Goal: Transaction & Acquisition: Purchase product/service

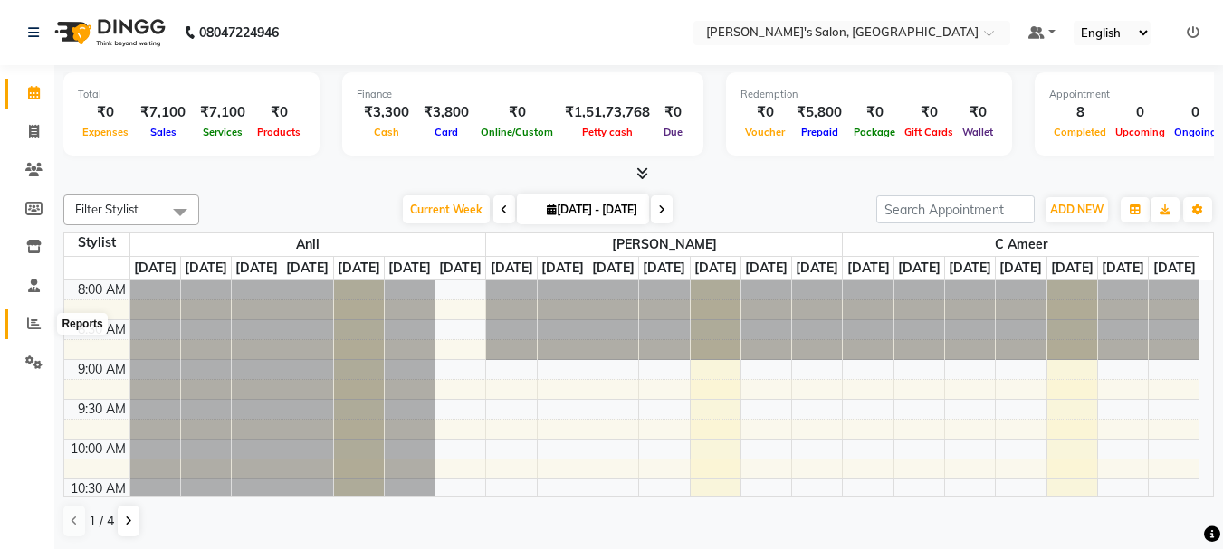
click at [35, 321] on icon at bounding box center [34, 324] width 14 height 14
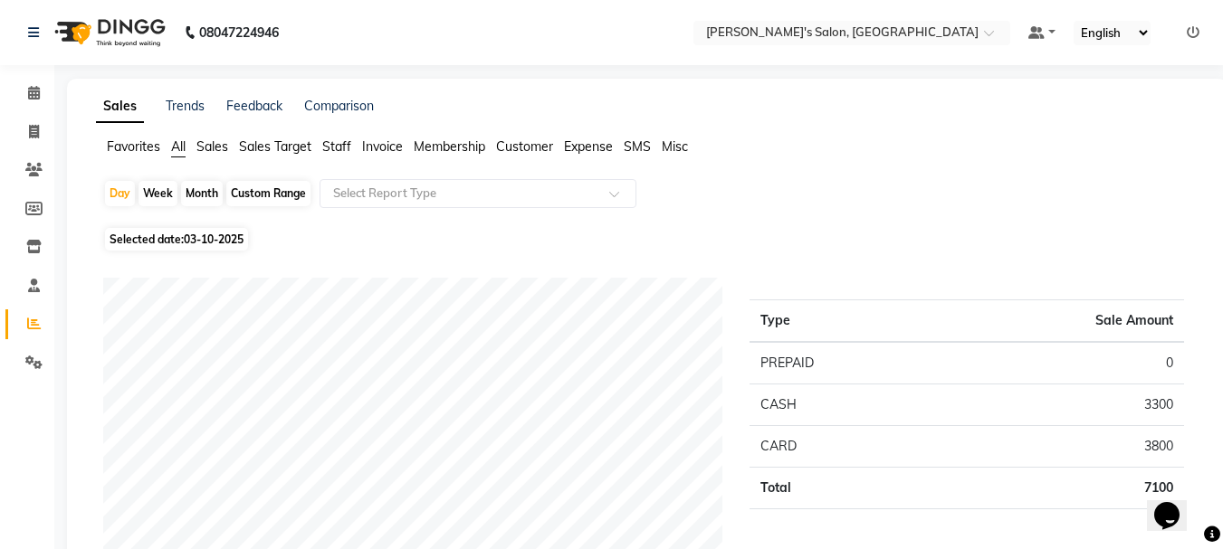
drag, startPoint x: 332, startPoint y: 149, endPoint x: 249, endPoint y: 196, distance: 95.6
click at [329, 152] on span "Staff" at bounding box center [336, 146] width 29 height 16
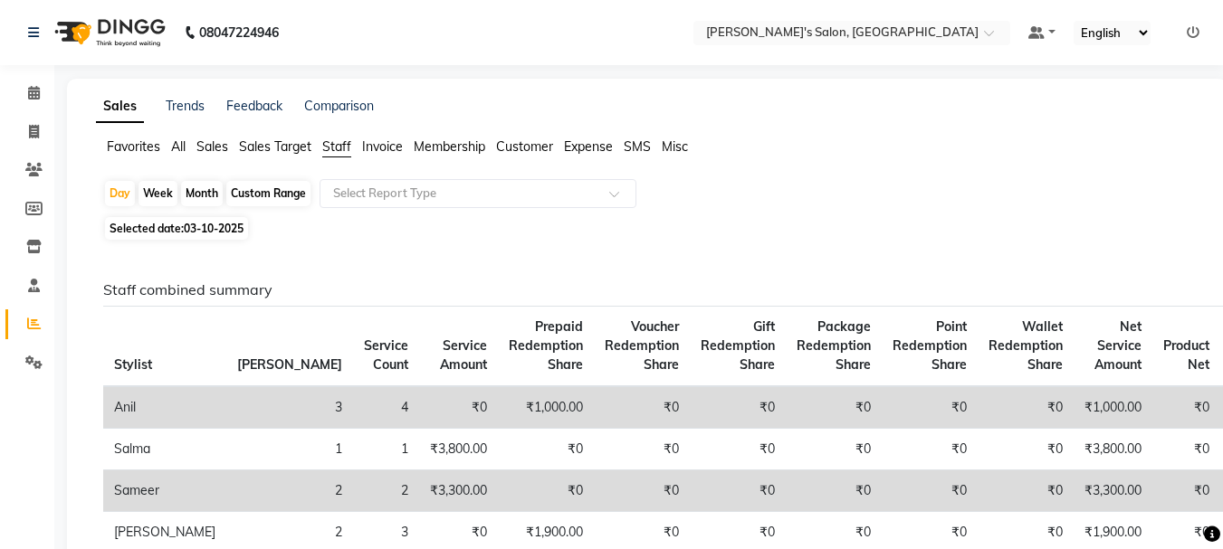
click at [217, 185] on div "Month" at bounding box center [202, 193] width 42 height 25
select select "10"
select select "2025"
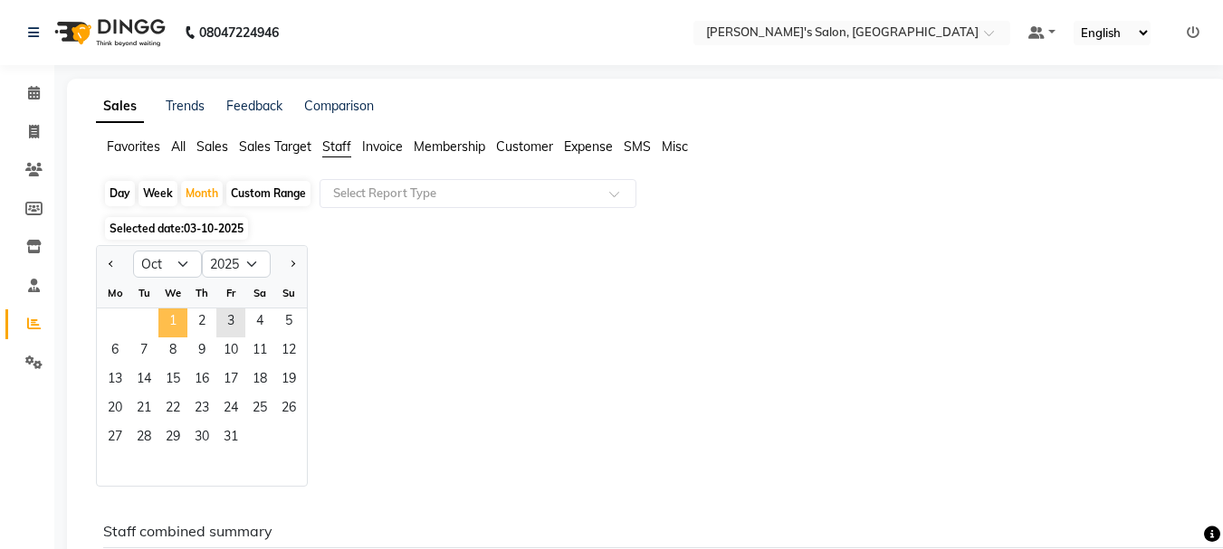
click at [169, 318] on span "1" at bounding box center [172, 323] width 29 height 29
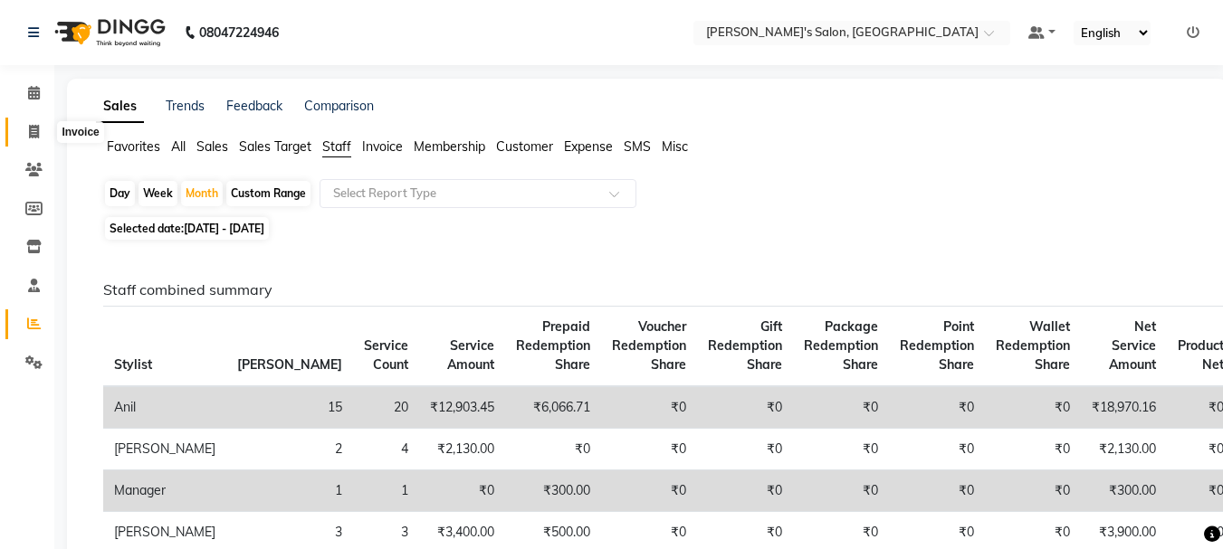
click at [34, 129] on icon at bounding box center [34, 132] width 10 height 14
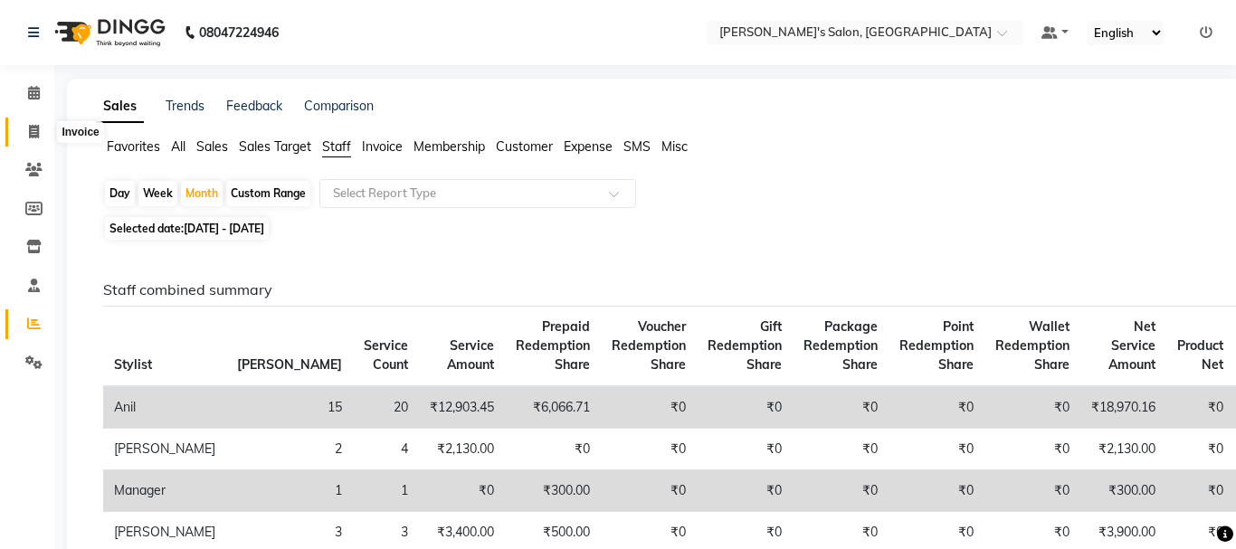
select select "3810"
select select "service"
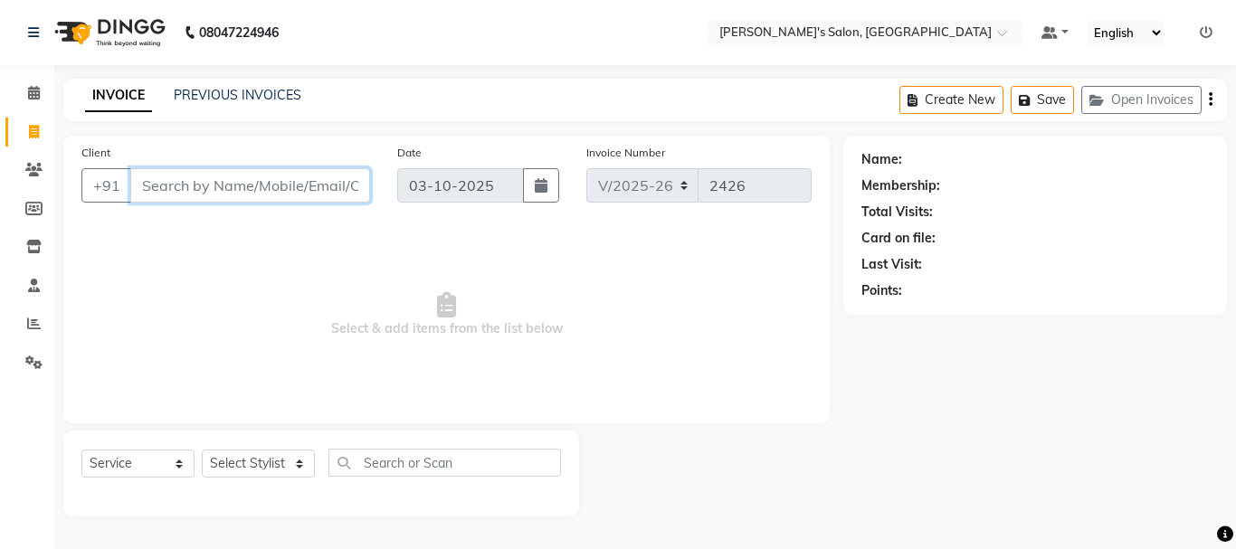
click at [159, 183] on input "Client" at bounding box center [250, 185] width 240 height 34
click at [172, 186] on input "Client" at bounding box center [250, 185] width 240 height 34
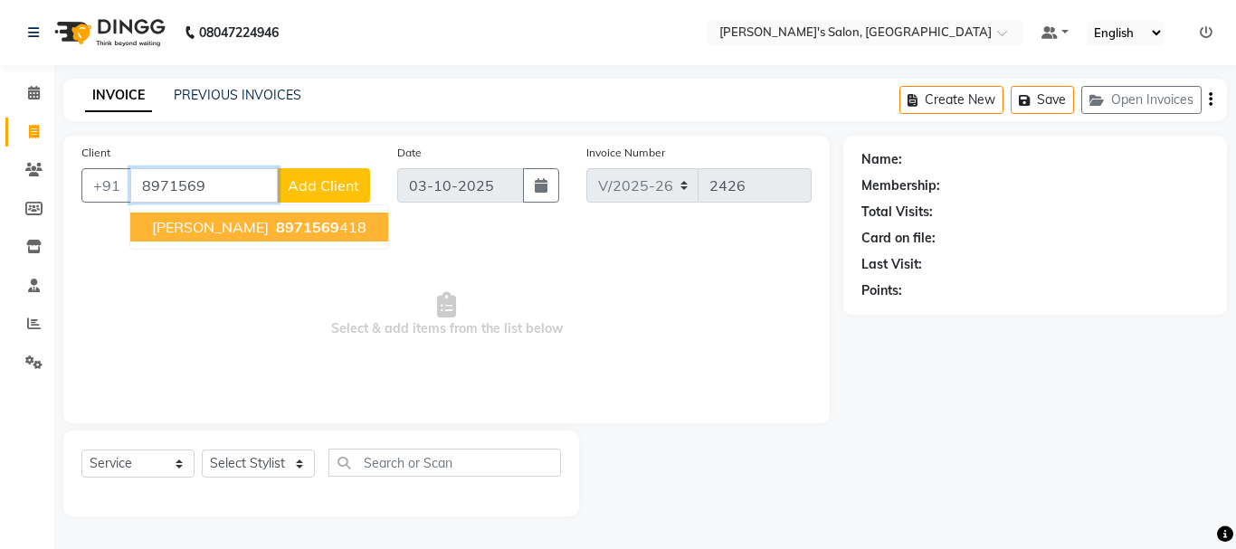
click at [276, 226] on span "8971569" at bounding box center [307, 227] width 63 height 18
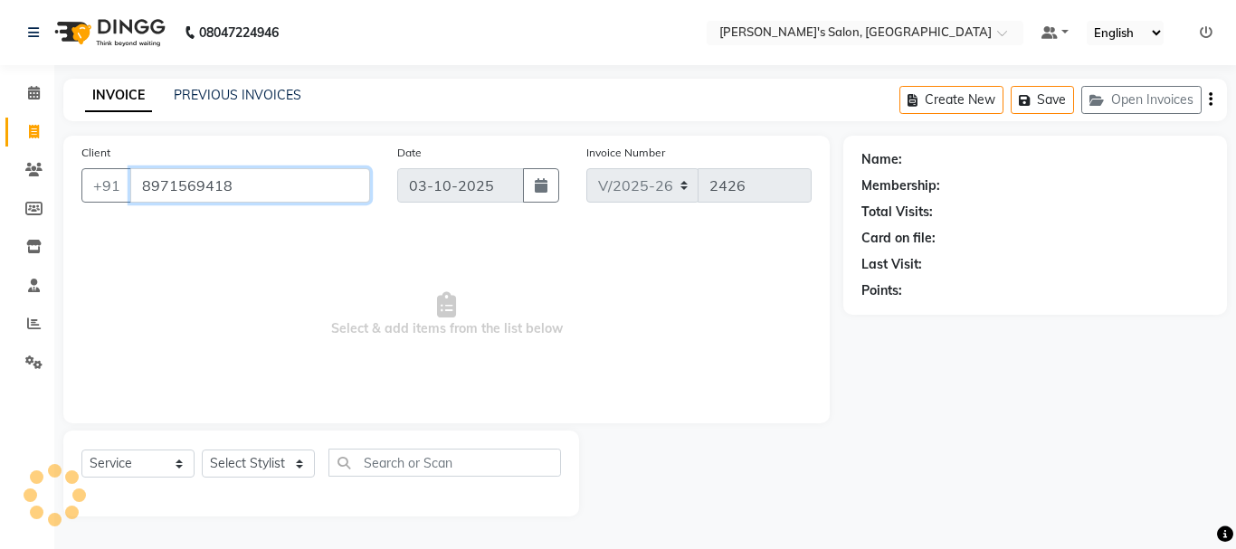
type input "8971569418"
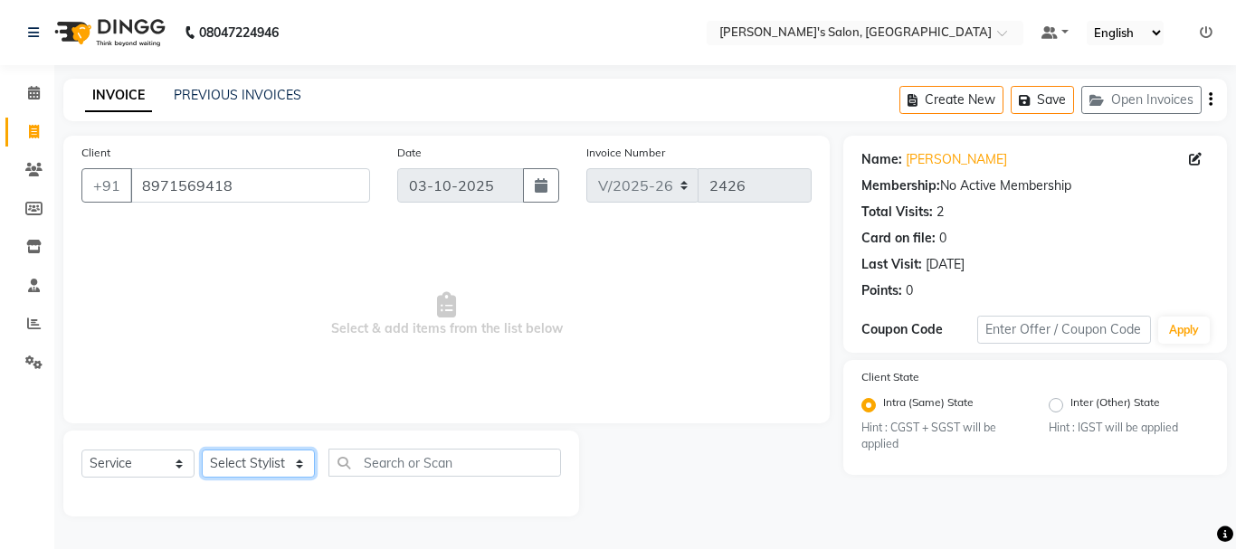
click at [276, 466] on select "Select Stylist [PERSON_NAME] [PERSON_NAME] Manager [PERSON_NAME] [PERSON_NAME] …" at bounding box center [258, 464] width 113 height 28
select select "27211"
click at [202, 450] on select "Select Stylist [PERSON_NAME] [PERSON_NAME] Manager [PERSON_NAME] [PERSON_NAME] …" at bounding box center [258, 464] width 113 height 28
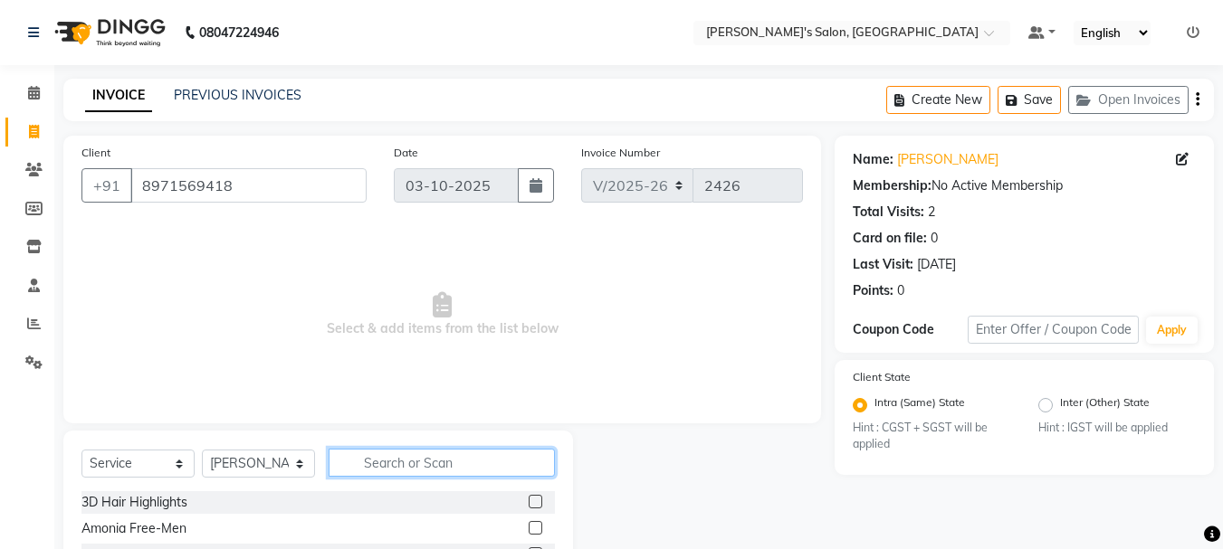
click at [418, 454] on input "text" at bounding box center [442, 463] width 226 height 28
type input "ped"
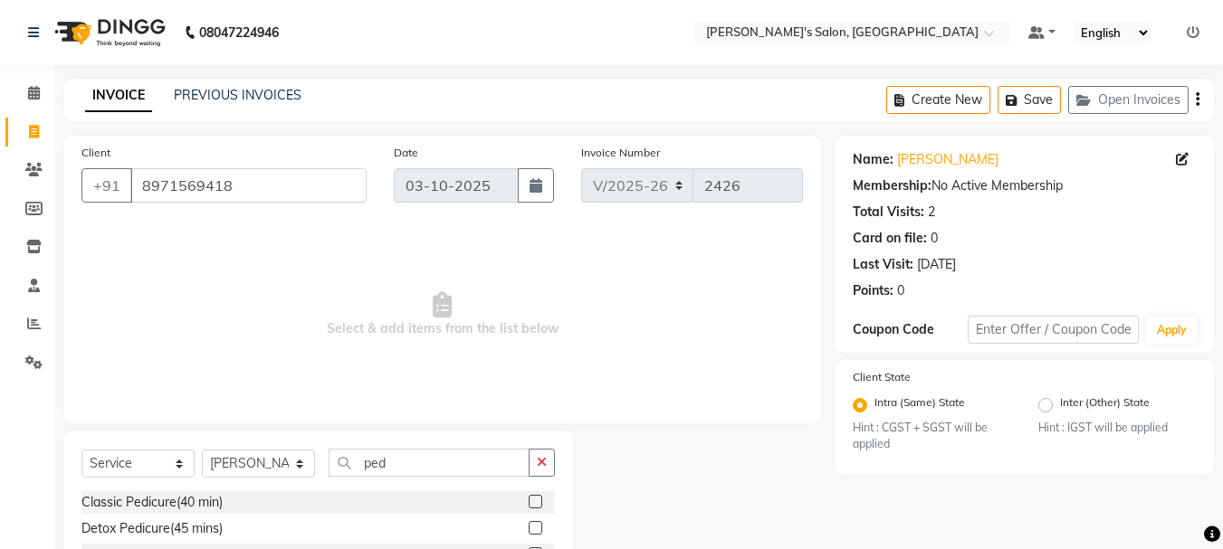
click at [536, 501] on label at bounding box center [536, 502] width 14 height 14
click at [536, 501] on input "checkbox" at bounding box center [535, 503] width 12 height 12
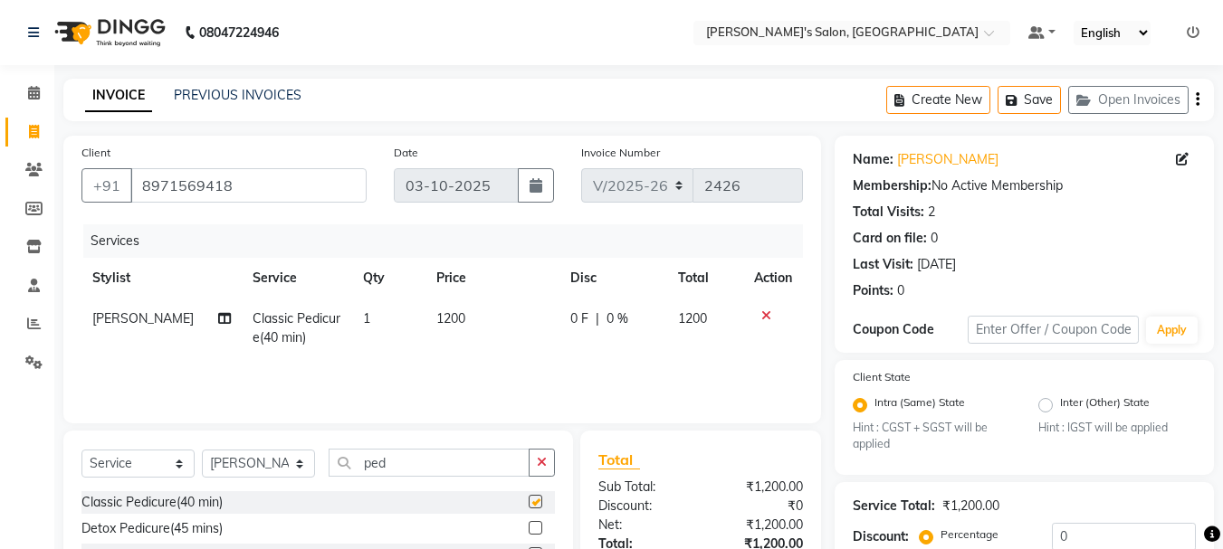
checkbox input "false"
click at [298, 469] on select "Select Stylist [PERSON_NAME] [PERSON_NAME] Manager [PERSON_NAME] [PERSON_NAME] …" at bounding box center [258, 464] width 113 height 28
select select "69984"
click at [202, 450] on select "Select Stylist [PERSON_NAME] [PERSON_NAME] Manager [PERSON_NAME] [PERSON_NAME] …" at bounding box center [258, 464] width 113 height 28
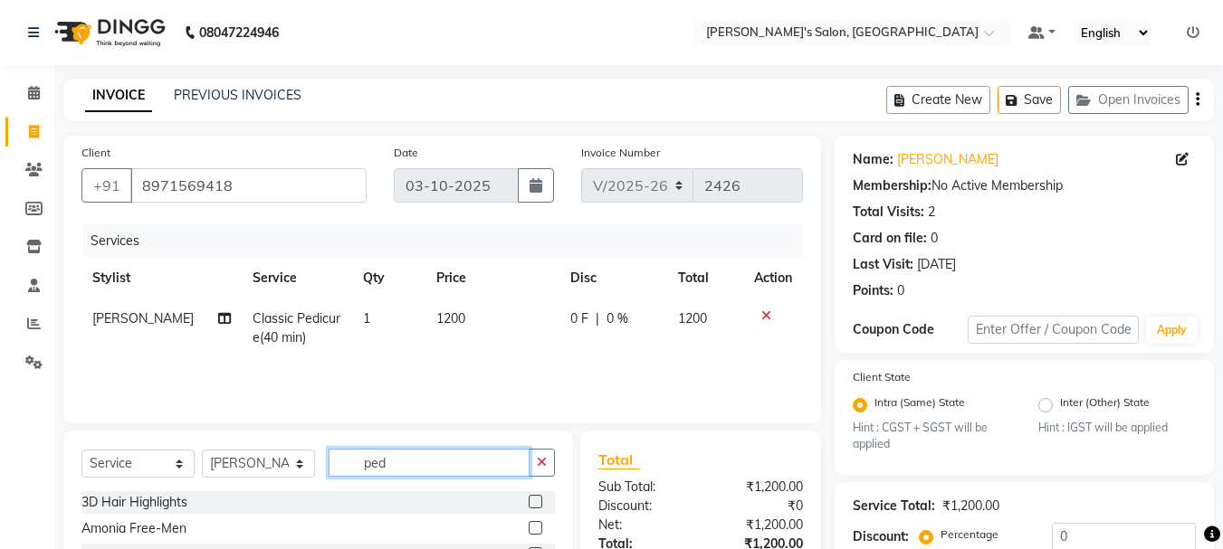
click at [414, 461] on input "ped" at bounding box center [429, 463] width 201 height 28
type input "p"
type input "manic"
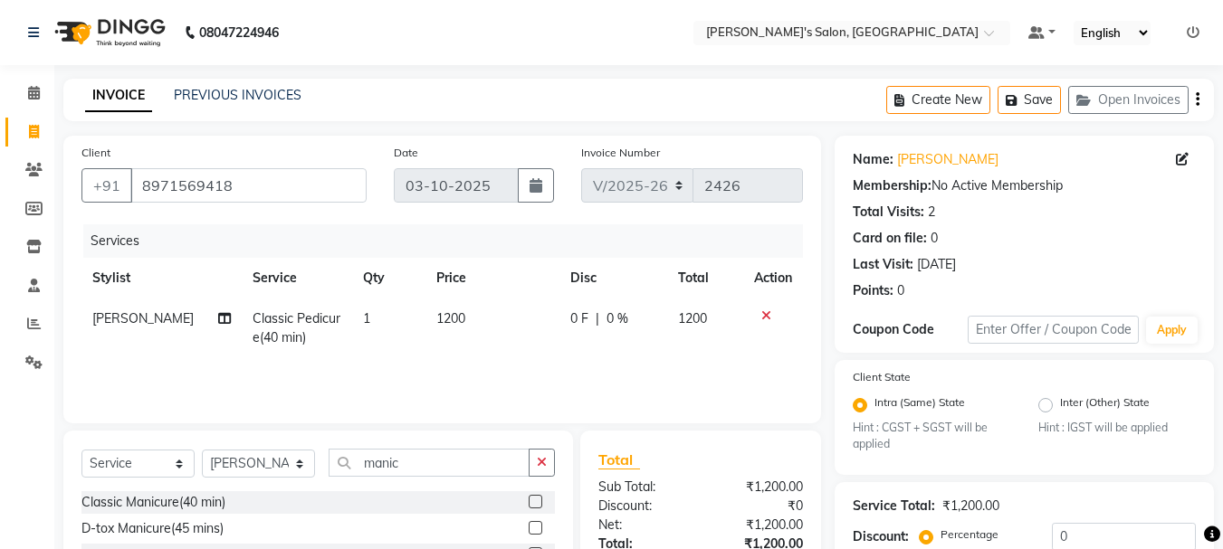
click at [535, 498] on label at bounding box center [536, 502] width 14 height 14
click at [535, 498] on input "checkbox" at bounding box center [535, 503] width 12 height 12
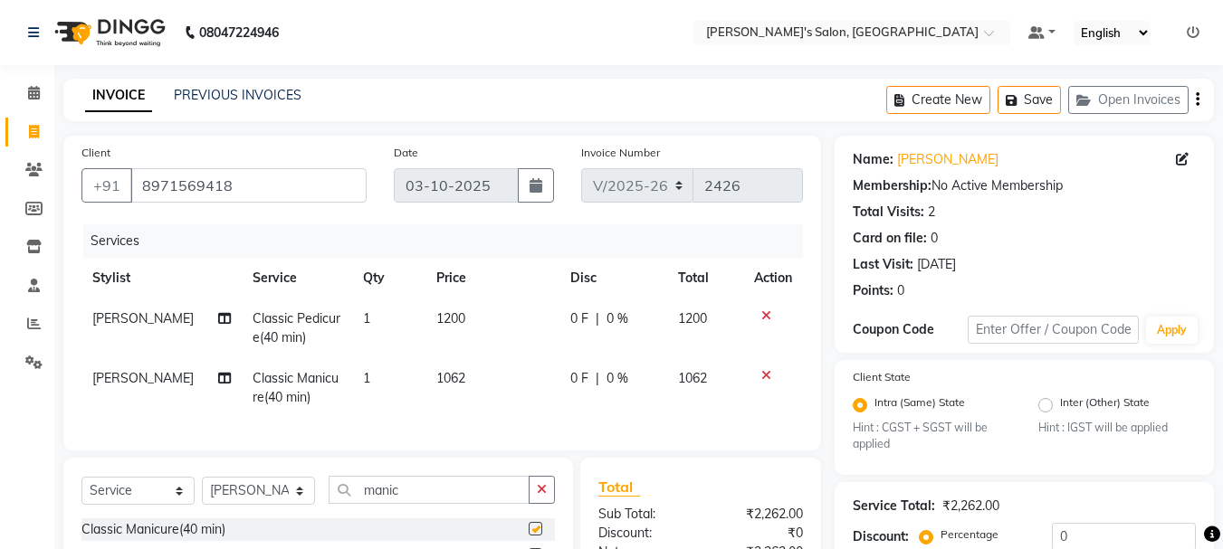
checkbox input "false"
click at [481, 368] on td "1062" at bounding box center [492, 388] width 134 height 60
select select "69984"
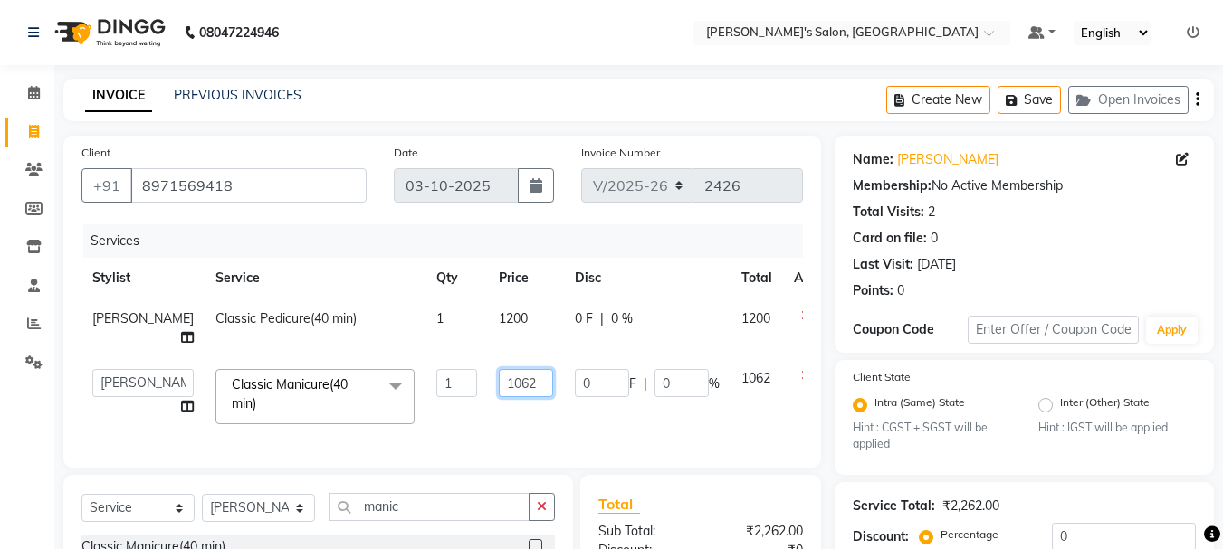
click at [499, 385] on input "1062" at bounding box center [526, 383] width 54 height 28
type input "1200"
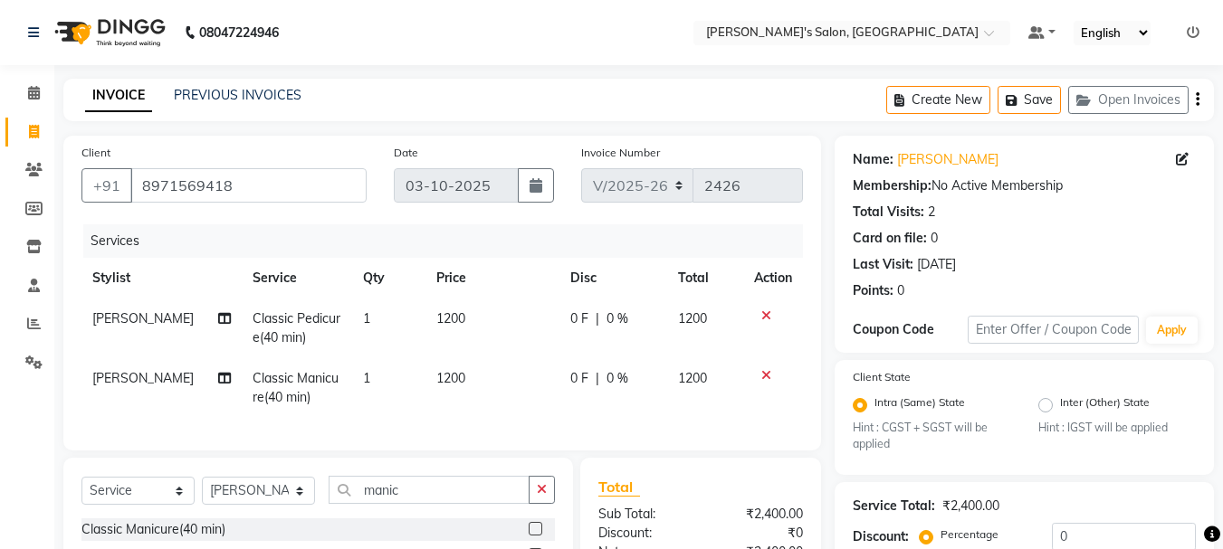
click at [556, 425] on div "Services Stylist Service Qty Price Disc Total Action Taniya Classic Pedicure(40…" at bounding box center [441, 328] width 721 height 208
click at [428, 504] on input "manic" at bounding box center [429, 490] width 201 height 28
type input "m"
click at [300, 505] on select "Select Stylist [PERSON_NAME] [PERSON_NAME] Manager [PERSON_NAME] [PERSON_NAME] …" at bounding box center [258, 491] width 113 height 28
click at [409, 499] on input "text" at bounding box center [442, 490] width 226 height 28
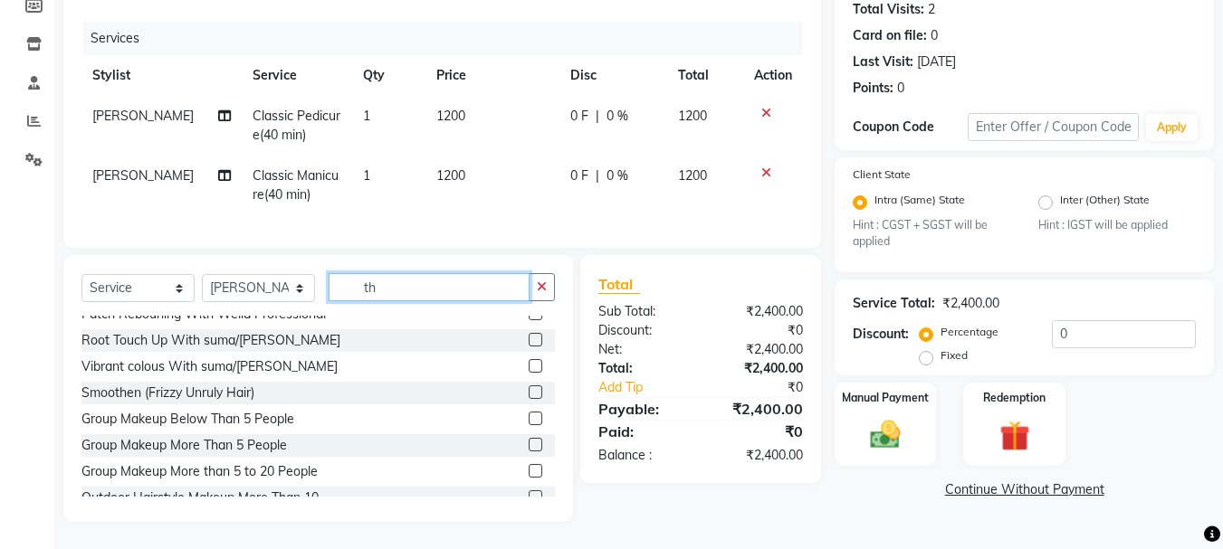
scroll to position [869, 0]
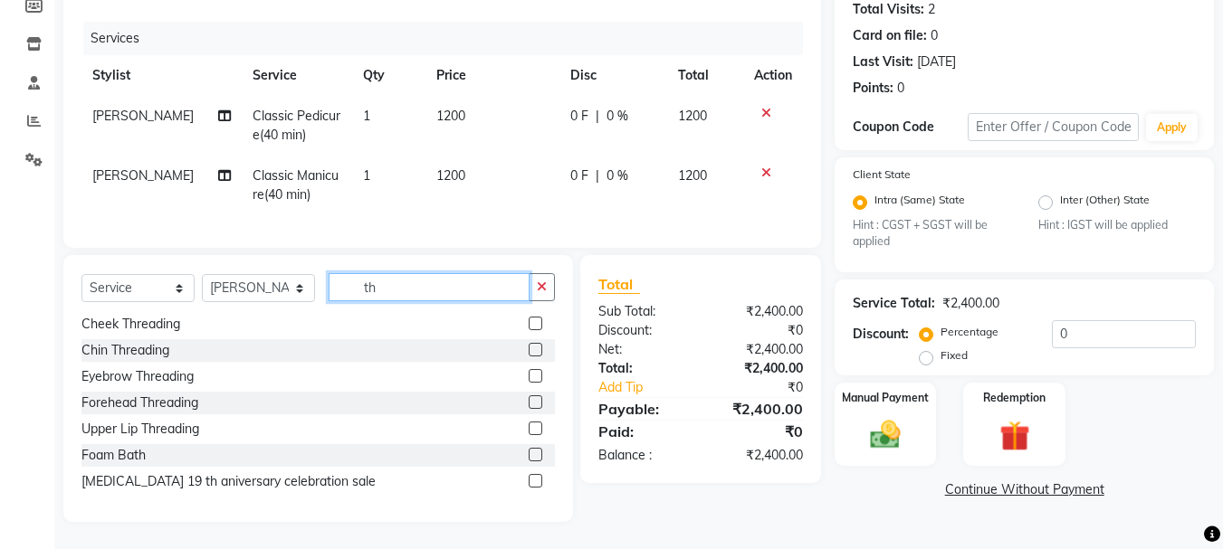
type input "th"
click at [529, 377] on label at bounding box center [536, 376] width 14 height 14
click at [529, 377] on input "checkbox" at bounding box center [535, 377] width 12 height 12
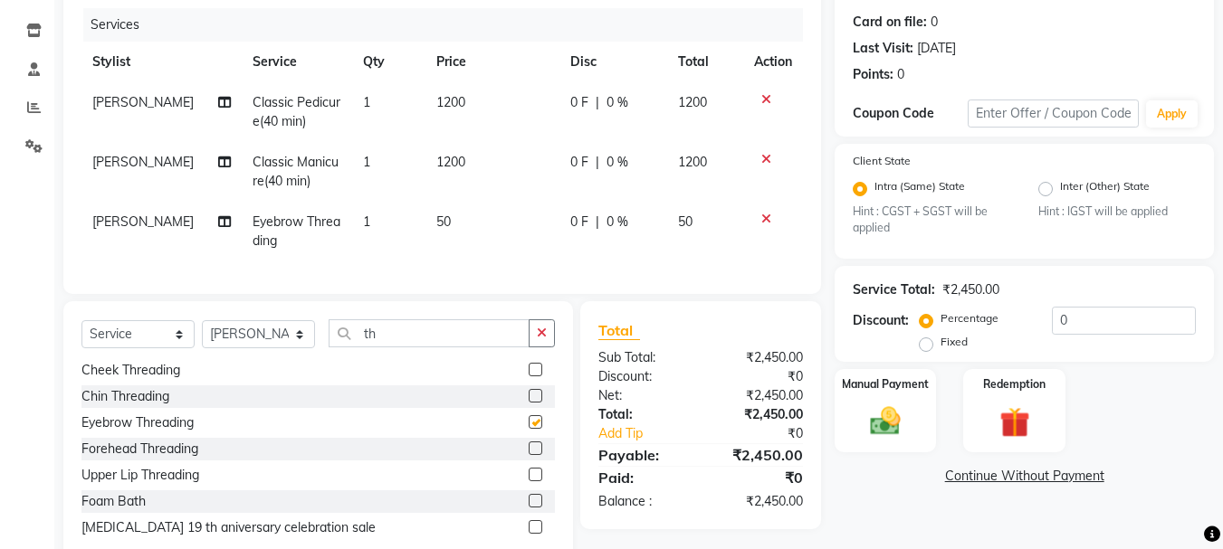
checkbox input "false"
click at [529, 481] on label at bounding box center [536, 475] width 14 height 14
click at [529, 481] on input "checkbox" at bounding box center [535, 476] width 12 height 12
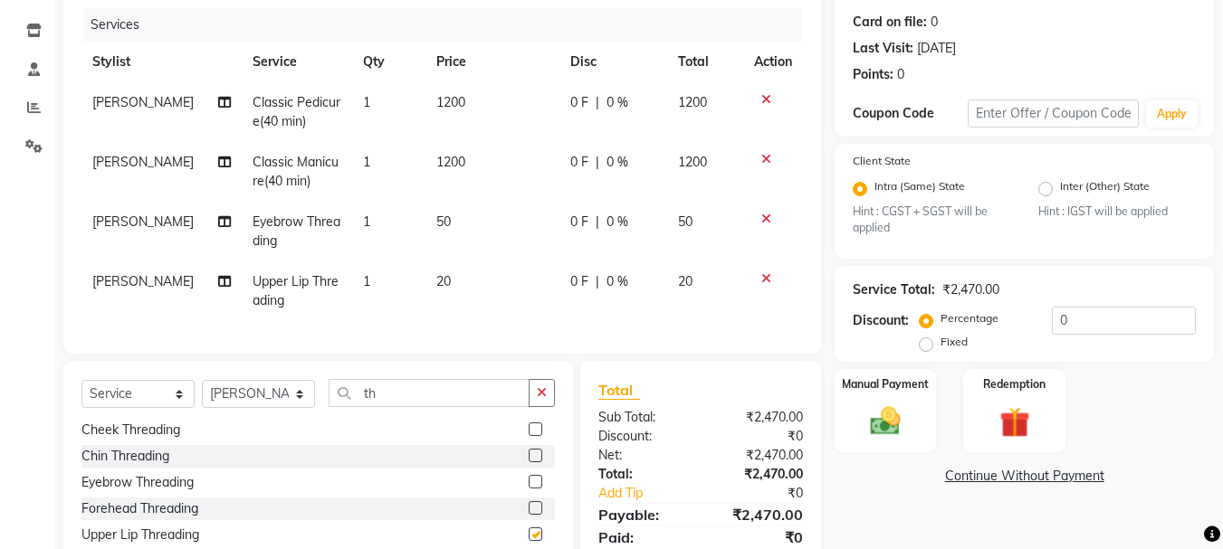
checkbox input "false"
click at [396, 404] on input "th" at bounding box center [429, 393] width 201 height 28
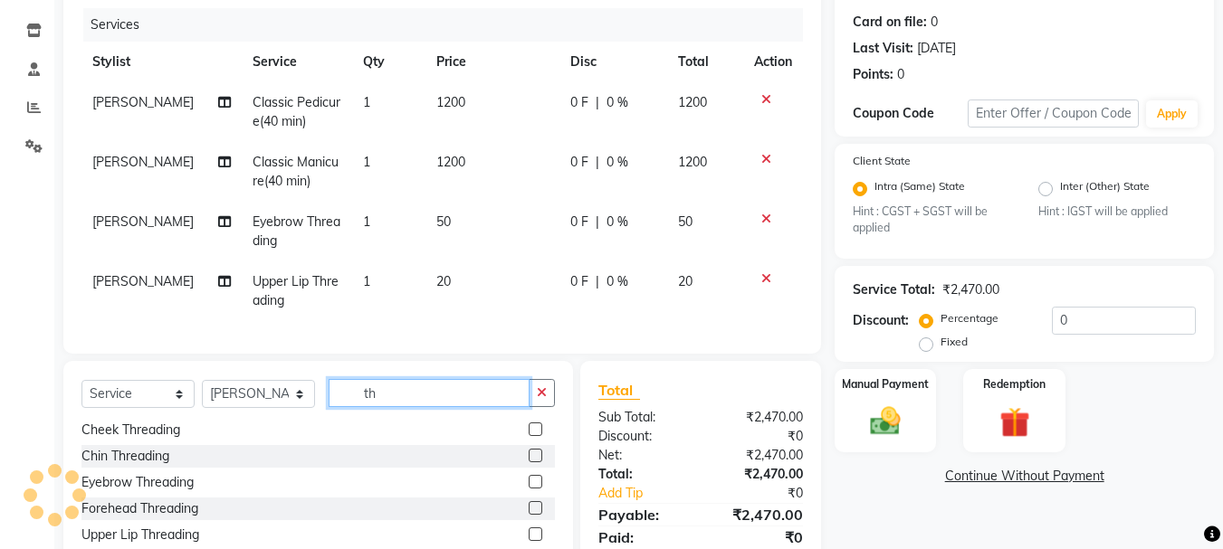
type input "t"
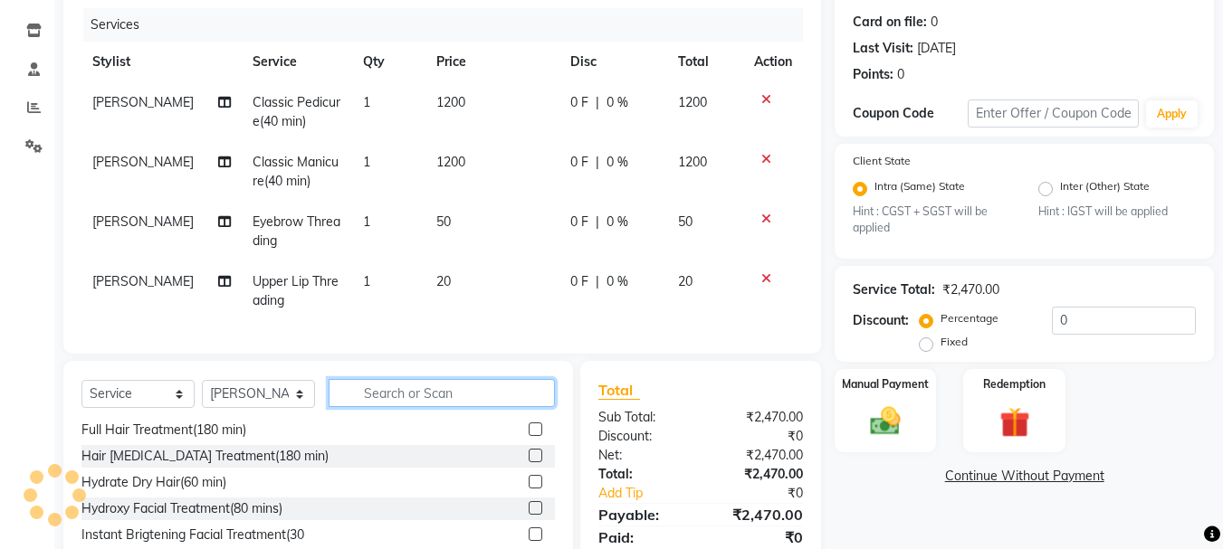
scroll to position [1131, 0]
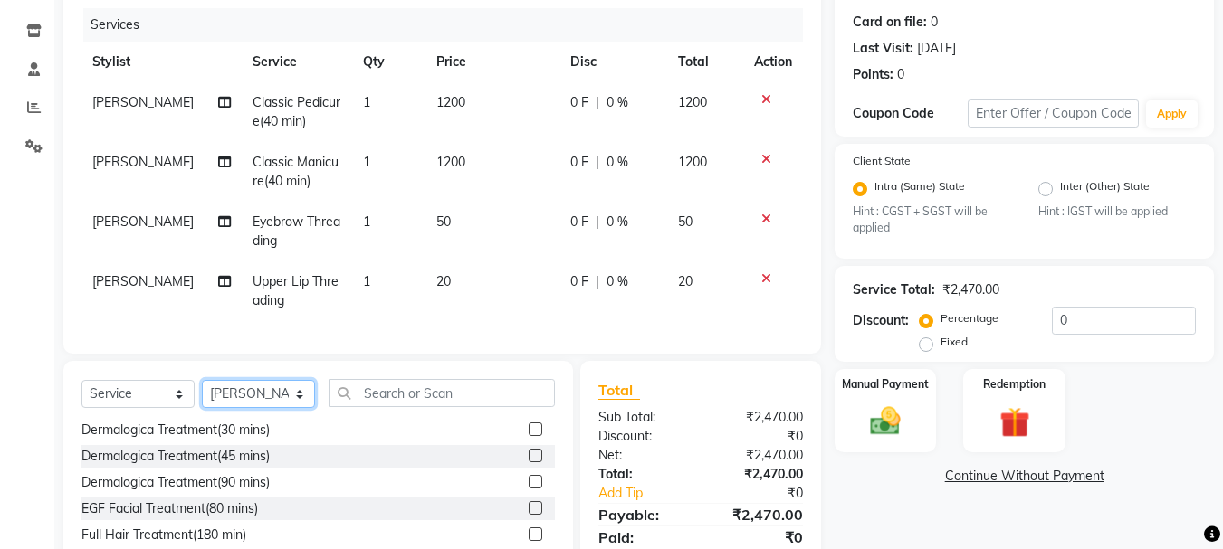
click at [298, 404] on select "Select Stylist [PERSON_NAME] [PERSON_NAME] Manager [PERSON_NAME] [PERSON_NAME] …" at bounding box center [258, 394] width 113 height 28
select select "22948"
click at [202, 394] on select "Select Stylist [PERSON_NAME] [PERSON_NAME] Manager [PERSON_NAME] [PERSON_NAME] …" at bounding box center [258, 394] width 113 height 28
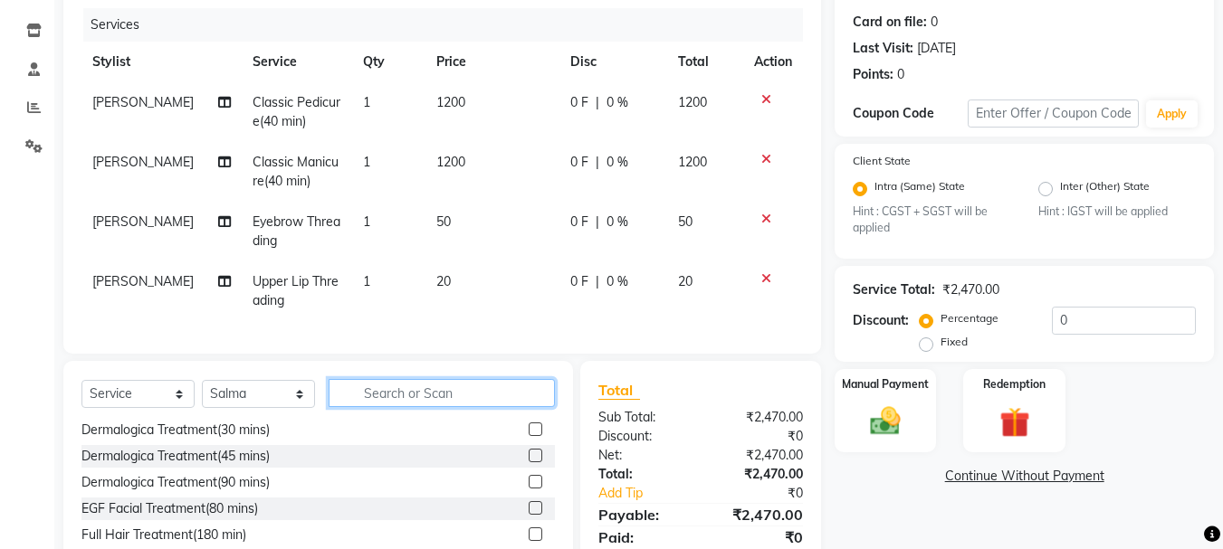
click at [375, 403] on input "text" at bounding box center [442, 393] width 226 height 28
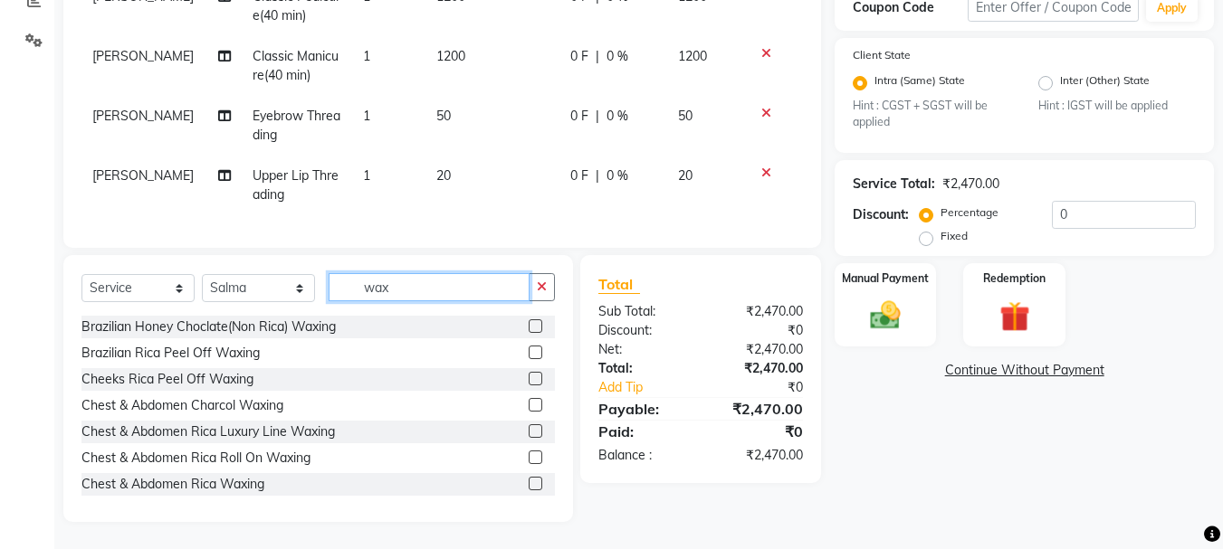
scroll to position [1026, 0]
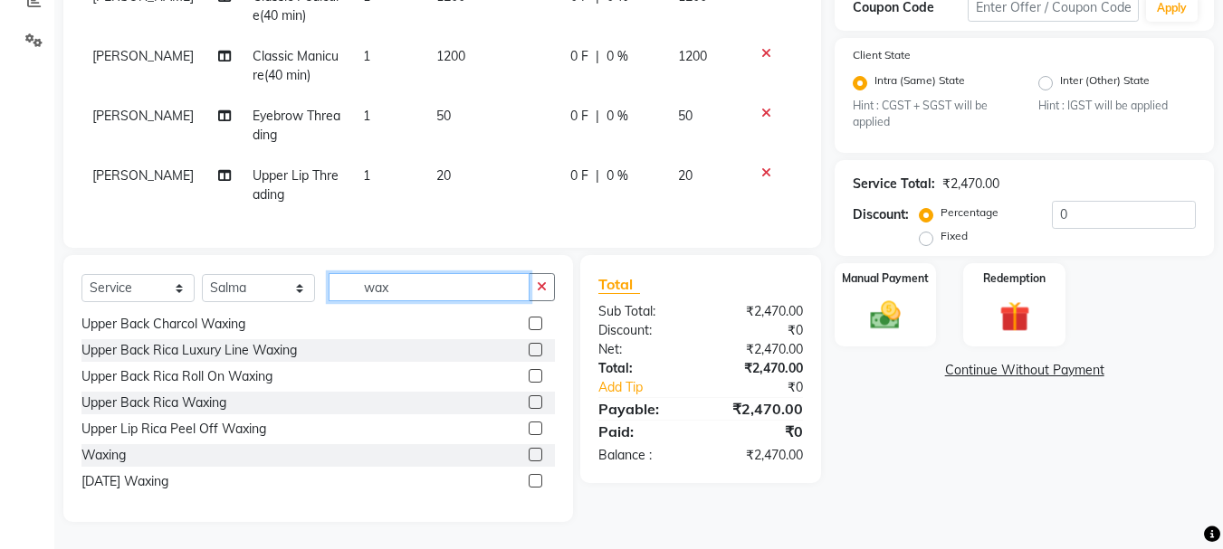
type input "wax"
click at [529, 456] on label at bounding box center [536, 455] width 14 height 14
click at [529, 456] on input "checkbox" at bounding box center [535, 456] width 12 height 12
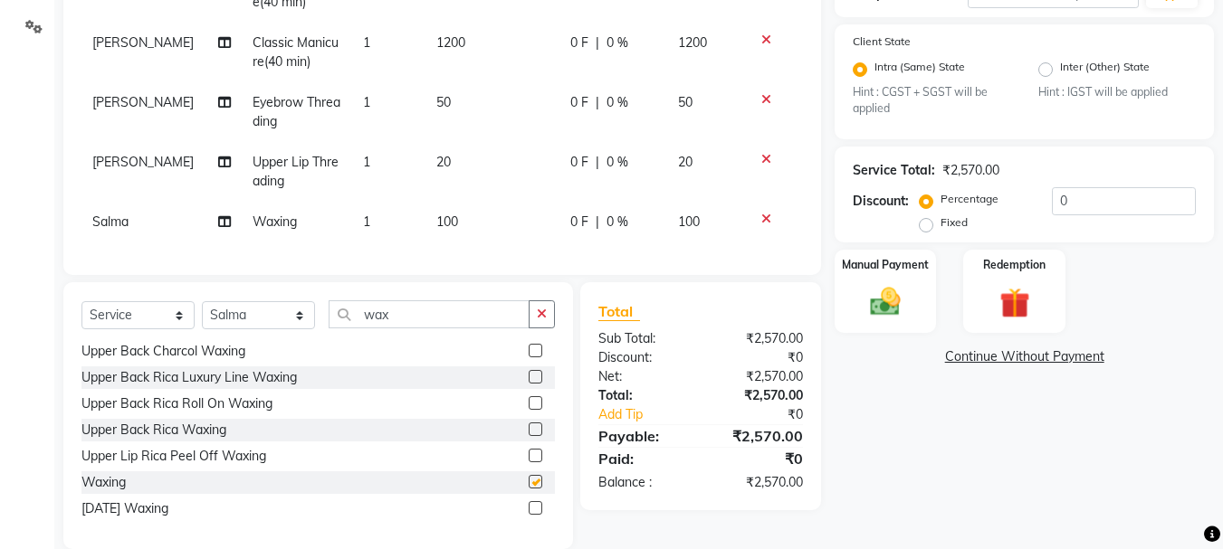
checkbox input "false"
click at [467, 211] on td "100" at bounding box center [492, 222] width 134 height 41
select select "22948"
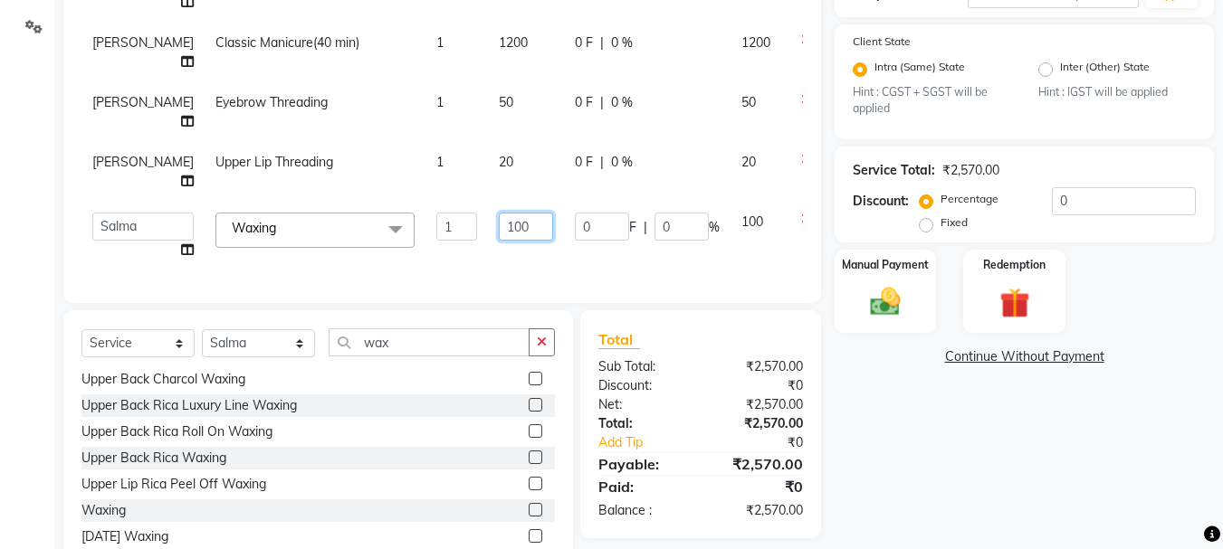
click at [499, 226] on input "100" at bounding box center [526, 227] width 54 height 28
type input "1600"
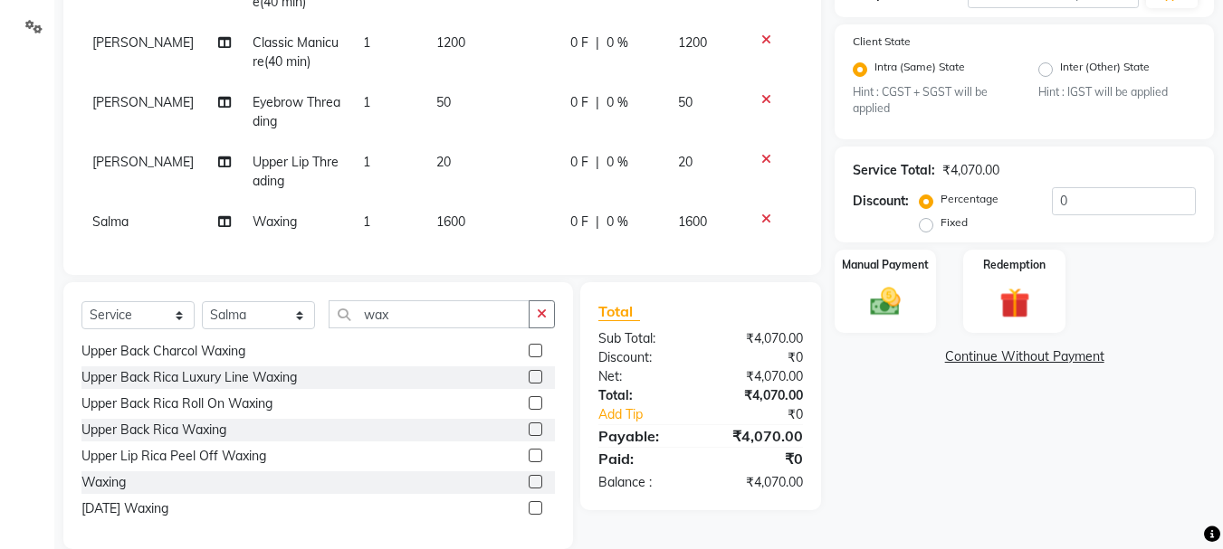
click at [742, 251] on div "Services Stylist Service Qty Price Disc Total Action Taniya Classic Pedicure(40…" at bounding box center [441, 73] width 721 height 368
click at [881, 299] on img at bounding box center [885, 302] width 51 height 36
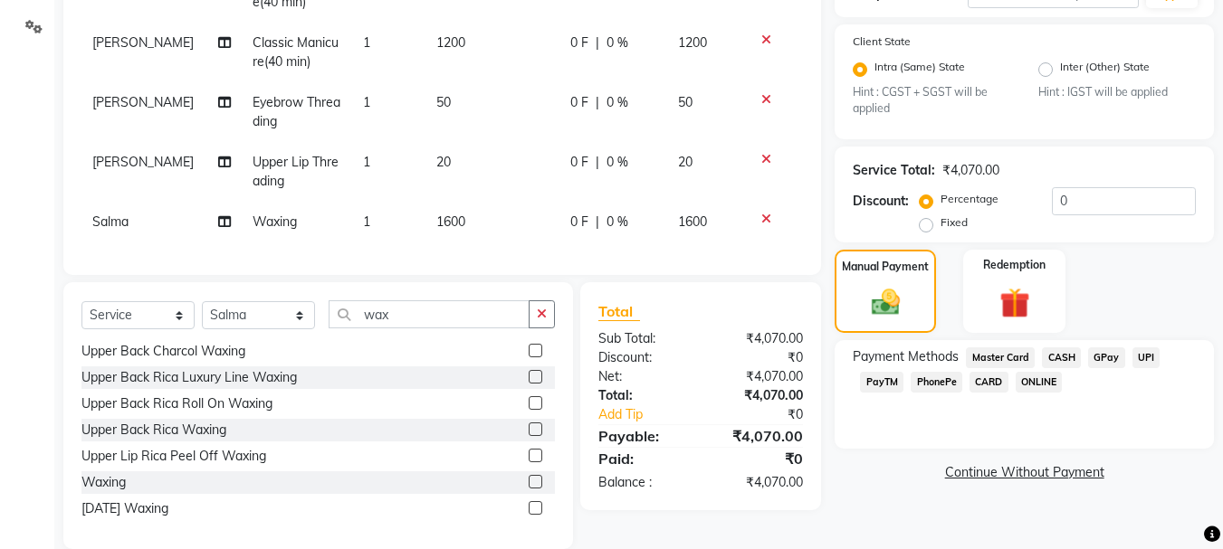
click at [983, 383] on span "CARD" at bounding box center [988, 382] width 39 height 21
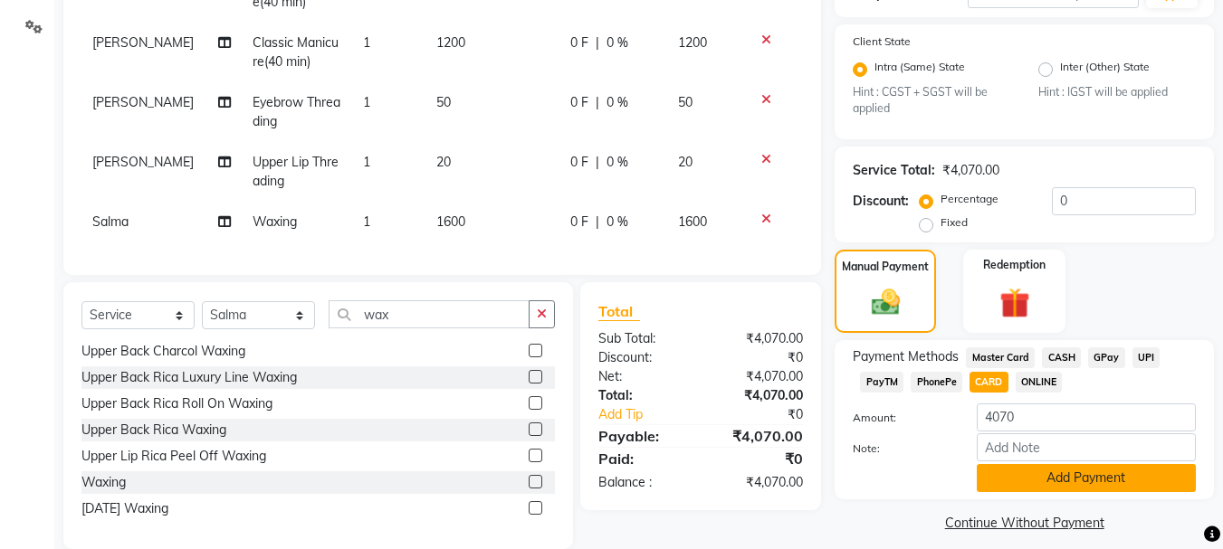
click at [1063, 475] on button "Add Payment" at bounding box center [1085, 478] width 219 height 28
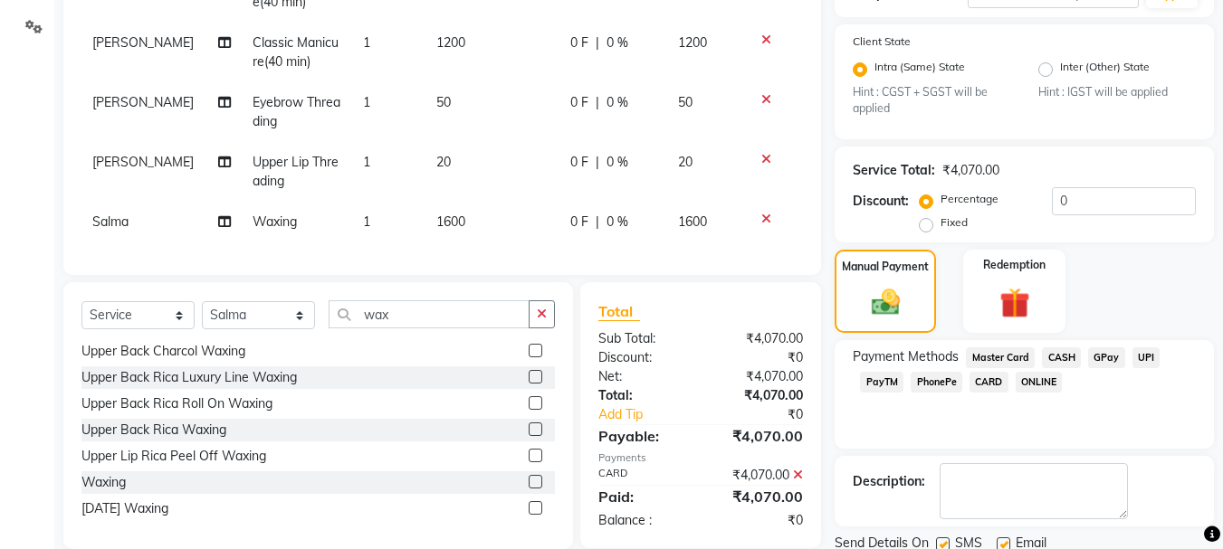
scroll to position [402, 0]
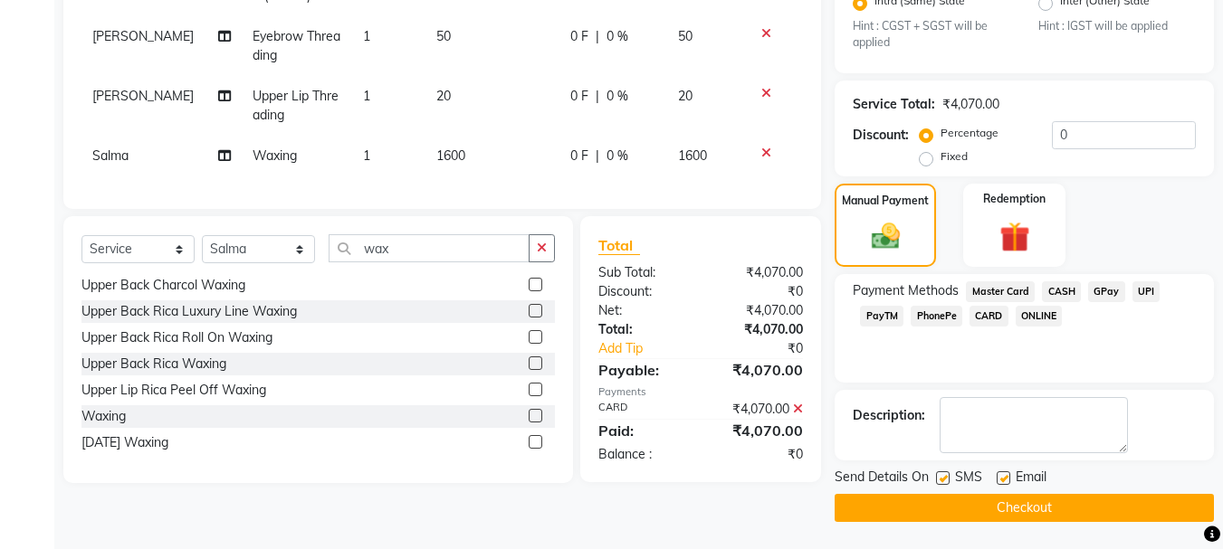
click at [1039, 509] on button "Checkout" at bounding box center [1023, 508] width 379 height 28
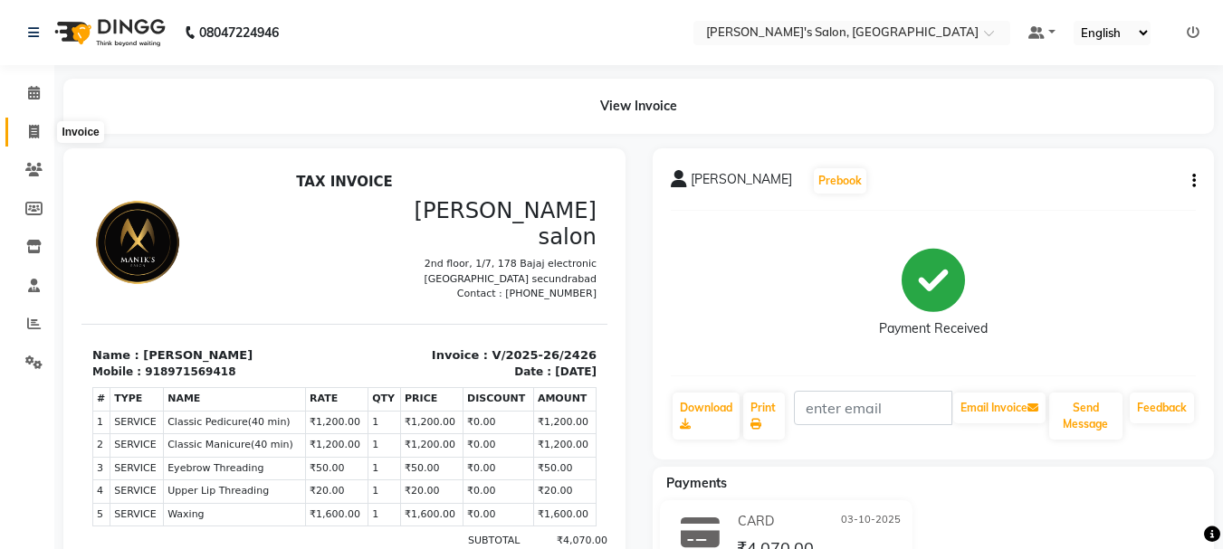
click at [29, 132] on icon at bounding box center [34, 132] width 10 height 14
select select "service"
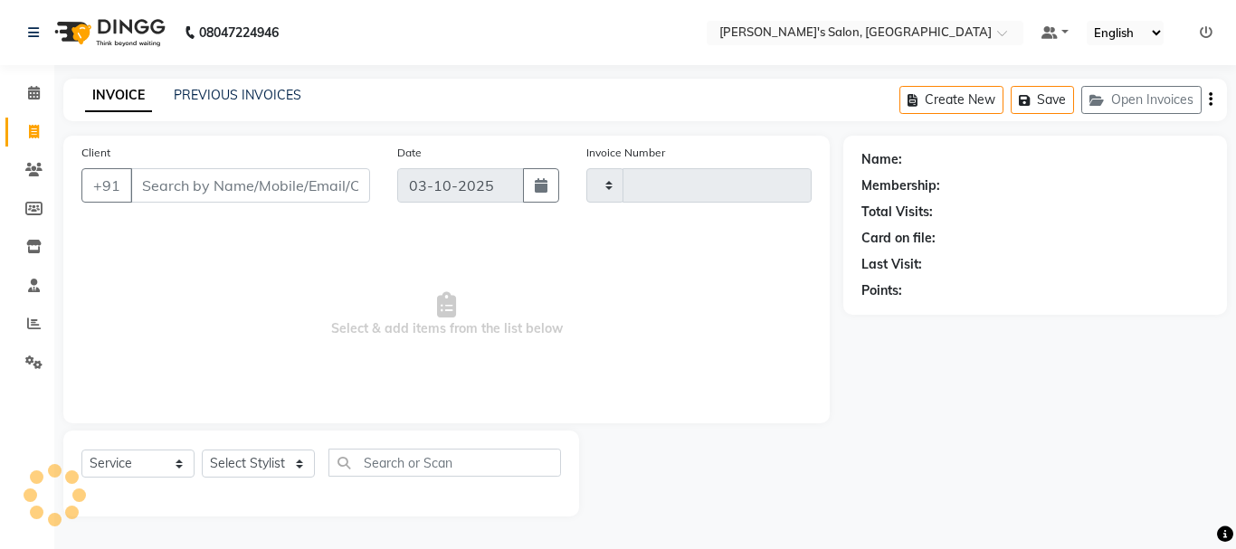
type input "2427"
select select "3810"
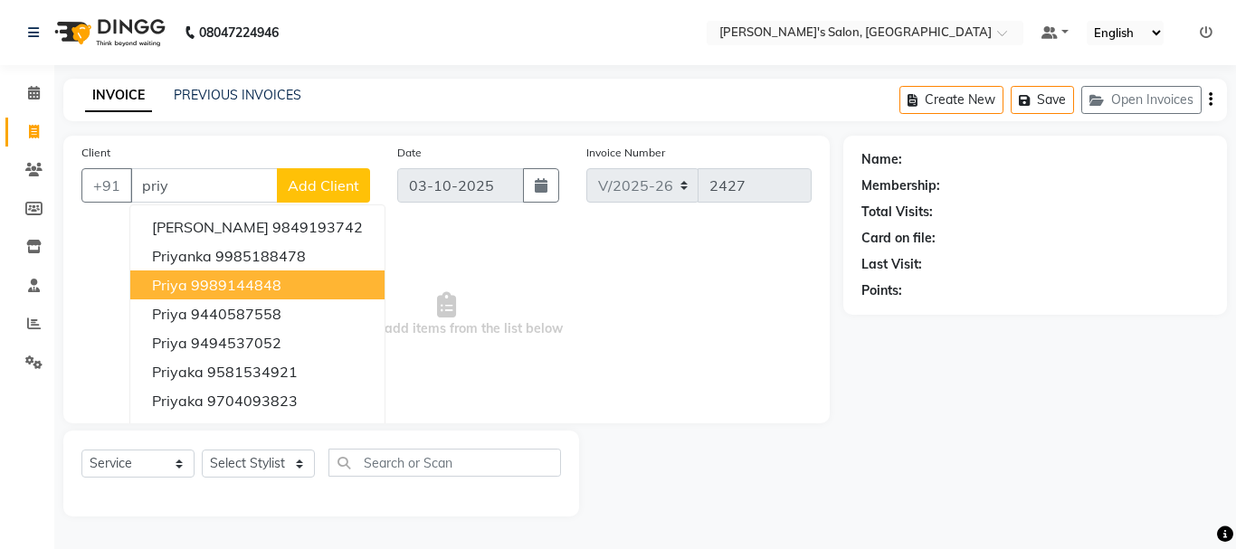
click at [281, 287] on button "priya 9989144848" at bounding box center [257, 285] width 254 height 29
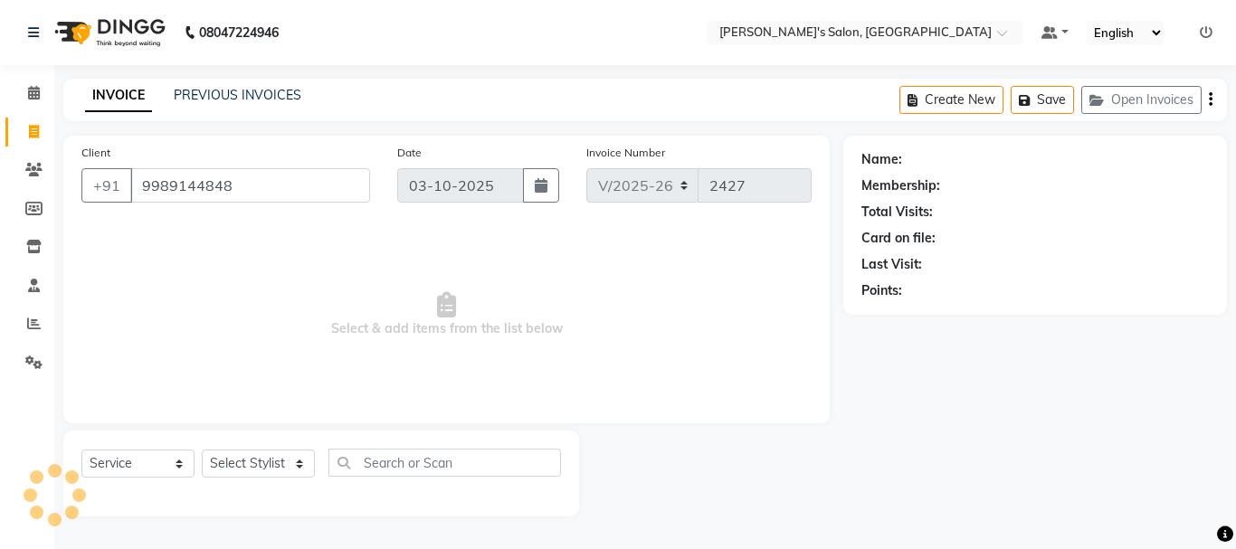
type input "9989144848"
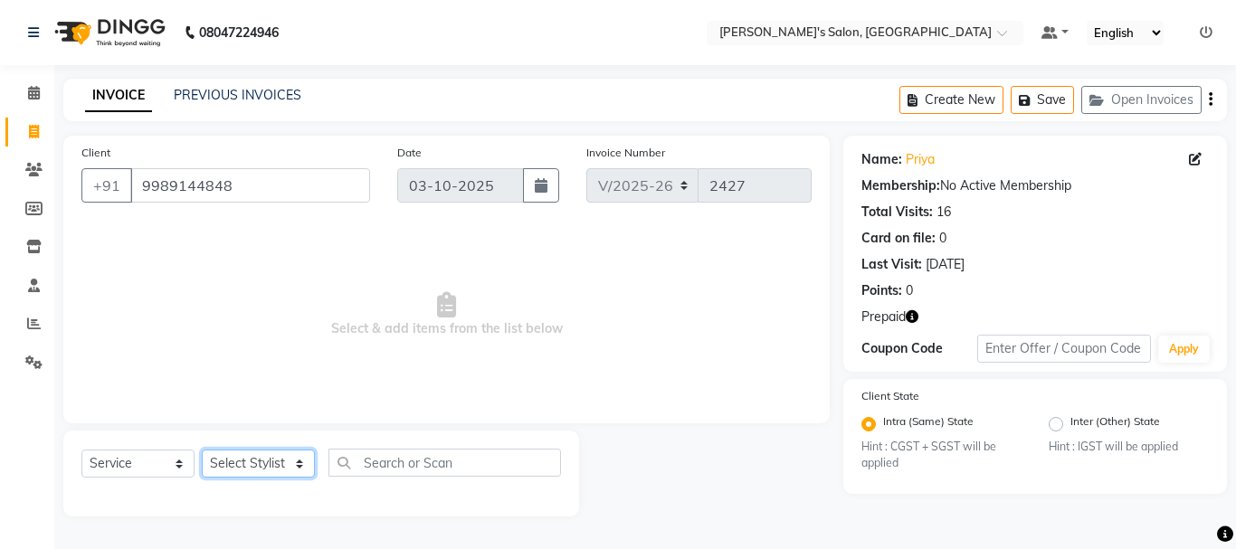
click at [254, 470] on select "Select Stylist [PERSON_NAME] [PERSON_NAME] Manager [PERSON_NAME] [PERSON_NAME] …" at bounding box center [258, 464] width 113 height 28
select select "18487"
click at [202, 450] on select "Select Stylist [PERSON_NAME] [PERSON_NAME] Manager [PERSON_NAME] [PERSON_NAME] …" at bounding box center [258, 464] width 113 height 28
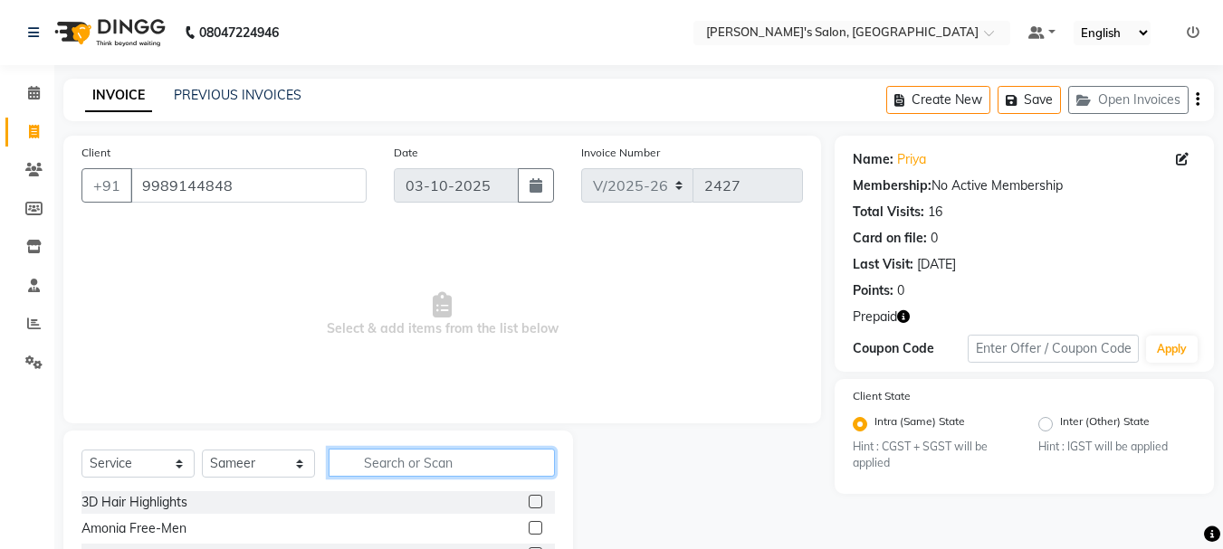
click at [398, 460] on input "text" at bounding box center [442, 463] width 226 height 28
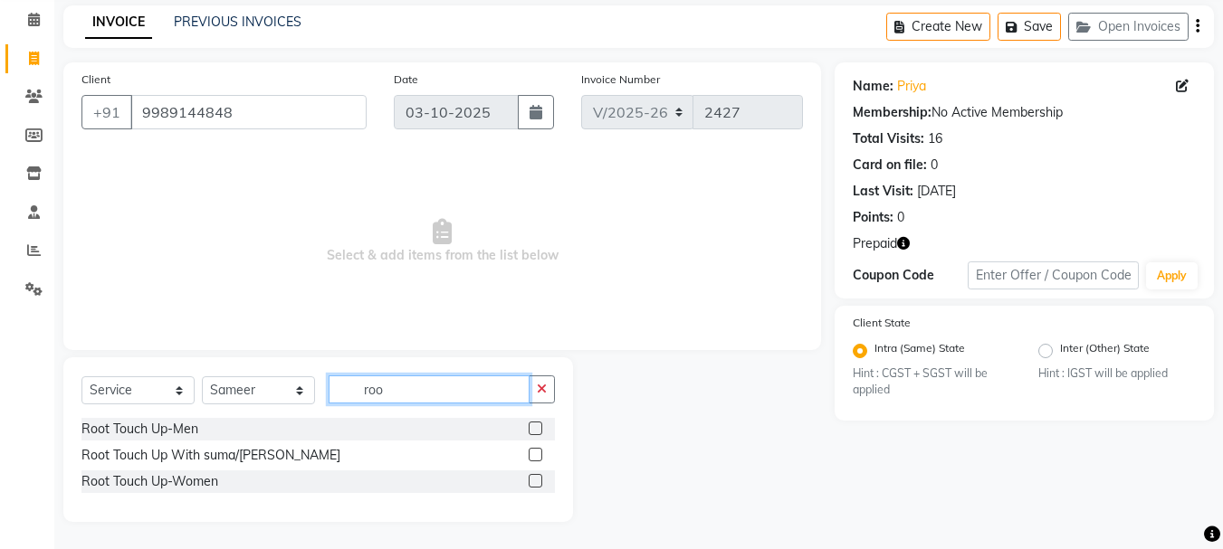
type input "roo"
click at [536, 478] on label at bounding box center [536, 481] width 14 height 14
click at [536, 478] on input "checkbox" at bounding box center [535, 482] width 12 height 12
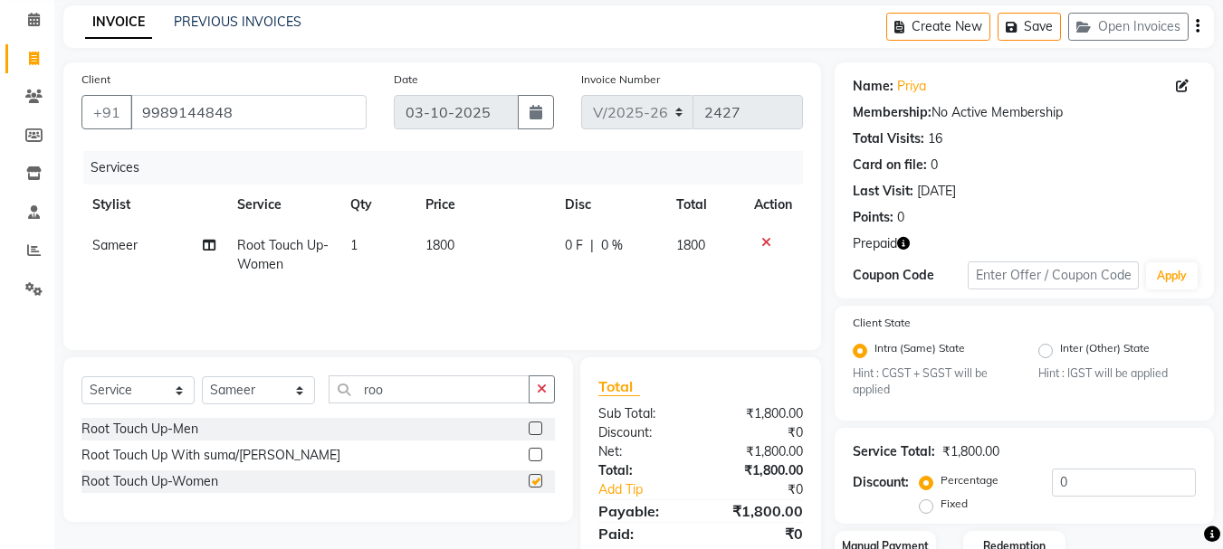
checkbox input "false"
click at [305, 390] on select "Select Stylist [PERSON_NAME] [PERSON_NAME] Manager [PERSON_NAME] [PERSON_NAME] …" at bounding box center [258, 390] width 113 height 28
select select "69984"
click at [202, 376] on select "Select Stylist [PERSON_NAME] [PERSON_NAME] Manager [PERSON_NAME] [PERSON_NAME] …" at bounding box center [258, 390] width 113 height 28
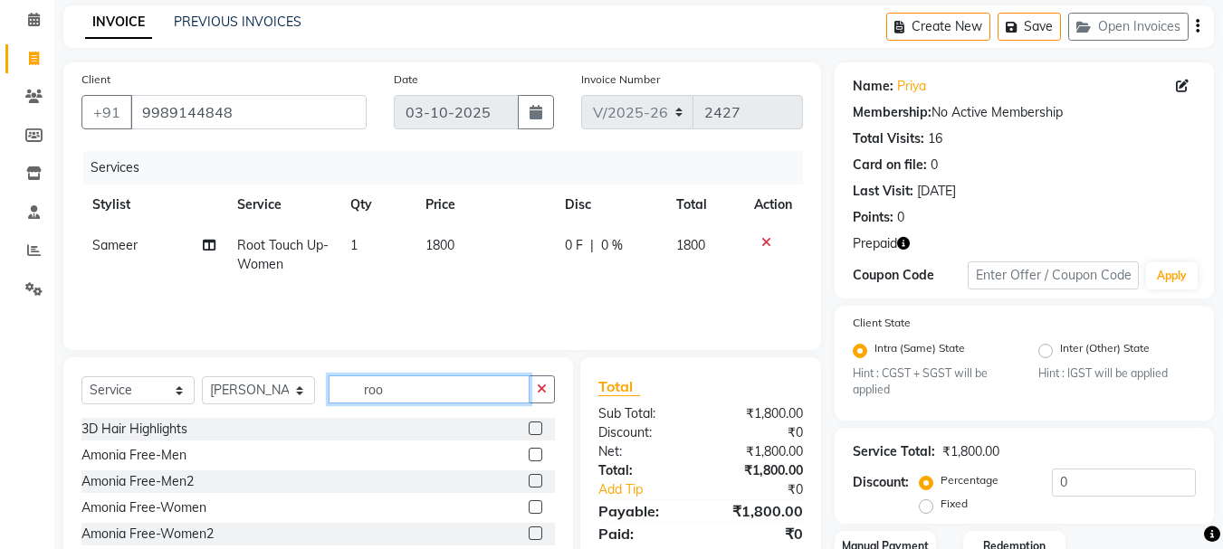
click at [438, 395] on input "roo" at bounding box center [429, 390] width 201 height 28
type input "r"
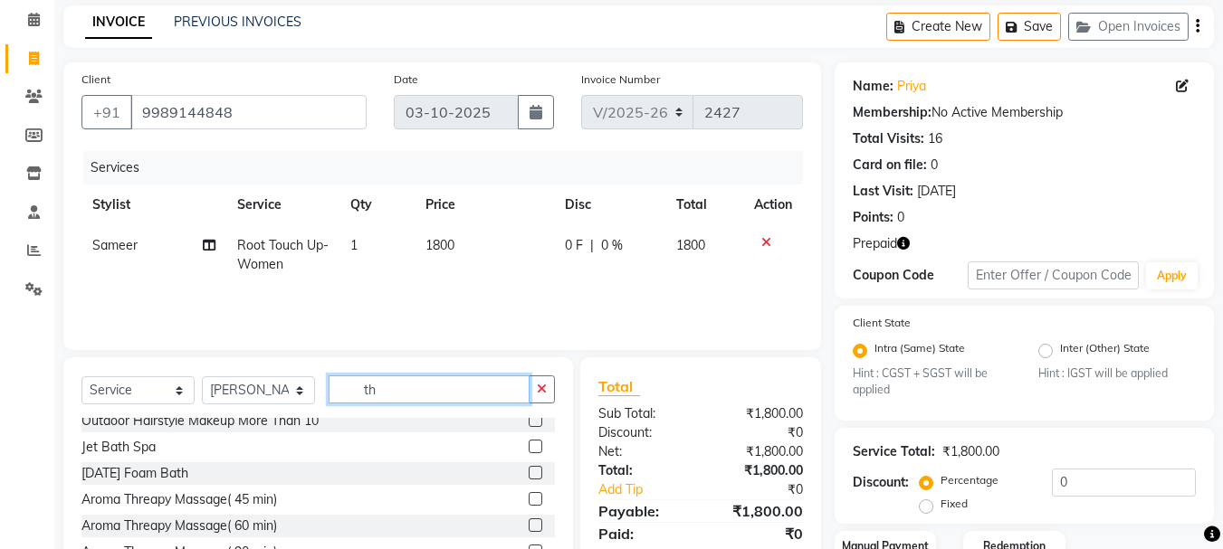
scroll to position [754, 0]
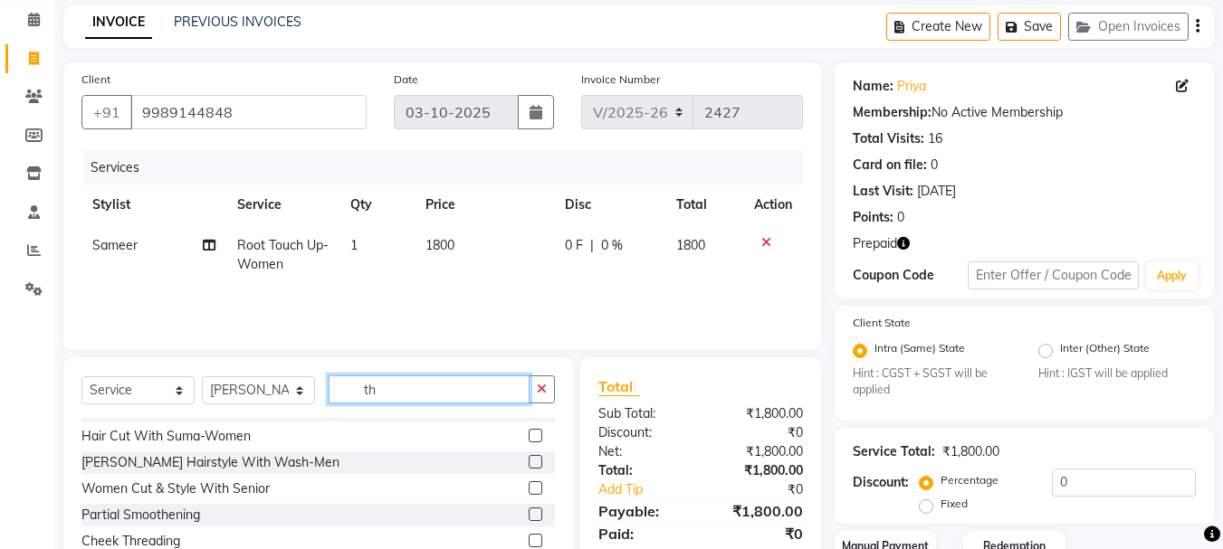
type input "th"
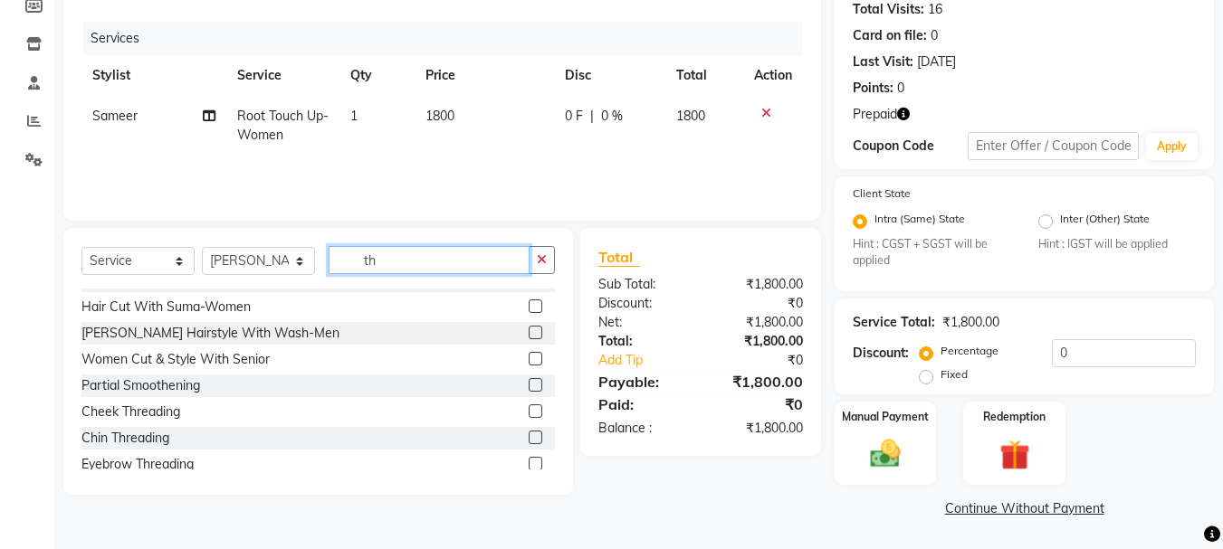
scroll to position [869, 0]
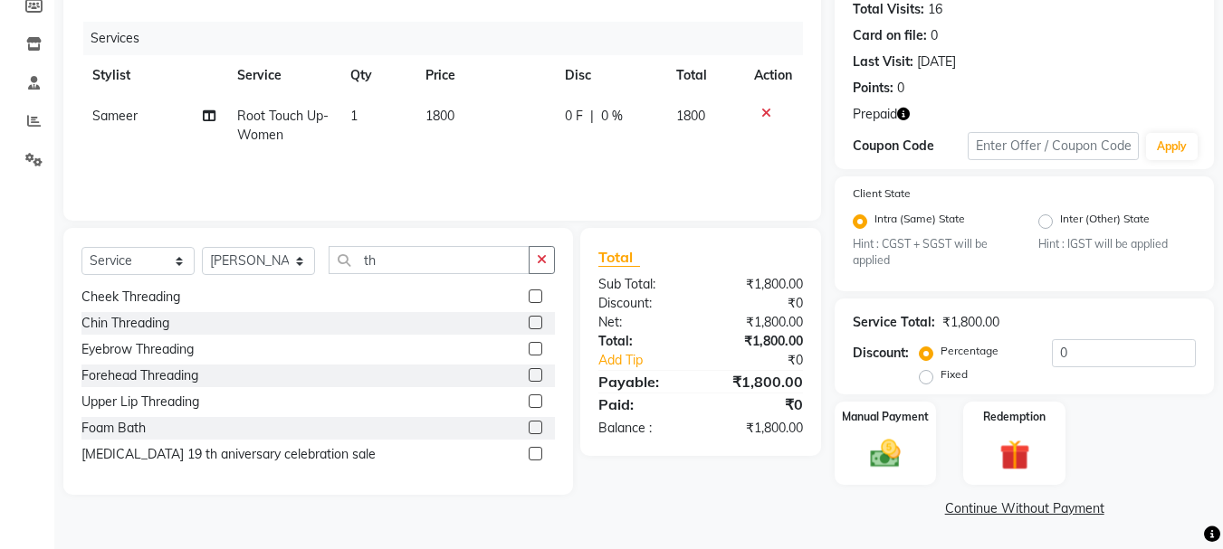
click at [529, 349] on label at bounding box center [536, 349] width 14 height 14
click at [529, 349] on input "checkbox" at bounding box center [535, 350] width 12 height 12
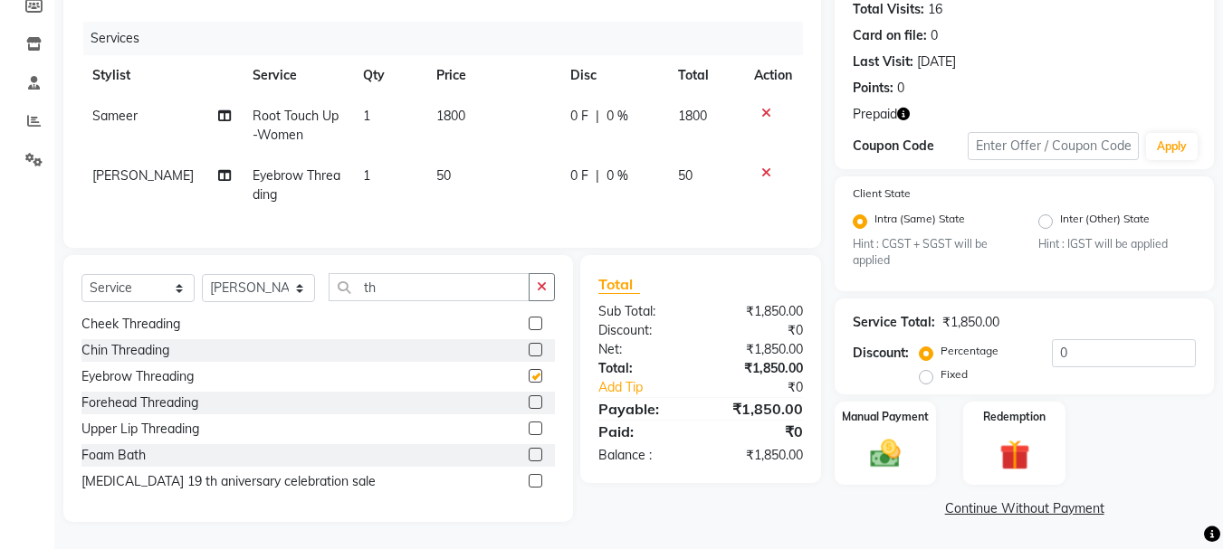
checkbox input "false"
click at [470, 177] on td "50" at bounding box center [492, 186] width 134 height 60
select select "69984"
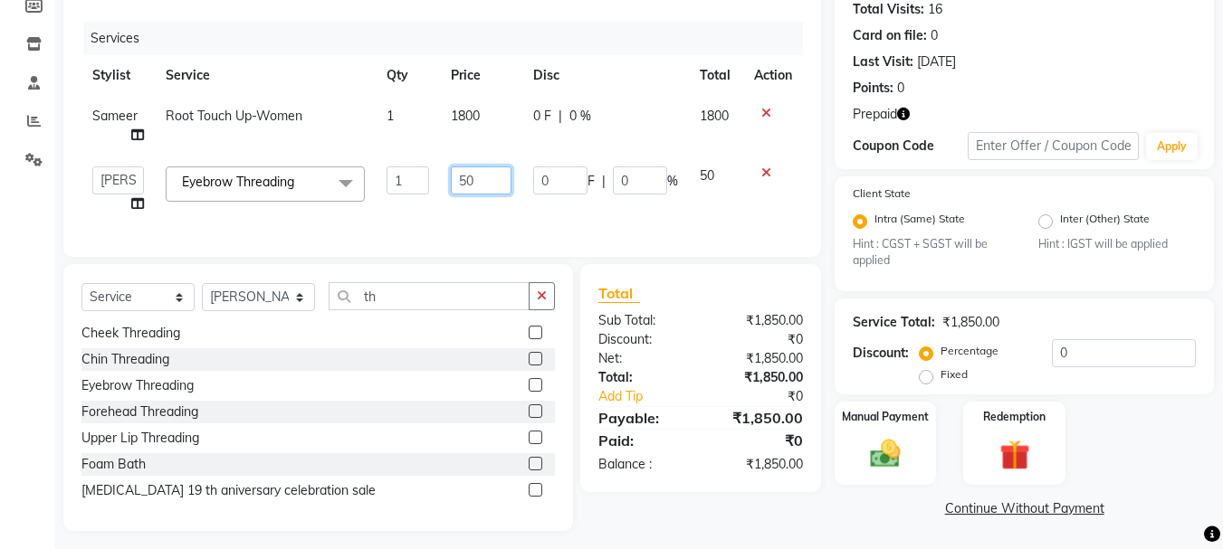
click at [488, 177] on input "50" at bounding box center [481, 181] width 61 height 28
type input "5"
type input "90"
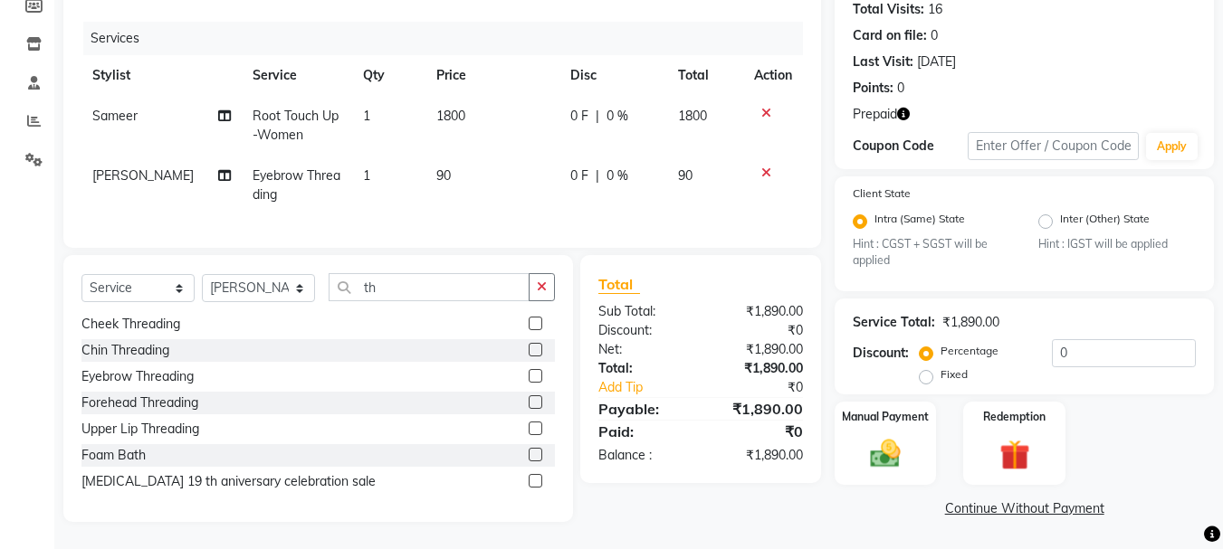
click at [489, 110] on td "1800" at bounding box center [492, 126] width 134 height 60
select select "18487"
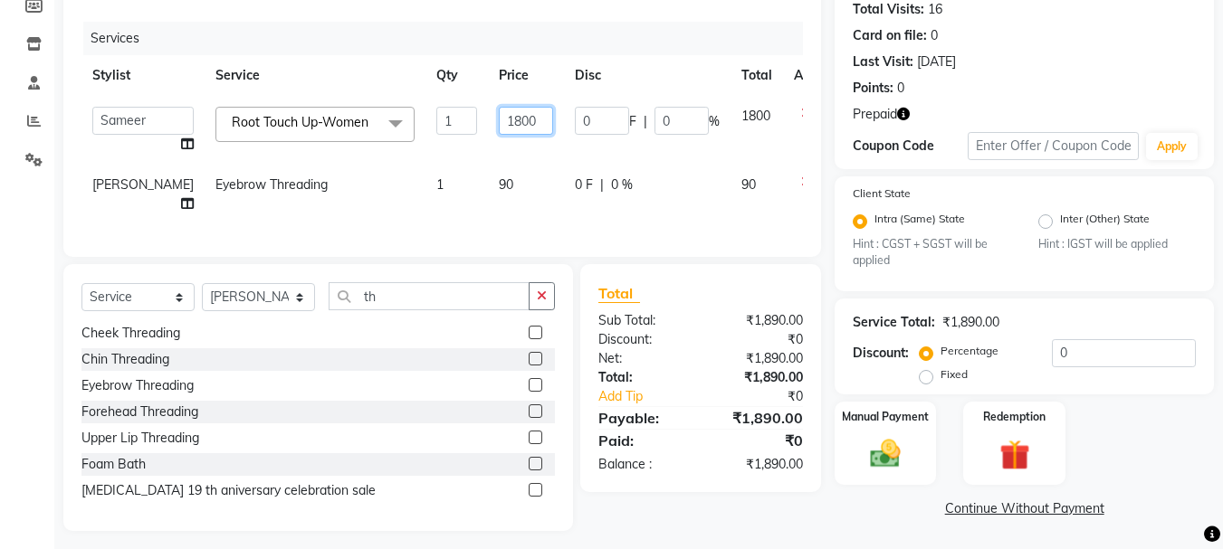
click at [499, 115] on input "1800" at bounding box center [526, 121] width 54 height 28
type input "1500"
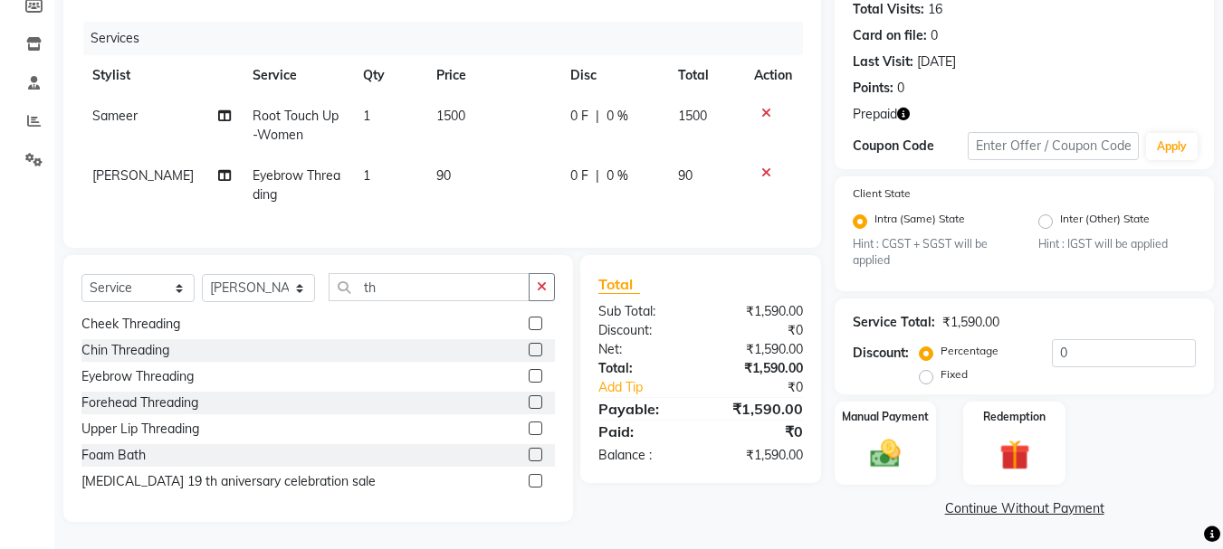
click at [671, 220] on div "Services Stylist Service Qty Price Disc Total Action Sameer Root Touch Up-Women…" at bounding box center [441, 126] width 721 height 208
click at [1018, 462] on img at bounding box center [1013, 455] width 51 height 39
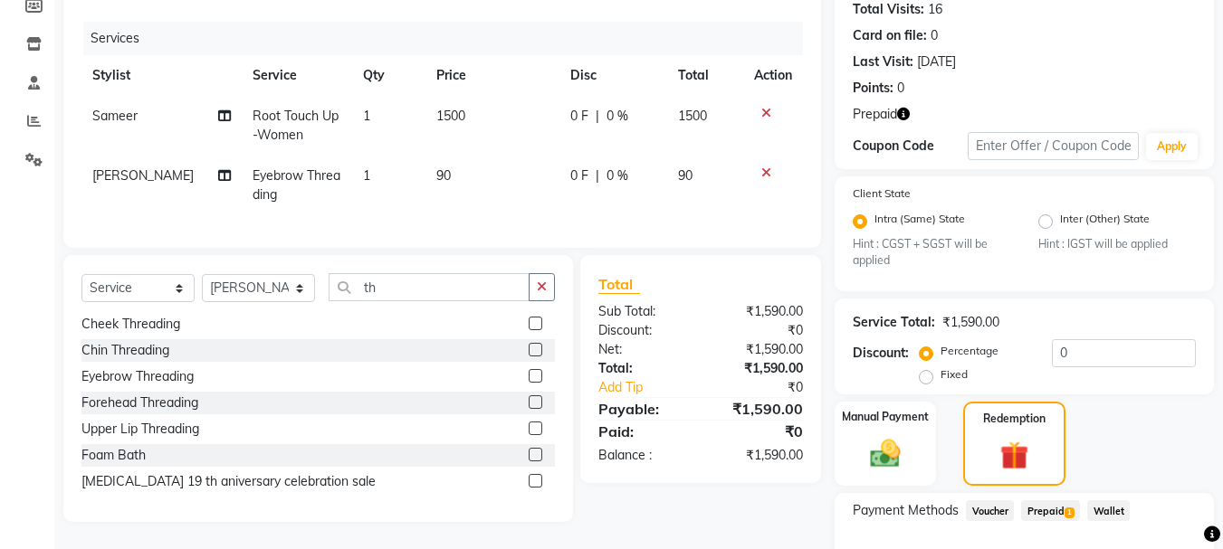
click at [1047, 509] on span "Prepaid 1" at bounding box center [1050, 510] width 59 height 21
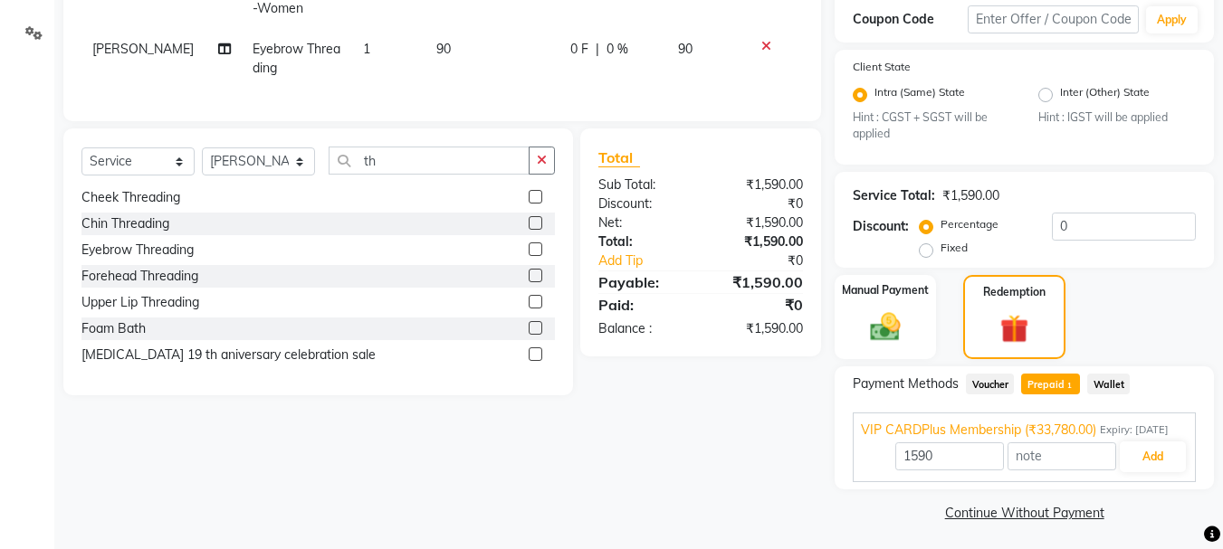
scroll to position [353, 0]
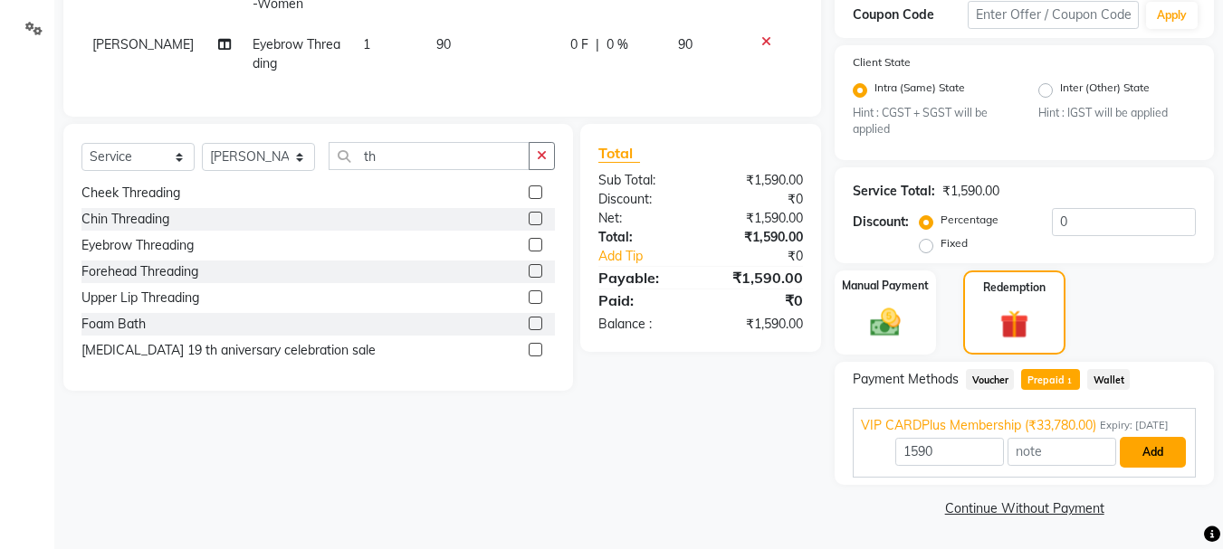
click at [1156, 459] on button "Add" at bounding box center [1152, 452] width 66 height 31
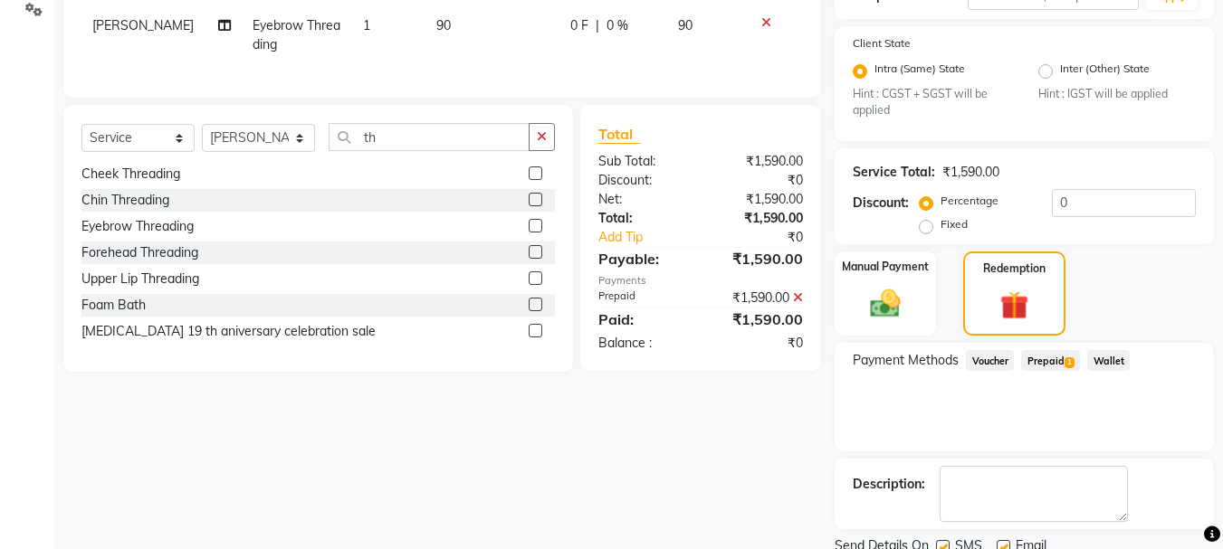
scroll to position [422, 0]
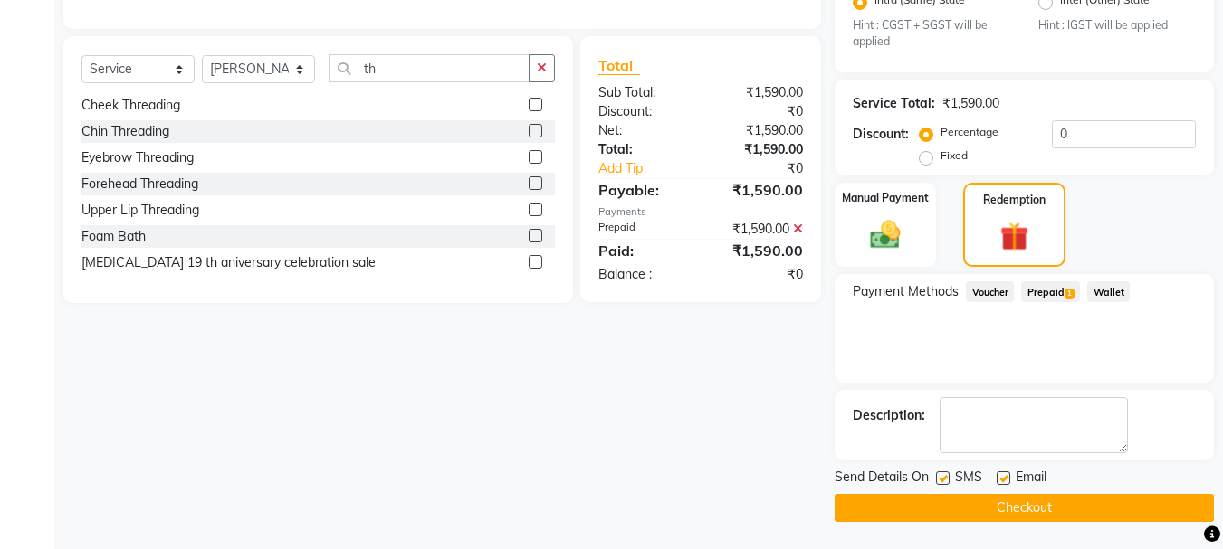
click at [1046, 509] on button "Checkout" at bounding box center [1023, 508] width 379 height 28
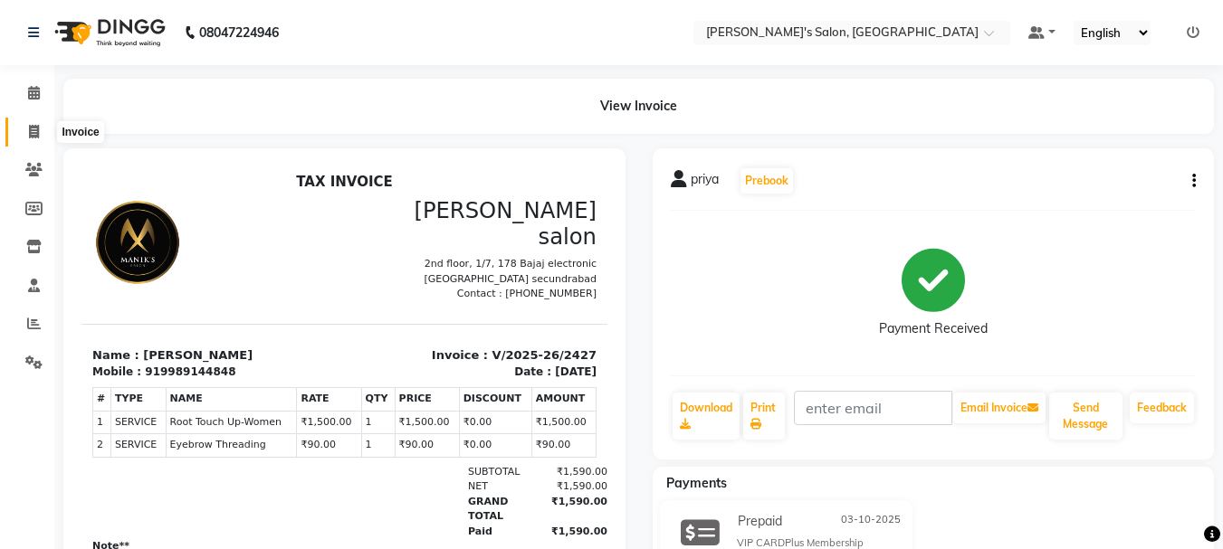
click at [31, 126] on icon at bounding box center [34, 132] width 10 height 14
select select "3810"
select select "service"
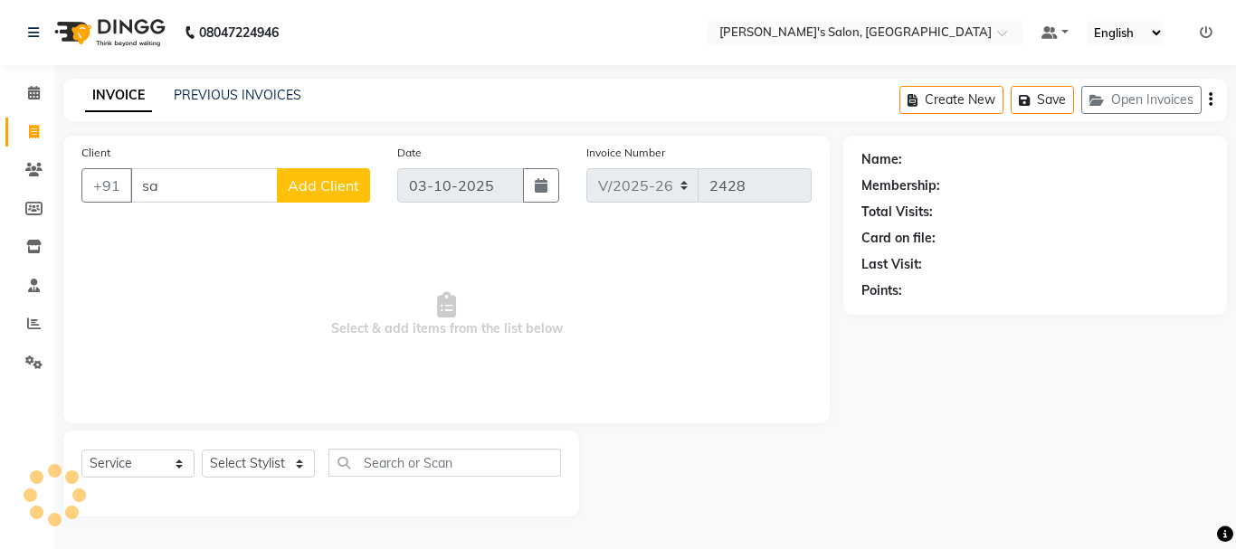
type input "s"
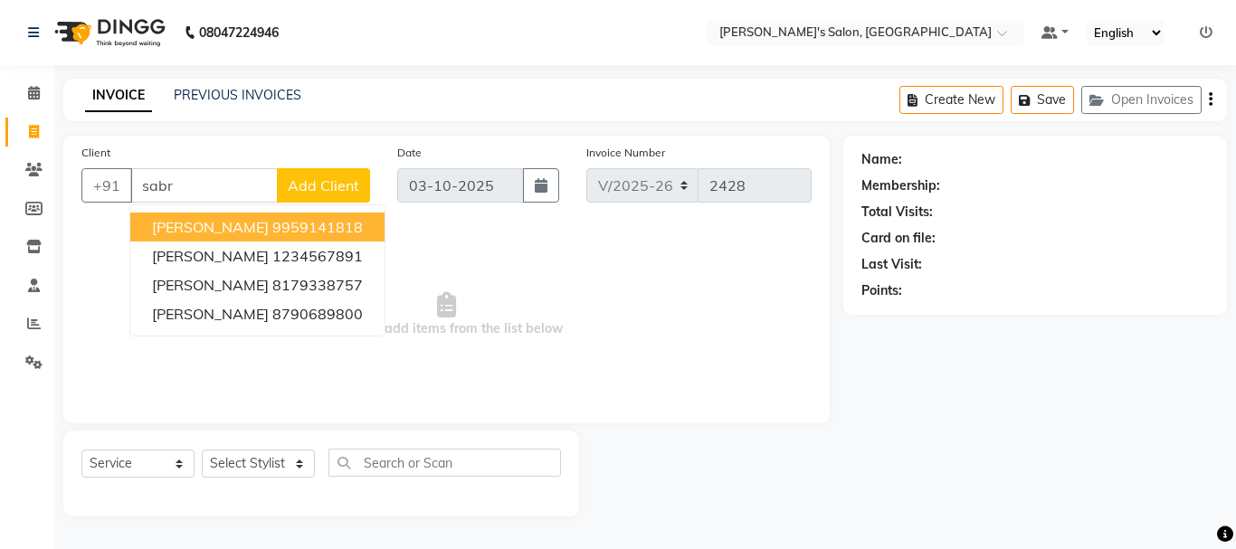
click at [322, 224] on ngb-highlight "9959141818" at bounding box center [317, 227] width 90 height 18
type input "9959141818"
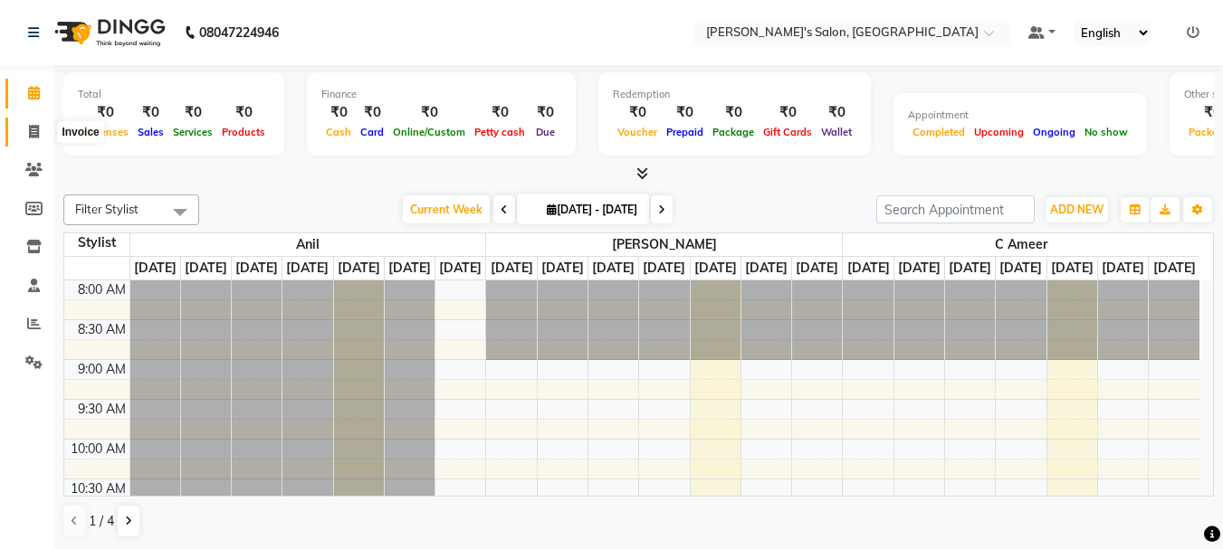
click at [32, 129] on icon at bounding box center [34, 132] width 10 height 14
select select "3810"
select select "service"
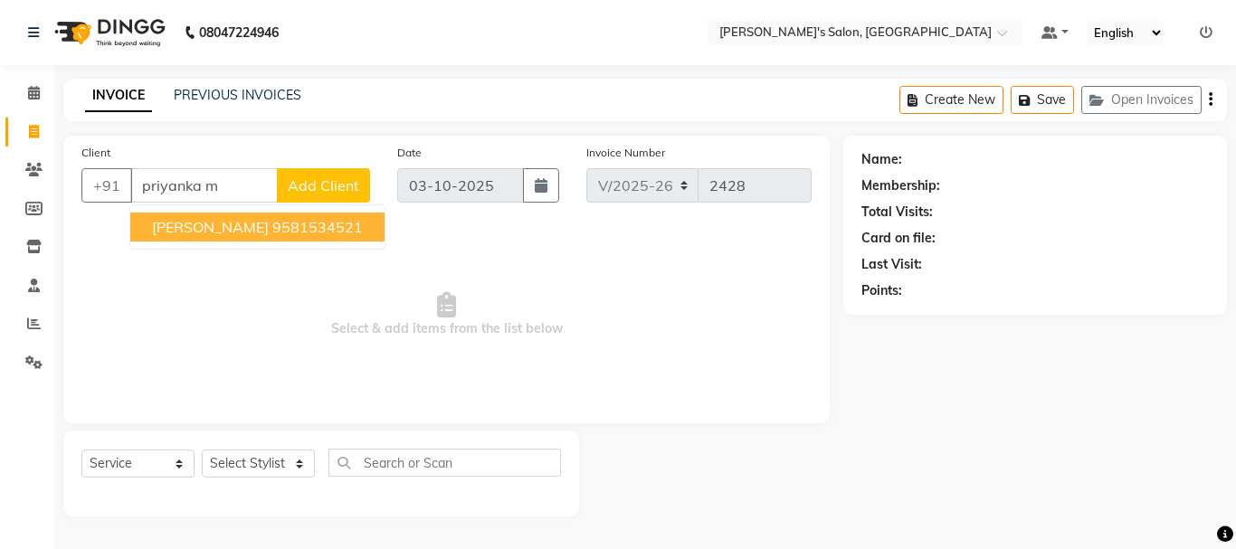
click at [229, 232] on span "[PERSON_NAME]" at bounding box center [210, 227] width 117 height 18
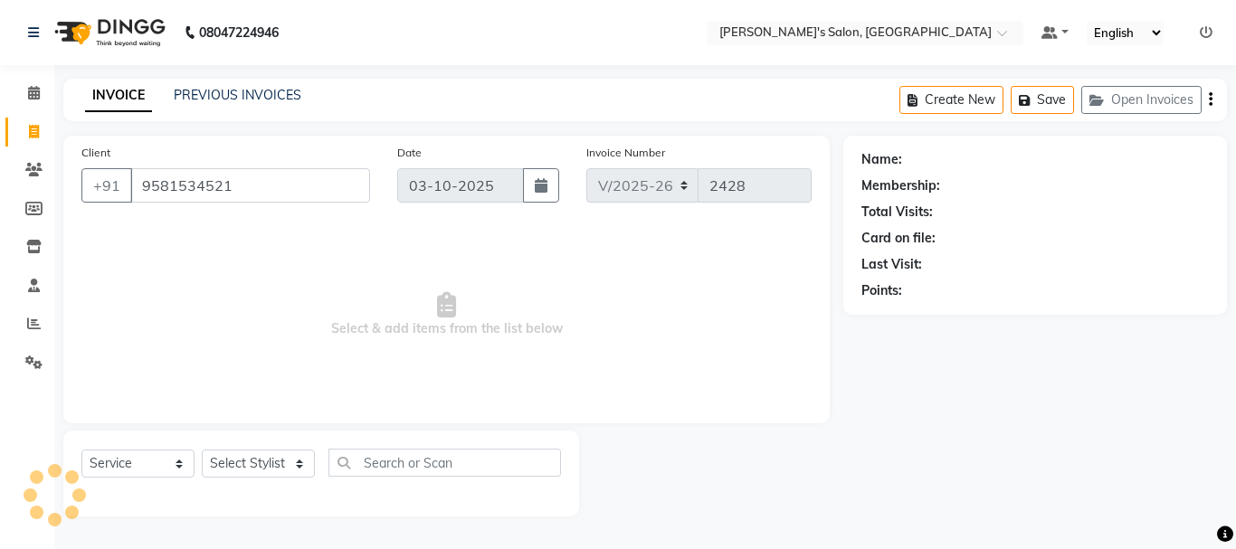
type input "9581534521"
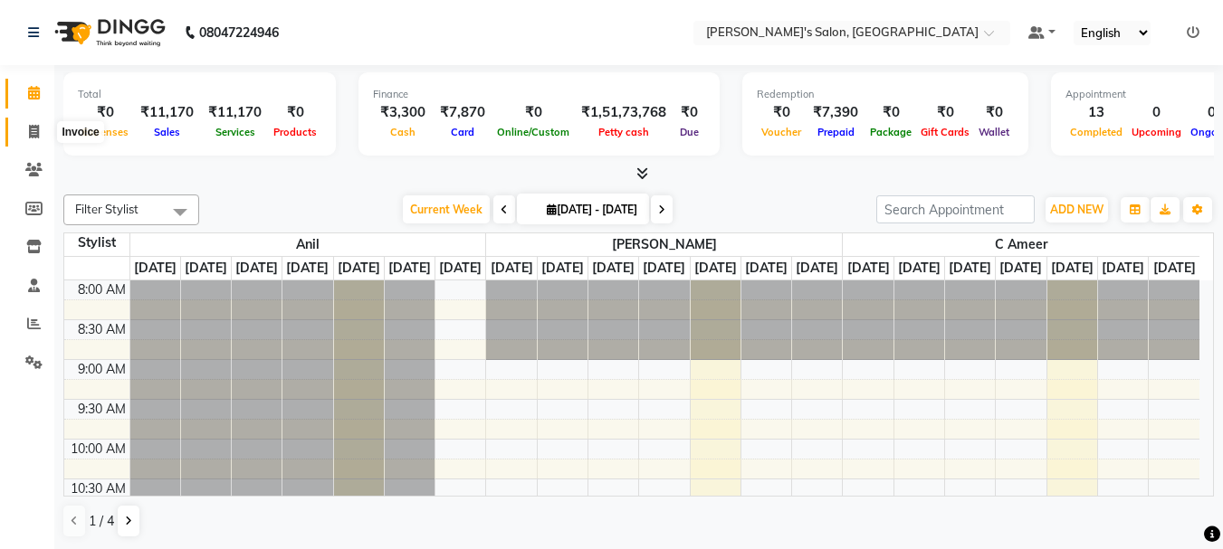
click at [32, 131] on icon at bounding box center [34, 132] width 10 height 14
select select "3810"
select select "service"
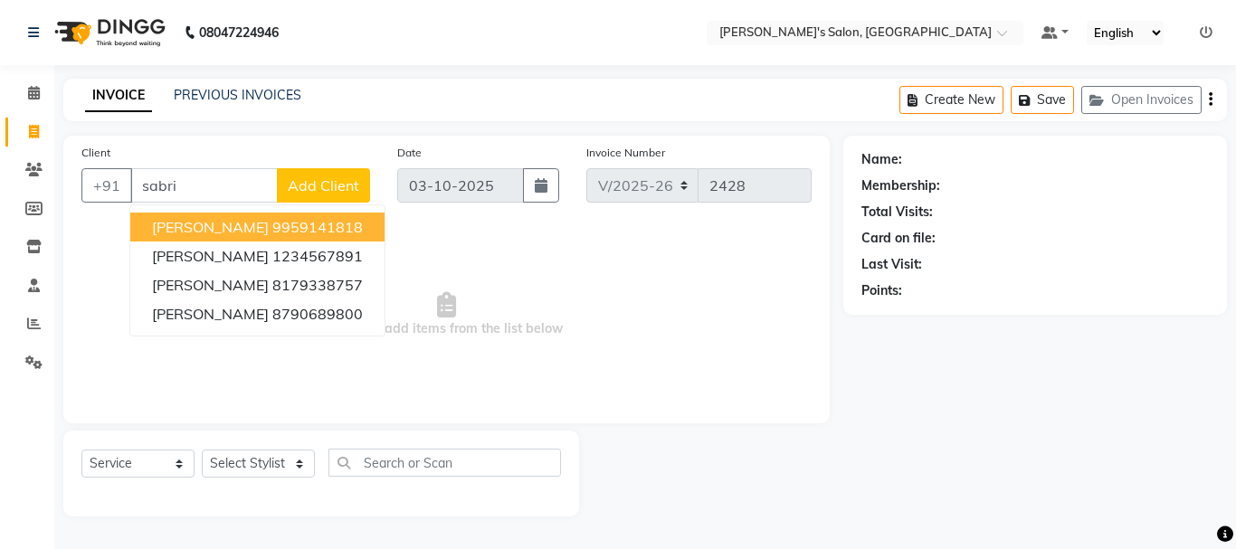
click at [251, 226] on span "sabrina Mukund" at bounding box center [210, 227] width 117 height 18
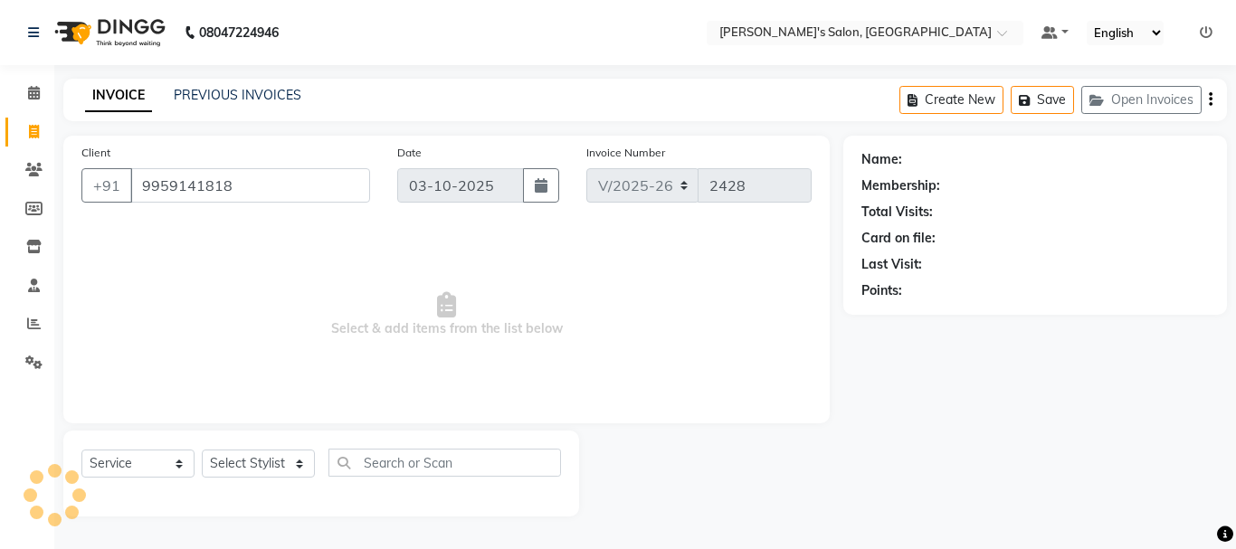
type input "9959141818"
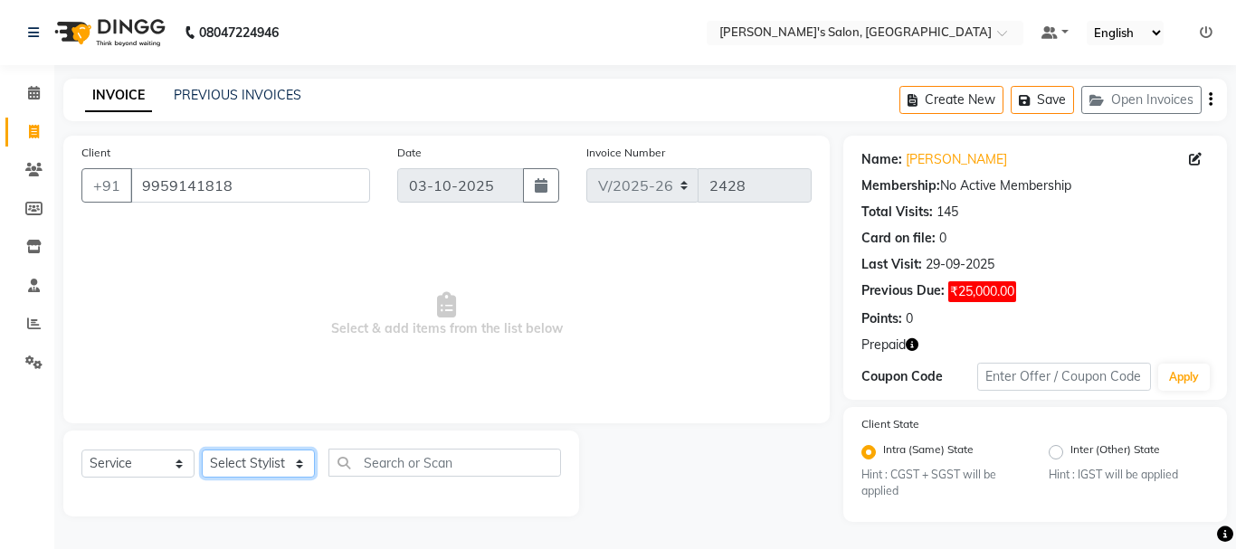
click at [282, 463] on select "Select Stylist [PERSON_NAME] [PERSON_NAME] Manager [PERSON_NAME] [PERSON_NAME] …" at bounding box center [258, 464] width 113 height 28
select select "18487"
click at [202, 450] on select "Select Stylist [PERSON_NAME] [PERSON_NAME] Manager [PERSON_NAME] [PERSON_NAME] …" at bounding box center [258, 464] width 113 height 28
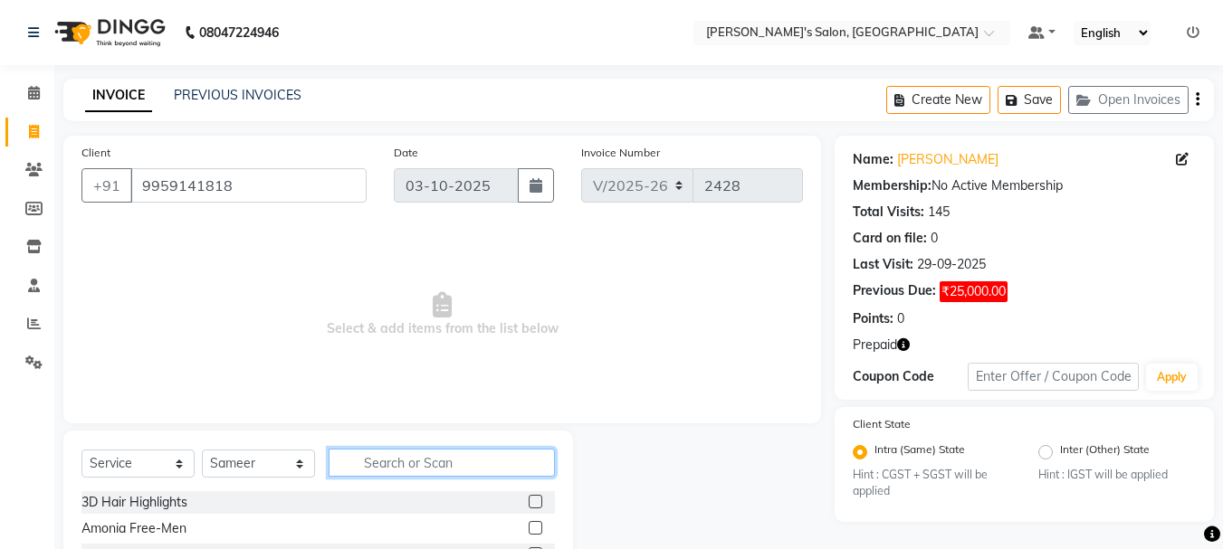
click at [399, 456] on input "text" at bounding box center [442, 463] width 226 height 28
type input "spa"
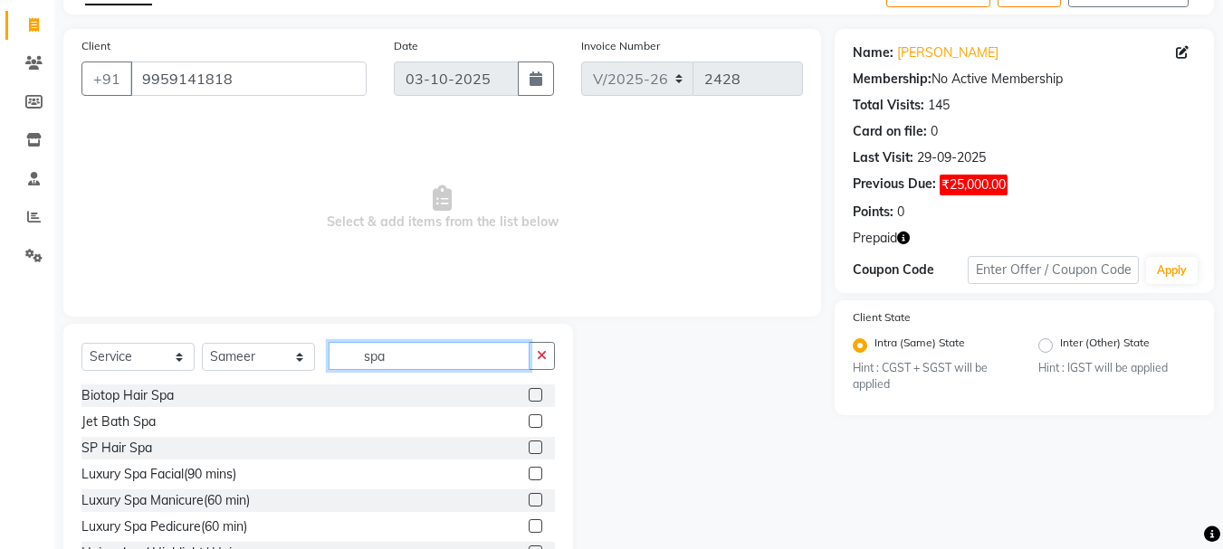
scroll to position [108, 0]
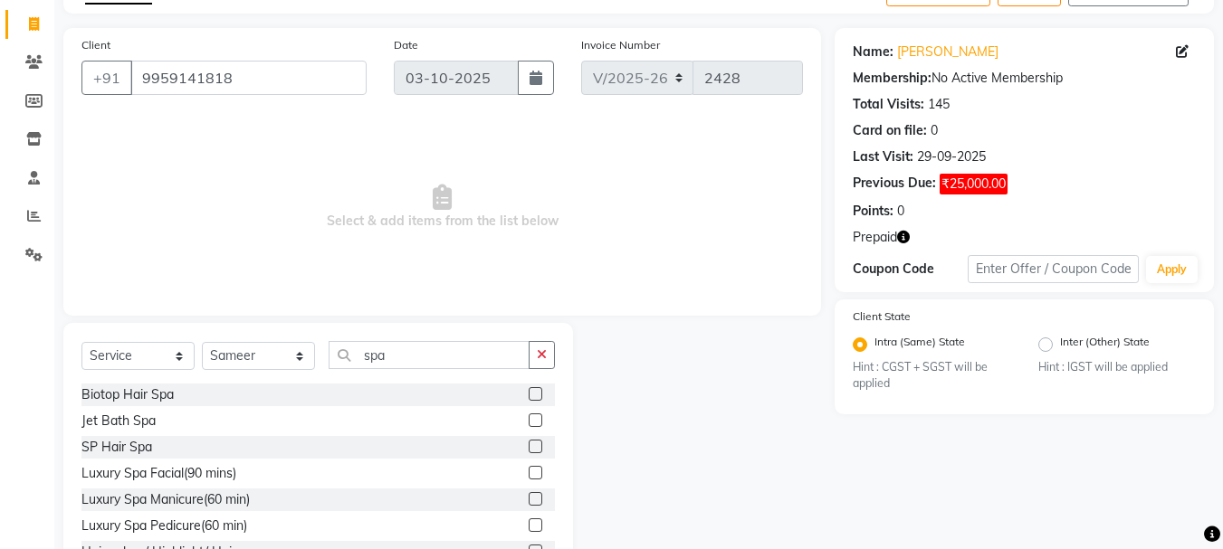
click at [529, 446] on label at bounding box center [536, 447] width 14 height 14
click at [529, 446] on input "checkbox" at bounding box center [535, 448] width 12 height 12
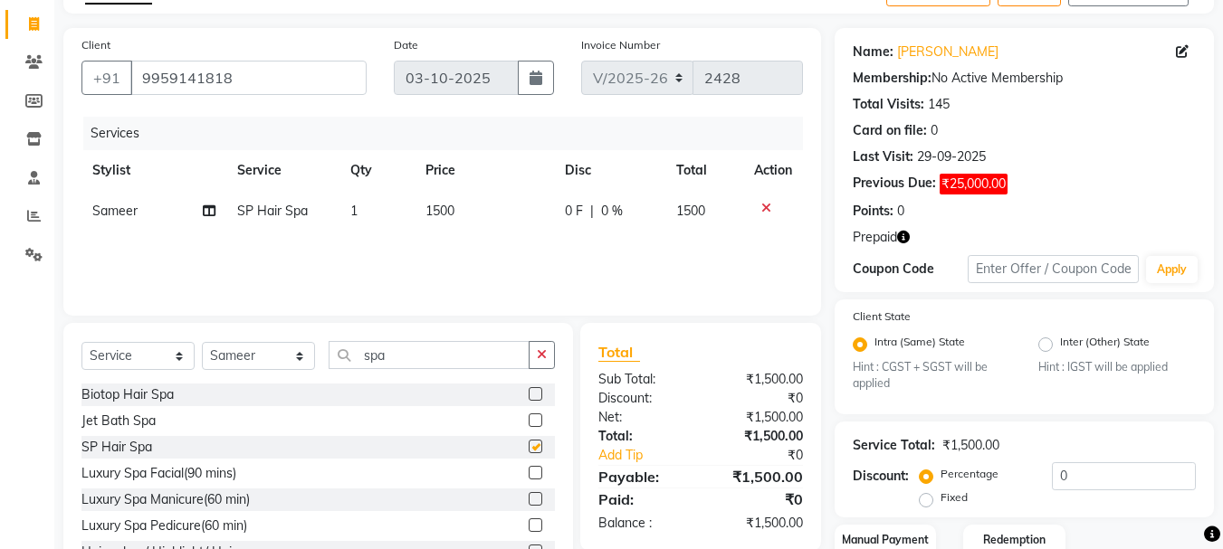
checkbox input "false"
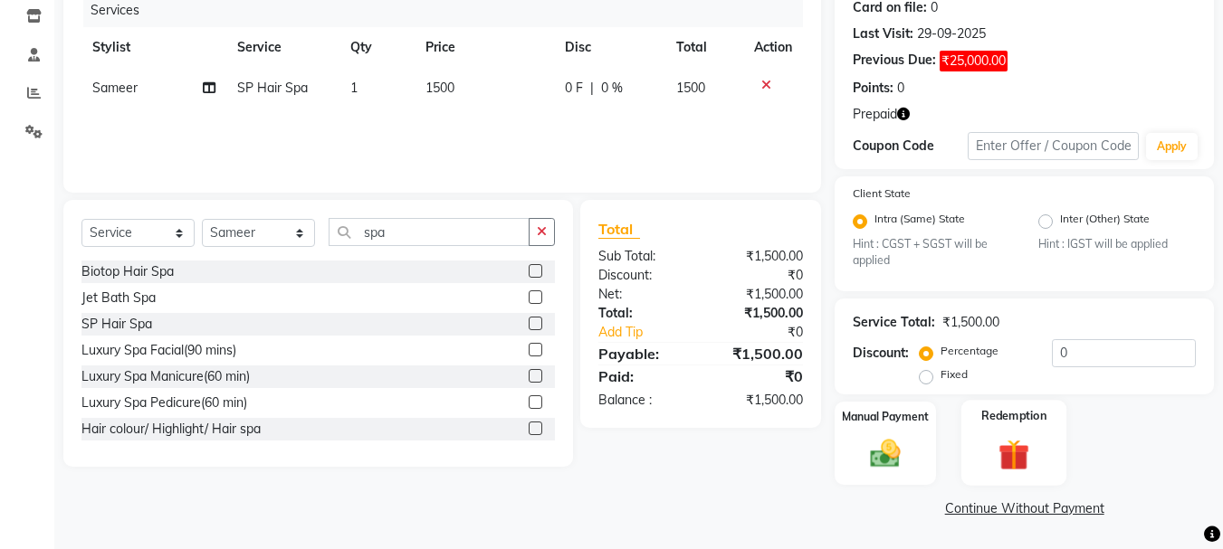
click at [1021, 452] on img at bounding box center [1013, 455] width 51 height 39
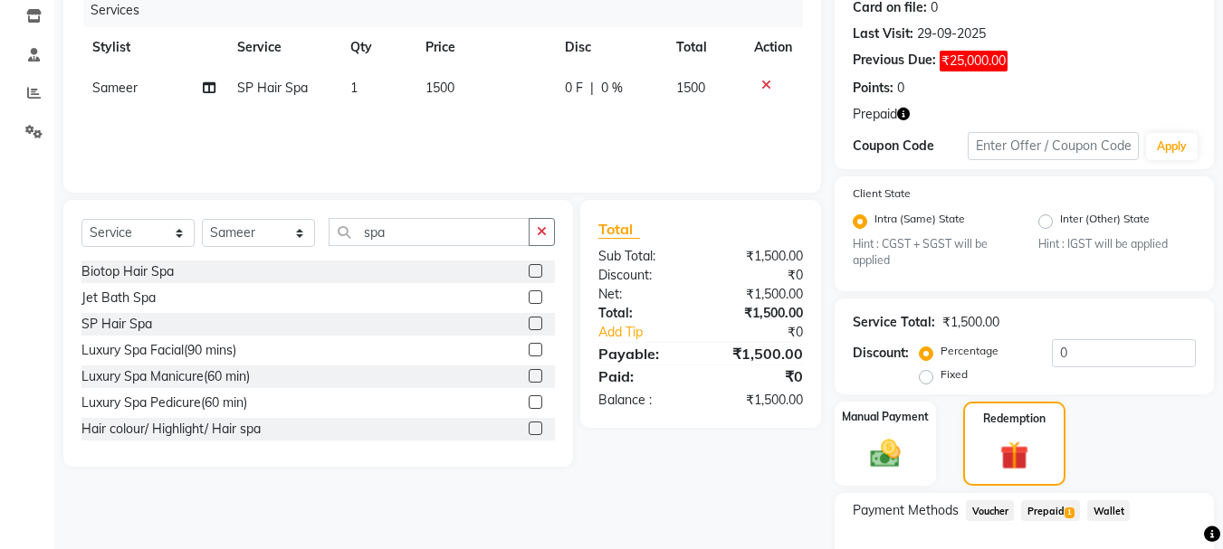
drag, startPoint x: 1044, startPoint y: 512, endPoint x: 1080, endPoint y: 490, distance: 41.4
click at [1044, 511] on span "Prepaid 1" at bounding box center [1050, 510] width 59 height 21
click at [1223, 319] on html "08047224946 Select Location × Manik's's Salon, Mg Road Default Panel My Panel E…" at bounding box center [611, 43] width 1223 height 549
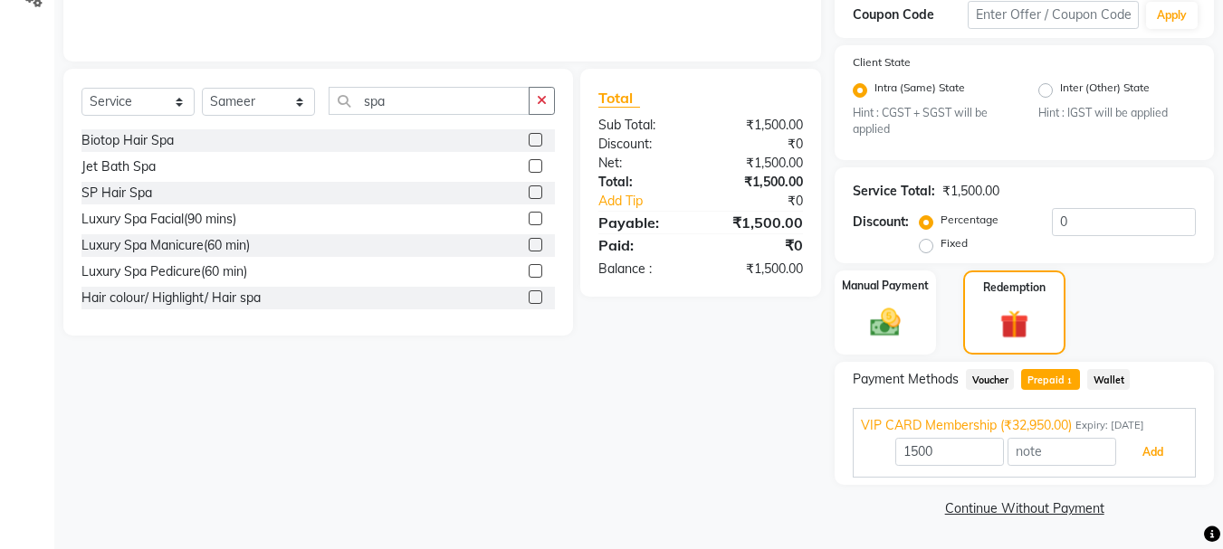
click at [1165, 448] on button "Add" at bounding box center [1152, 452] width 66 height 31
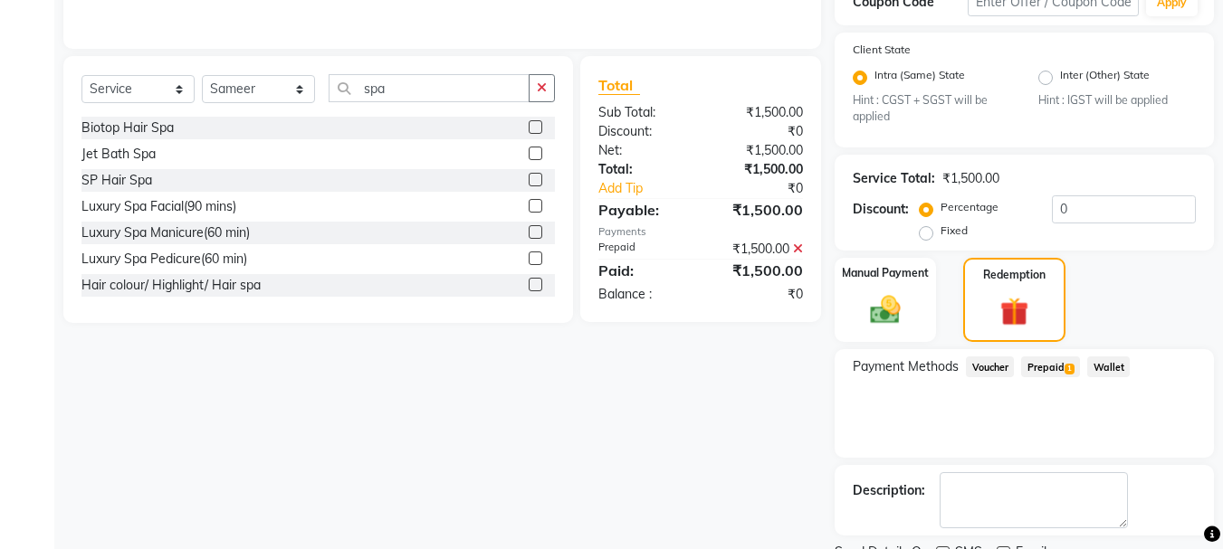
drag, startPoint x: 1228, startPoint y: 462, endPoint x: 1176, endPoint y: 535, distance: 89.6
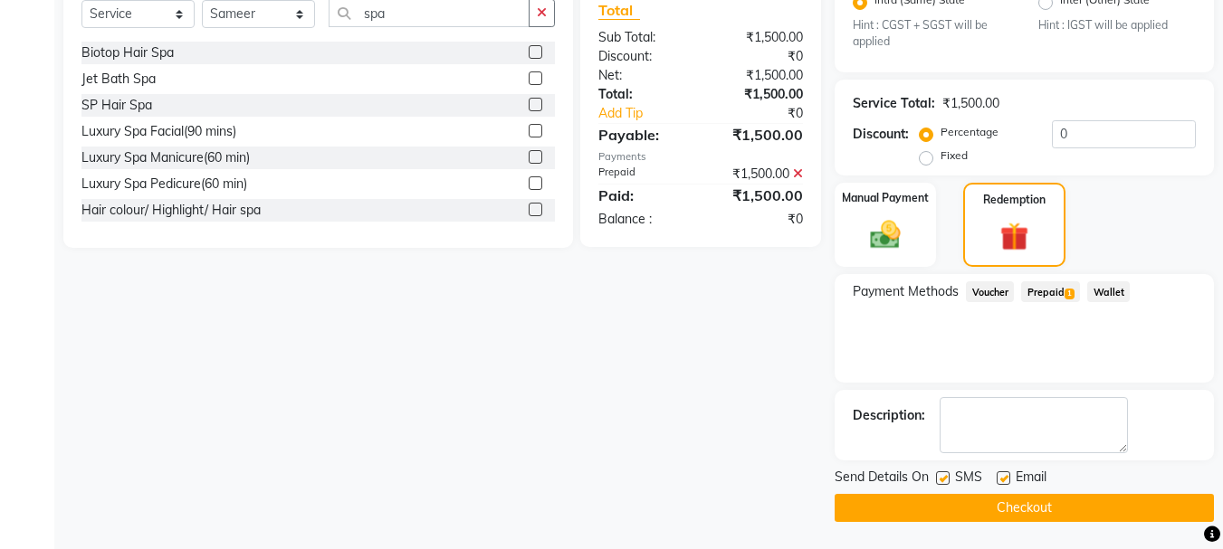
click at [1026, 509] on button "Checkout" at bounding box center [1023, 508] width 379 height 28
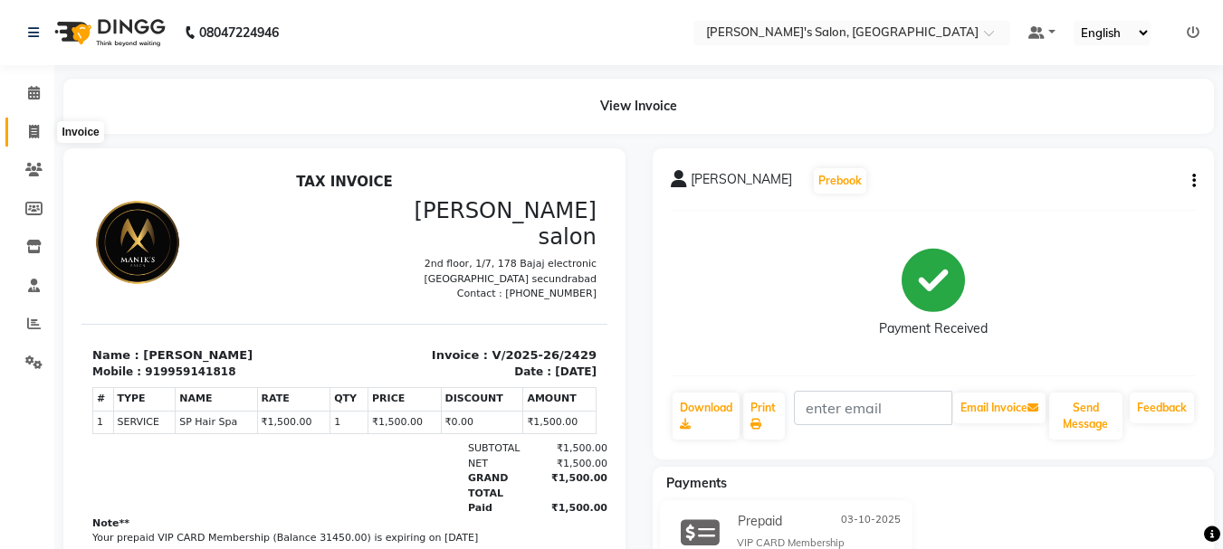
click at [34, 130] on icon at bounding box center [34, 132] width 10 height 14
select select "service"
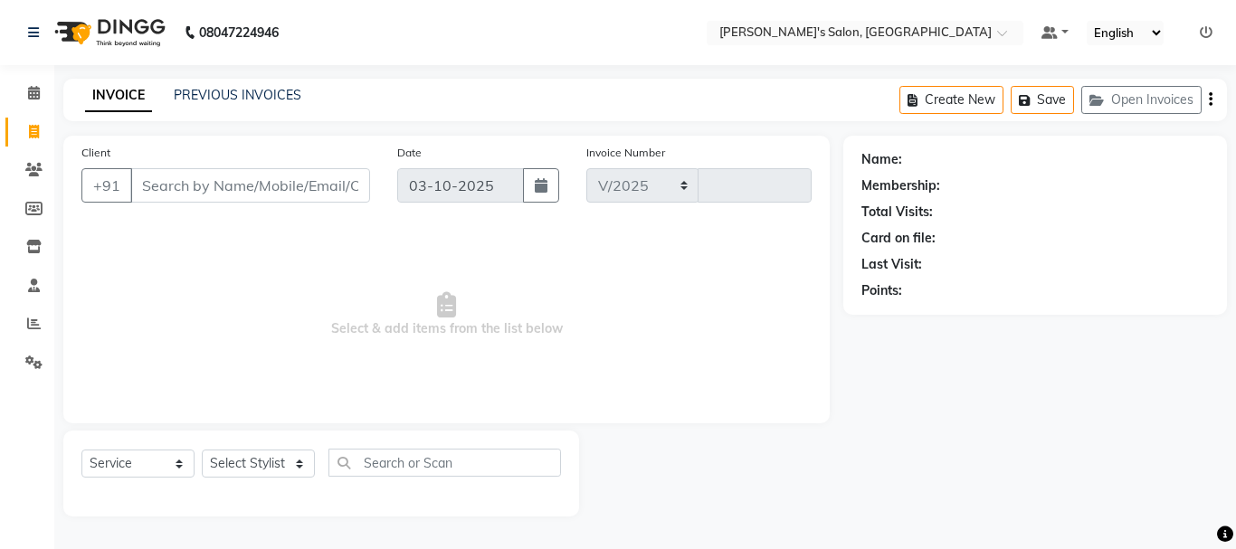
select select "3810"
type input "2430"
type input "7670974869"
click at [325, 183] on span "Add Client" at bounding box center [323, 185] width 71 height 18
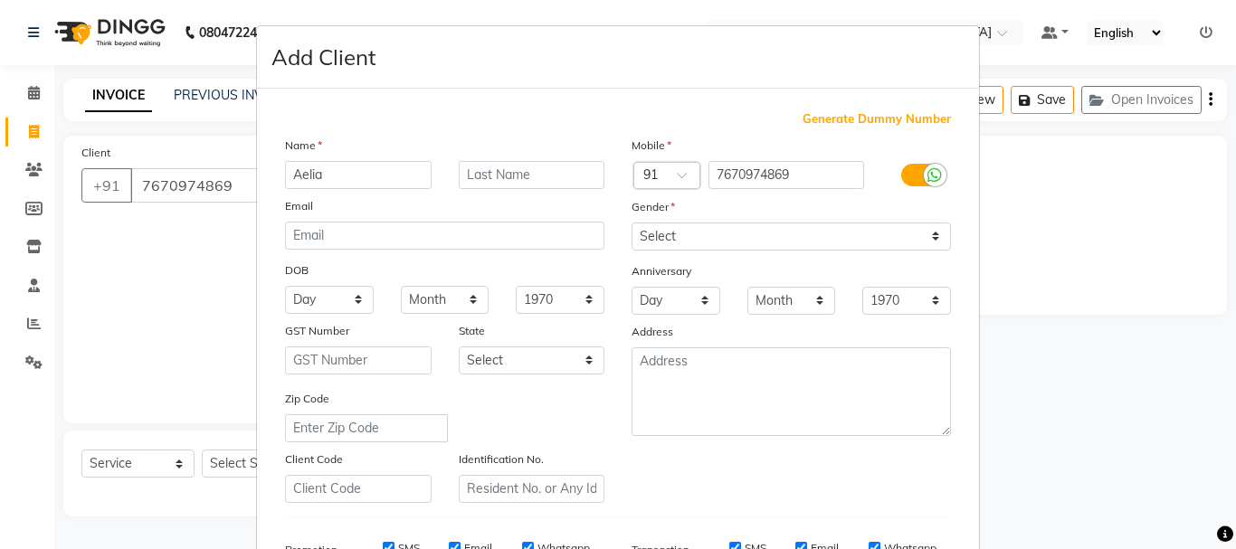
type input "Aelia"
click at [927, 234] on select "Select Male Female Other Prefer Not To Say" at bounding box center [791, 237] width 319 height 28
select select "female"
click at [632, 223] on select "Select Male Female Other Prefer Not To Say" at bounding box center [791, 237] width 319 height 28
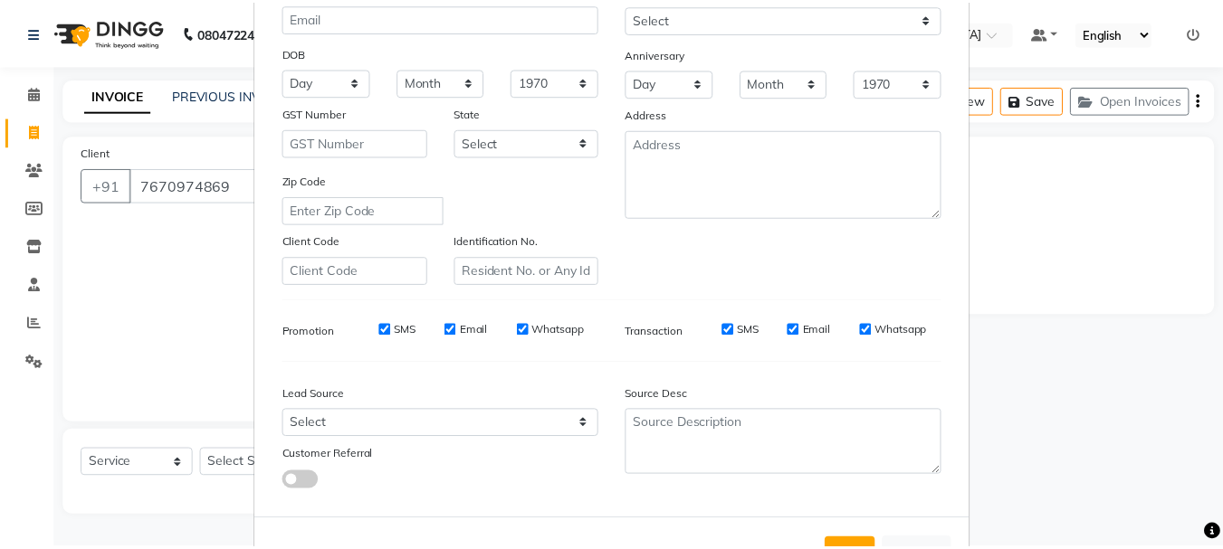
scroll to position [286, 0]
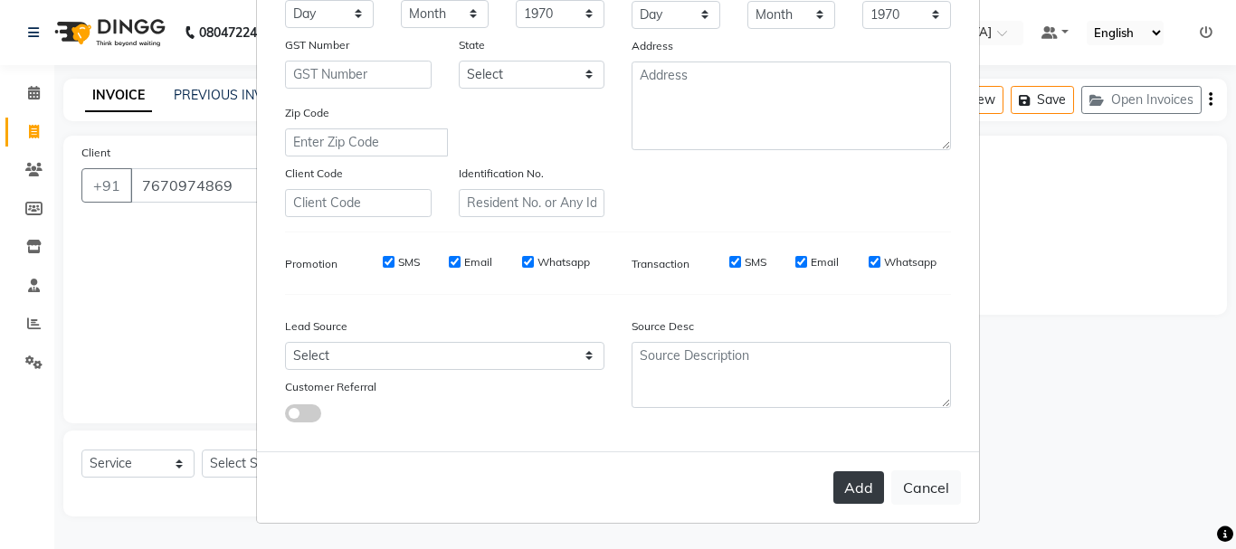
click at [848, 490] on button "Add" at bounding box center [858, 487] width 51 height 33
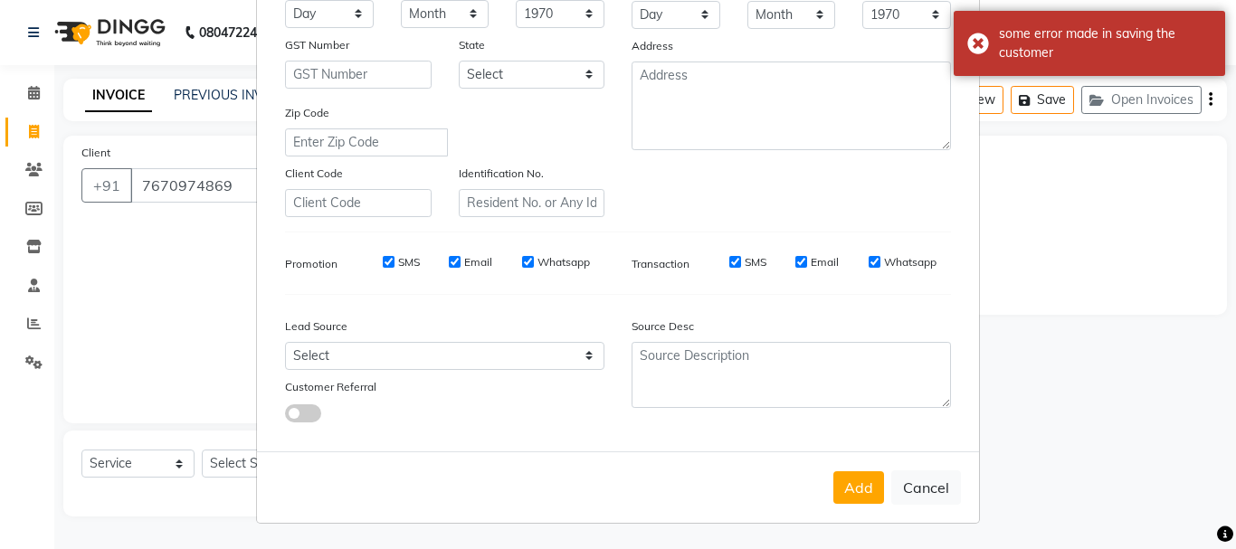
click at [1133, 334] on ngb-modal-window "Add Client Generate Dummy Number Name Aelia Email DOB Day 01 02 03 04 05 06 07 …" at bounding box center [618, 274] width 1236 height 549
click at [974, 44] on div "some error made in saving the customer" at bounding box center [1089, 43] width 271 height 65
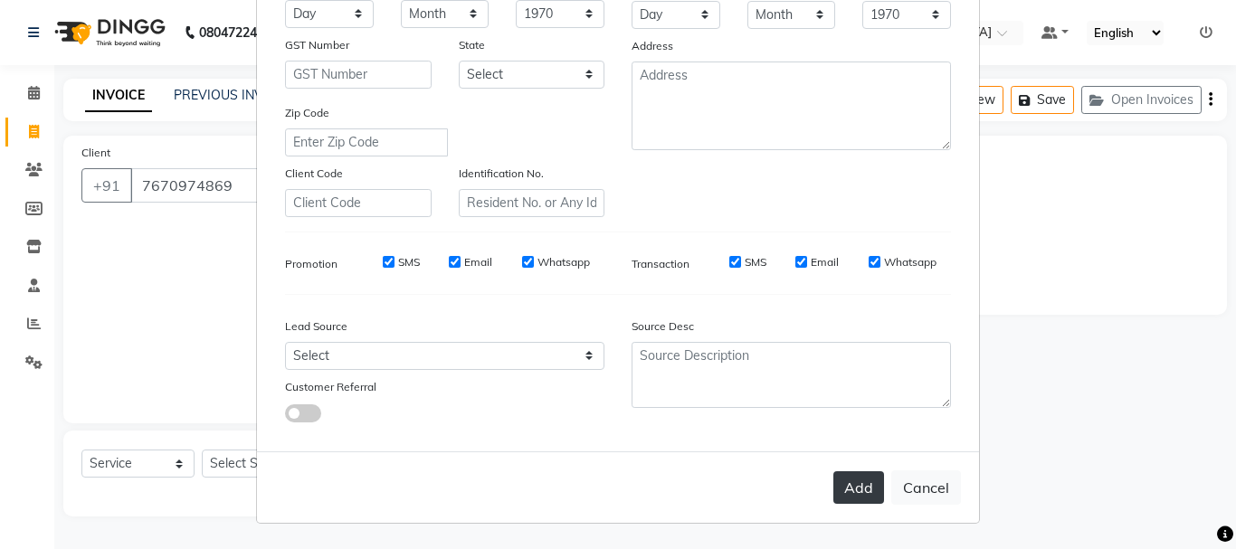
drag, startPoint x: 1141, startPoint y: 364, endPoint x: 858, endPoint y: 495, distance: 312.2
click at [858, 495] on button "Add" at bounding box center [858, 487] width 51 height 33
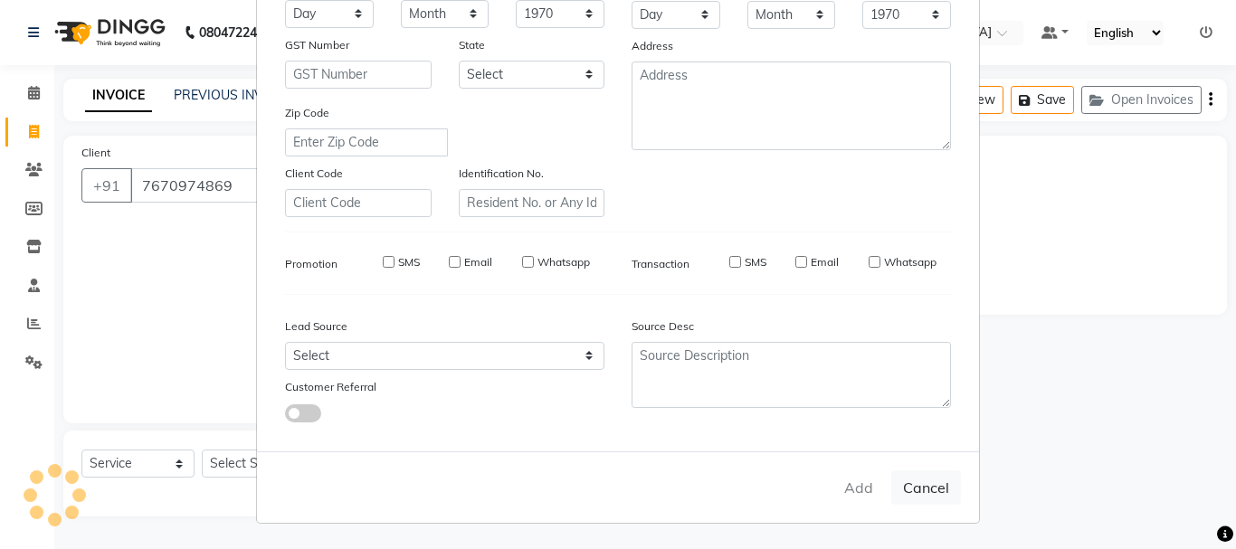
select select
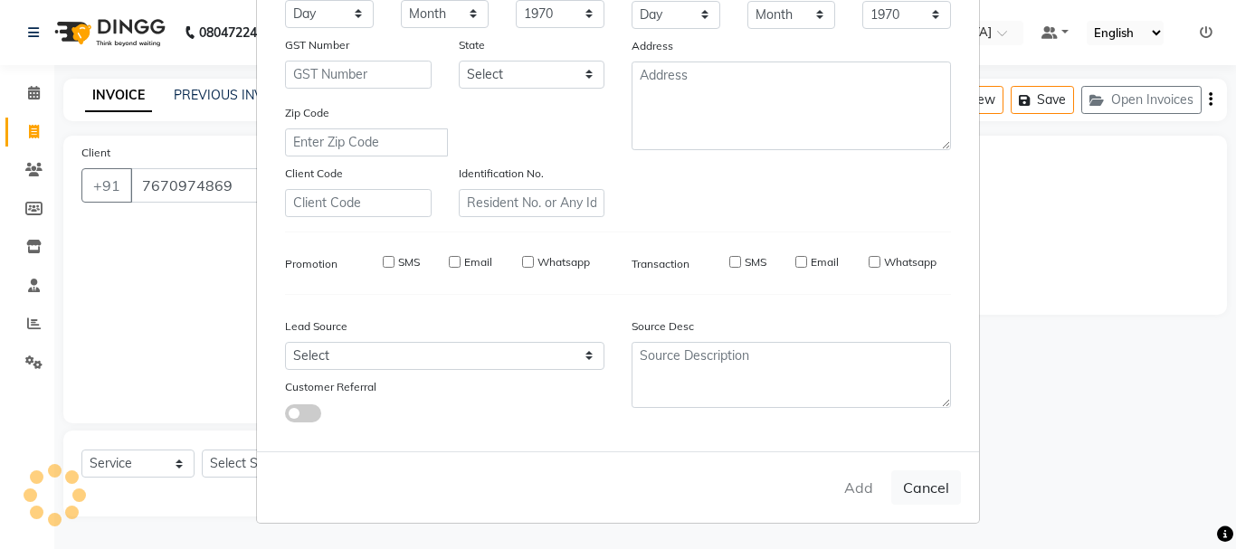
select select
checkbox input "false"
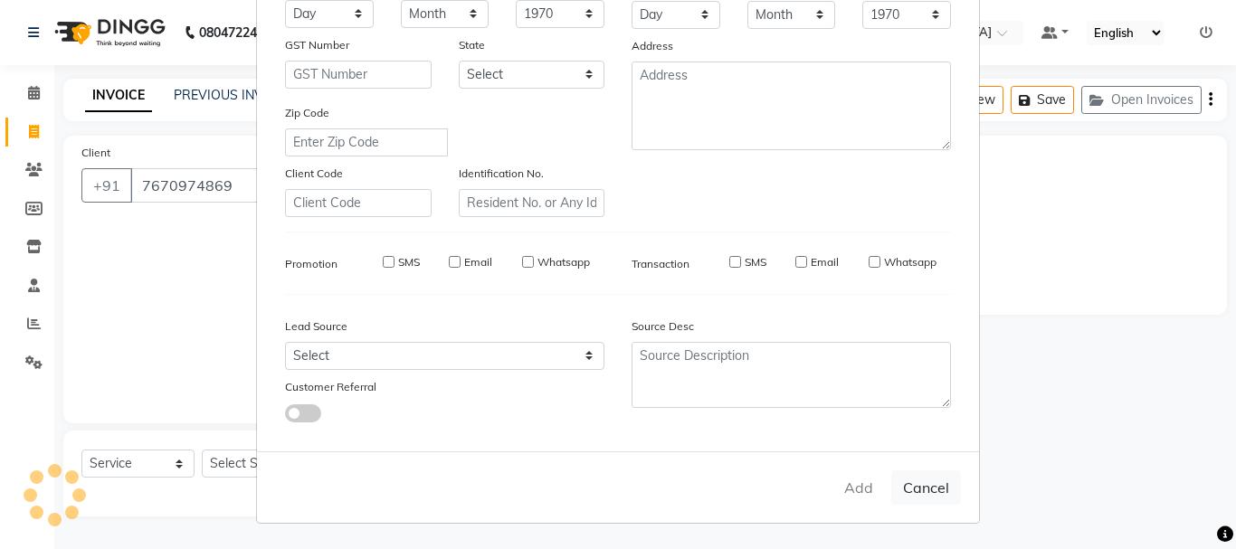
checkbox input "false"
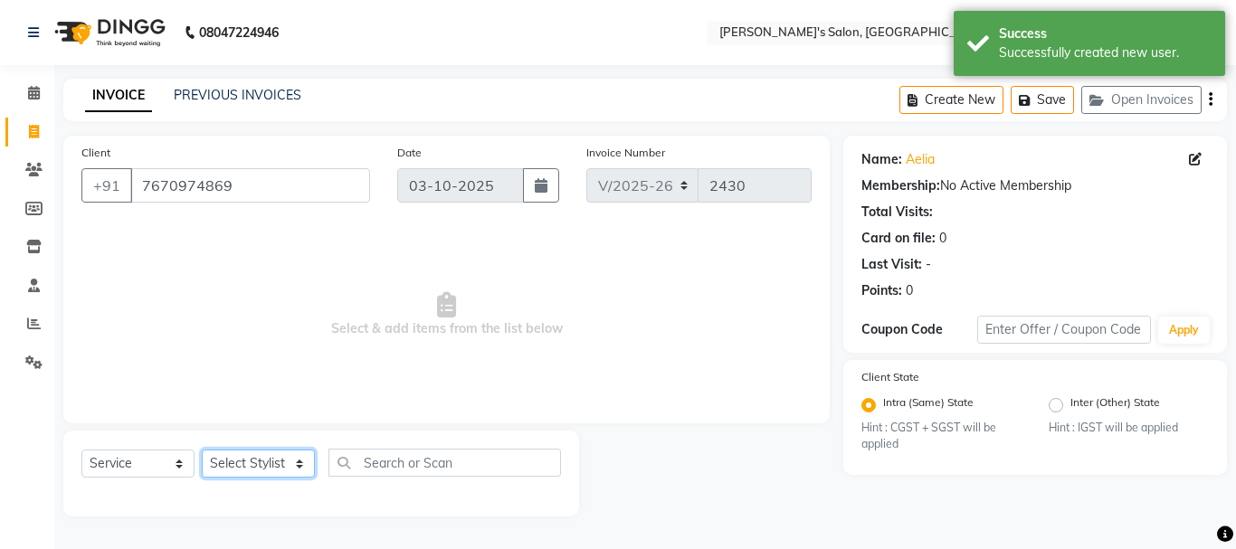
click at [244, 458] on select "Select Stylist [PERSON_NAME] [PERSON_NAME] Manager [PERSON_NAME] [PERSON_NAME] …" at bounding box center [258, 464] width 113 height 28
click at [109, 358] on span "Select & add items from the list below" at bounding box center [446, 314] width 730 height 181
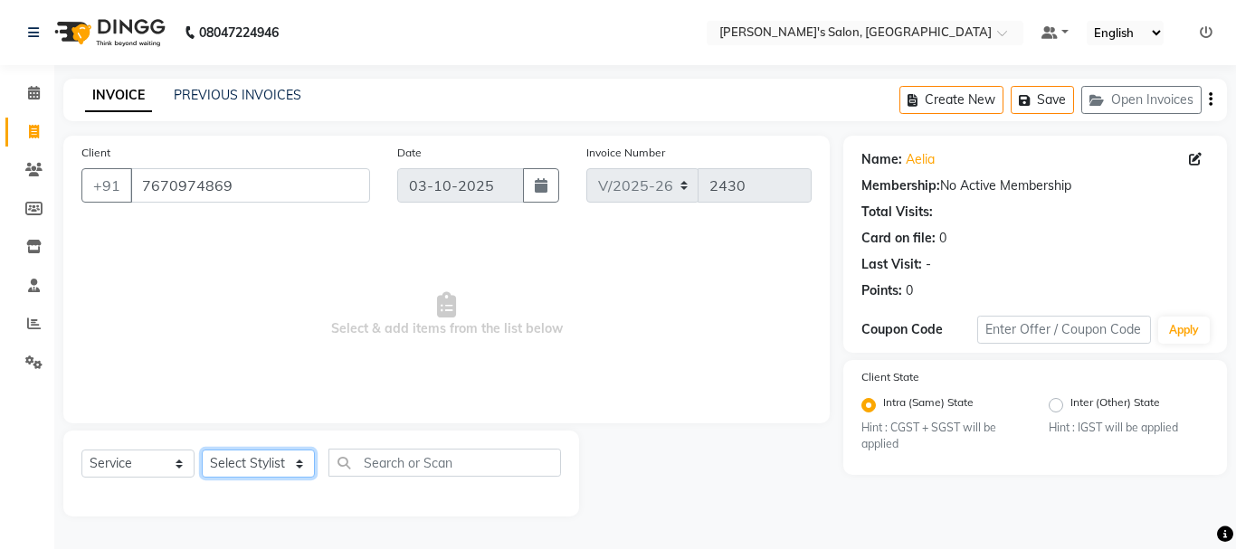
click at [266, 465] on select "Select Stylist [PERSON_NAME] [PERSON_NAME] Manager [PERSON_NAME] [PERSON_NAME] …" at bounding box center [258, 464] width 113 height 28
select select "19032"
click at [202, 450] on select "Select Stylist [PERSON_NAME] [PERSON_NAME] Manager [PERSON_NAME] [PERSON_NAME] …" at bounding box center [258, 464] width 113 height 28
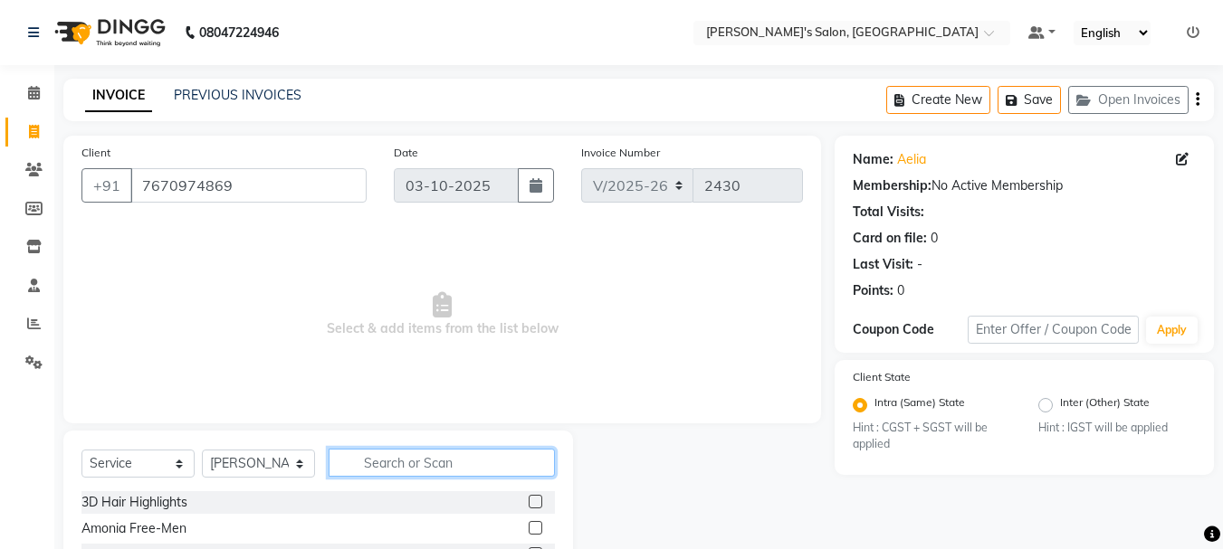
click at [376, 460] on input "text" at bounding box center [442, 463] width 226 height 28
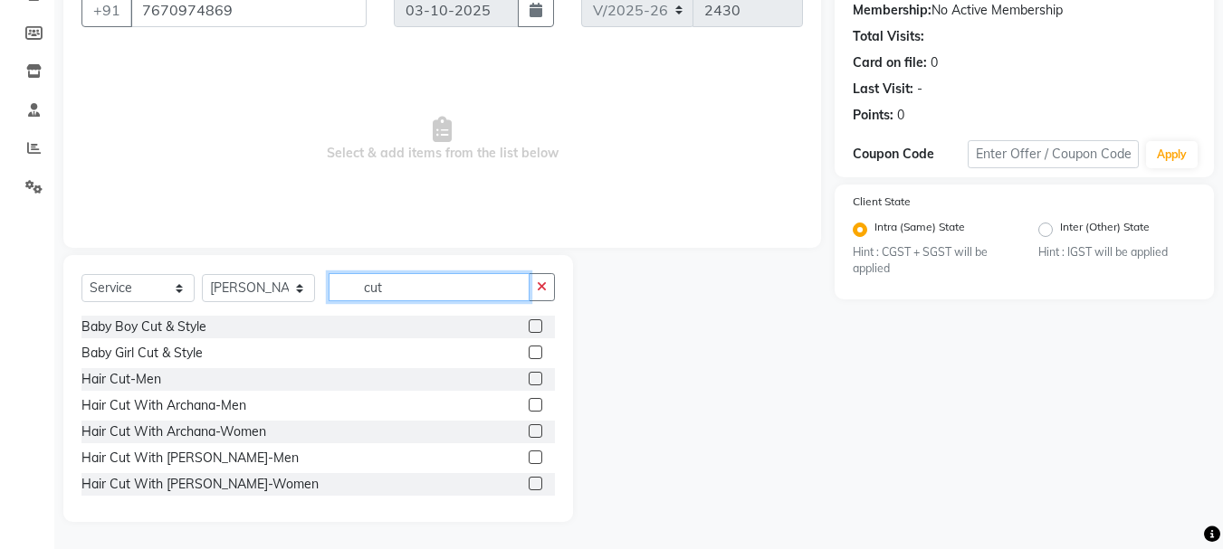
type input "cut"
click at [529, 484] on label at bounding box center [536, 484] width 14 height 14
click at [529, 484] on input "checkbox" at bounding box center [535, 485] width 12 height 12
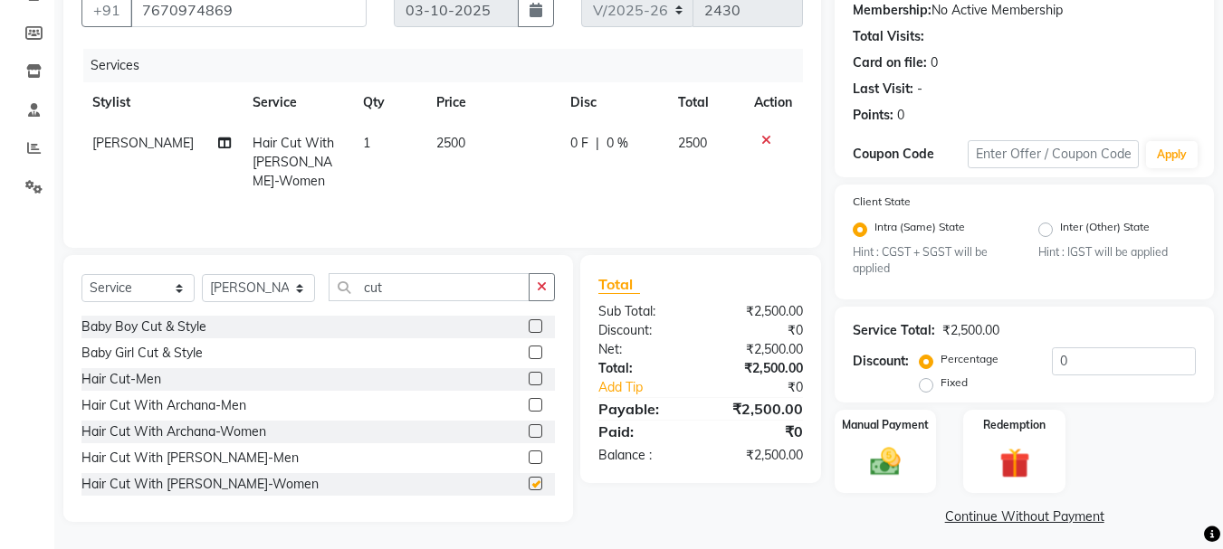
checkbox input "false"
click at [299, 288] on select "Select Stylist [PERSON_NAME] [PERSON_NAME] Manager [PERSON_NAME] [PERSON_NAME] …" at bounding box center [258, 288] width 113 height 28
select select "18480"
click at [202, 274] on select "Select Stylist [PERSON_NAME] [PERSON_NAME] Manager [PERSON_NAME] [PERSON_NAME] …" at bounding box center [258, 288] width 113 height 28
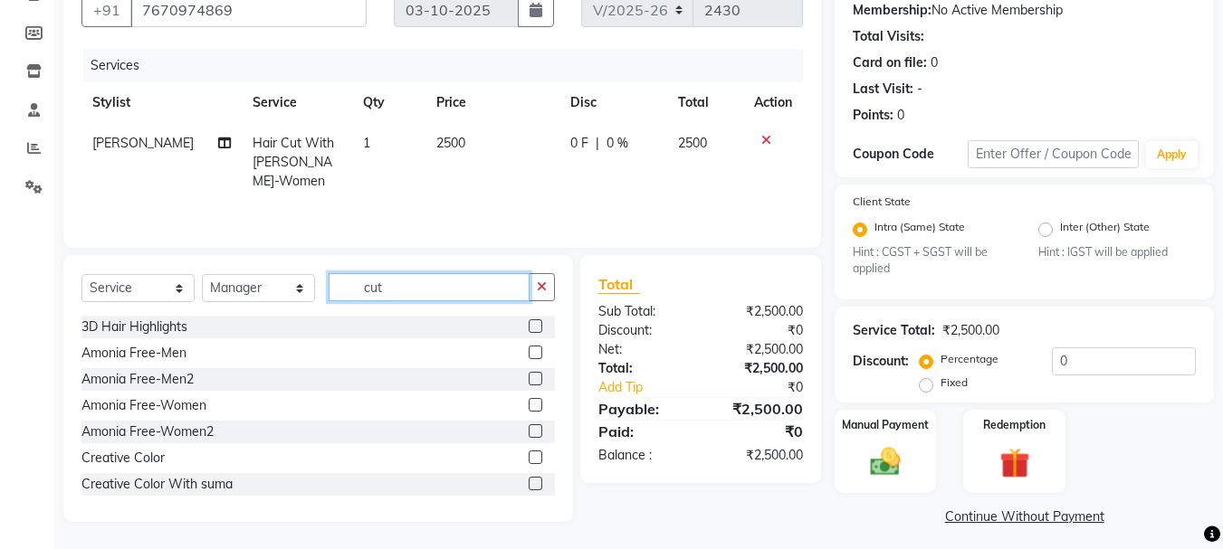
click at [429, 280] on input "cut" at bounding box center [429, 287] width 201 height 28
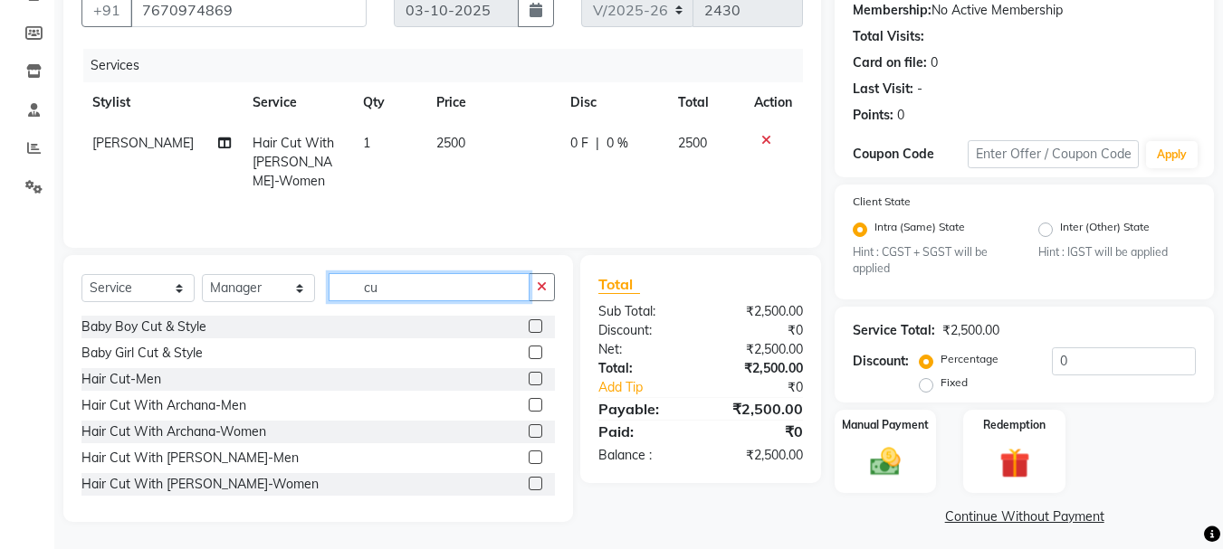
type input "c"
type input "cut"
click at [529, 376] on label at bounding box center [536, 379] width 14 height 14
click at [529, 376] on input "checkbox" at bounding box center [535, 380] width 12 height 12
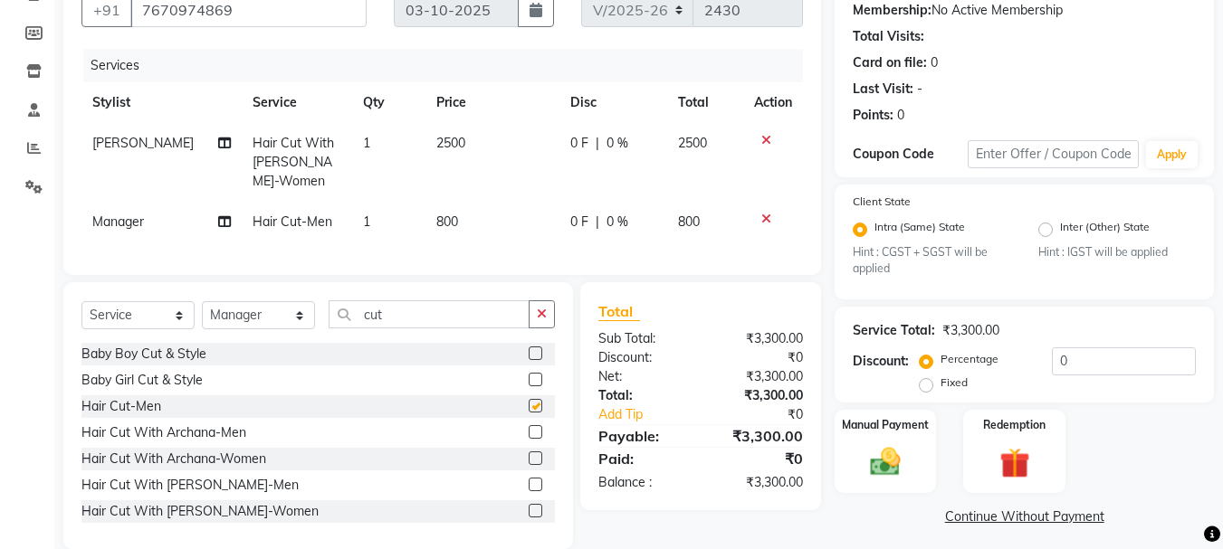
checkbox input "false"
click at [468, 137] on td "2500" at bounding box center [492, 162] width 134 height 79
select select "19032"
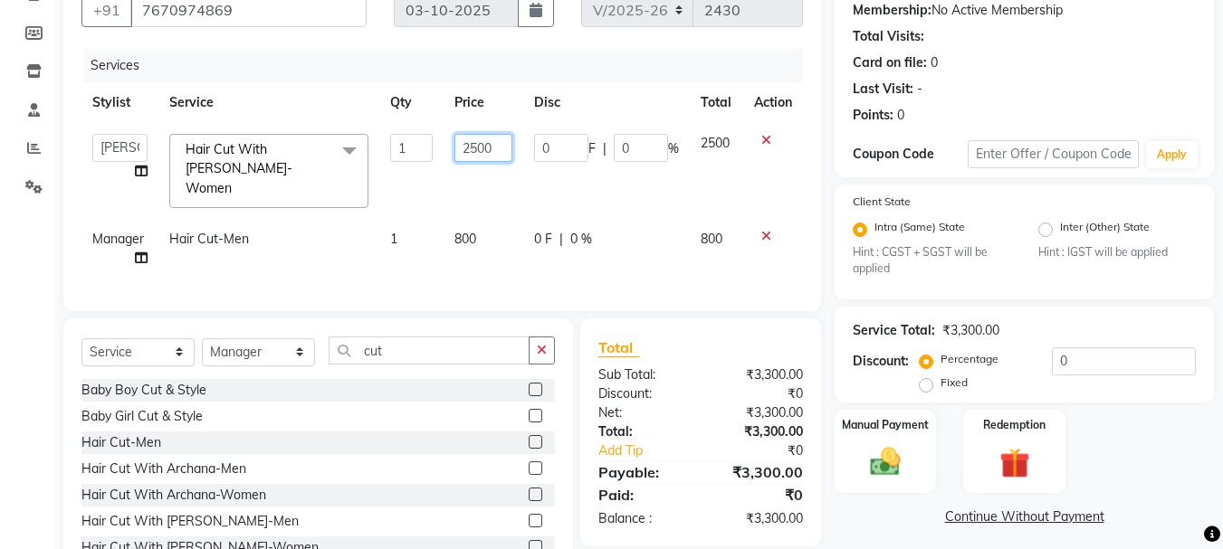
click at [491, 144] on input "2500" at bounding box center [483, 148] width 58 height 28
type input "2"
type input "1200"
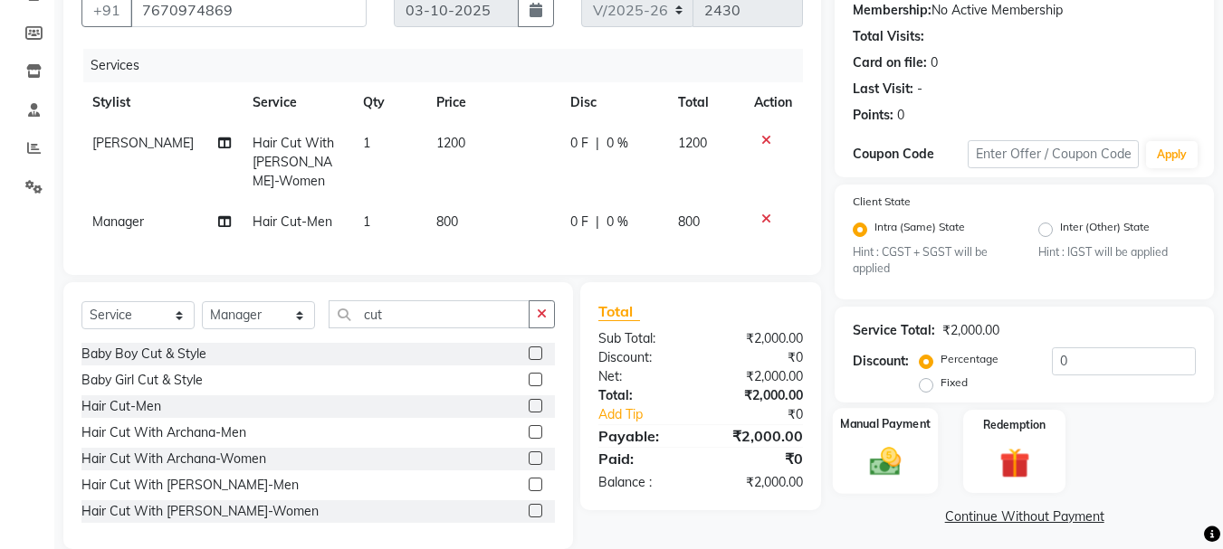
click at [888, 464] on img at bounding box center [885, 462] width 51 height 36
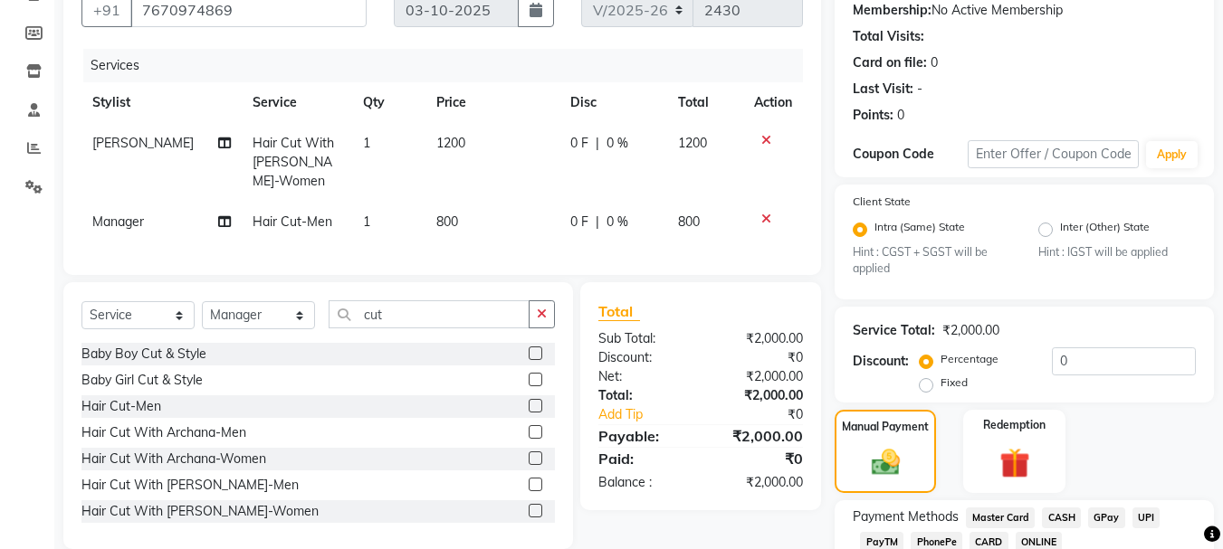
scroll to position [300, 0]
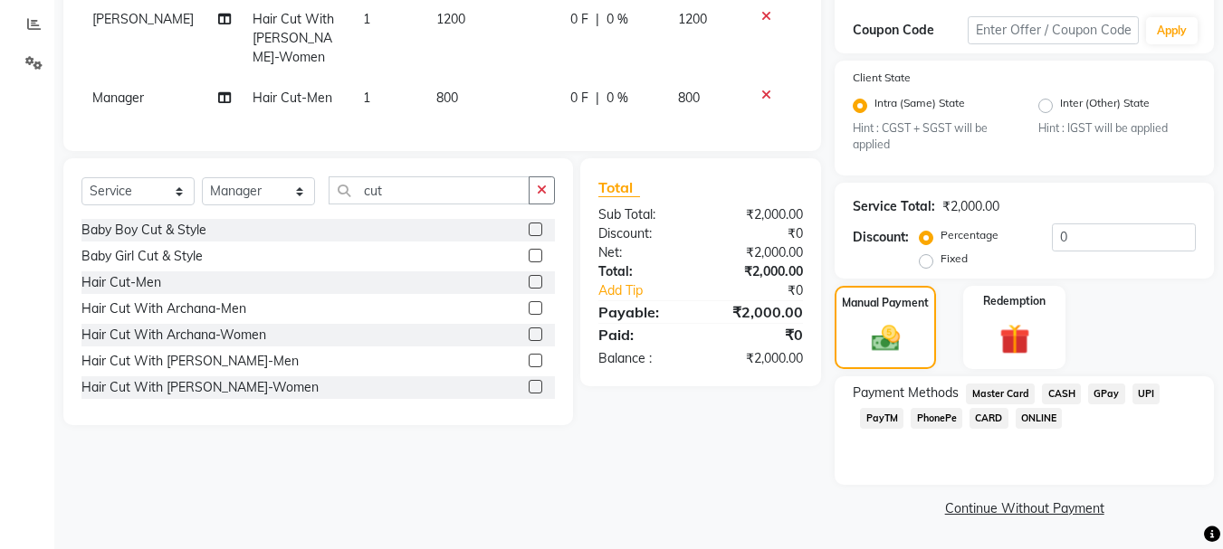
click at [1099, 389] on span "GPay" at bounding box center [1106, 394] width 37 height 21
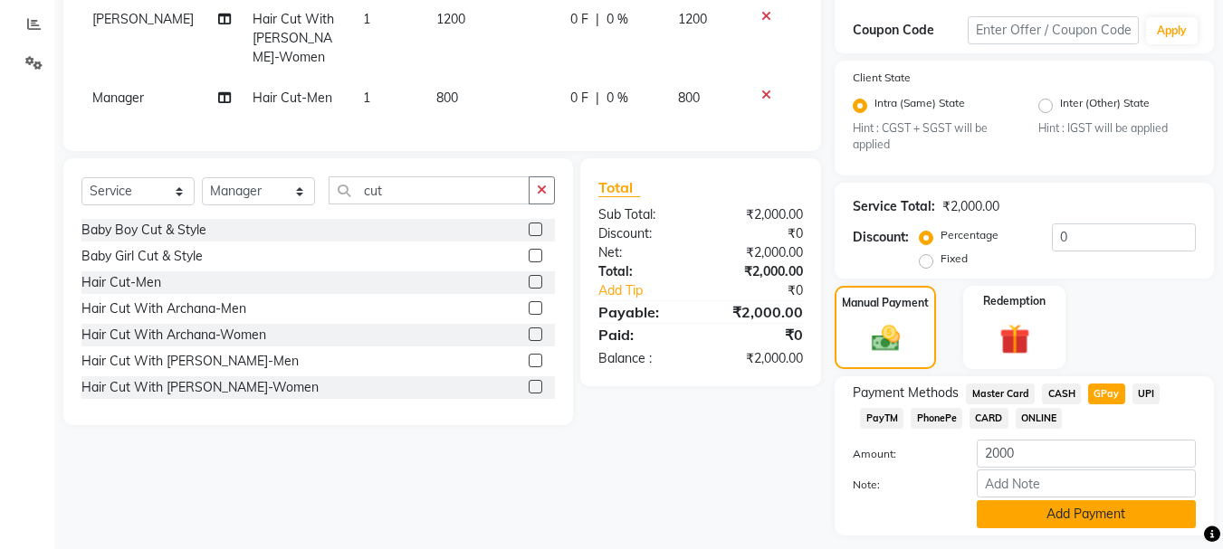
drag, startPoint x: 1062, startPoint y: 508, endPoint x: 1137, endPoint y: 479, distance: 79.7
click at [1063, 508] on button "Add Payment" at bounding box center [1085, 514] width 219 height 28
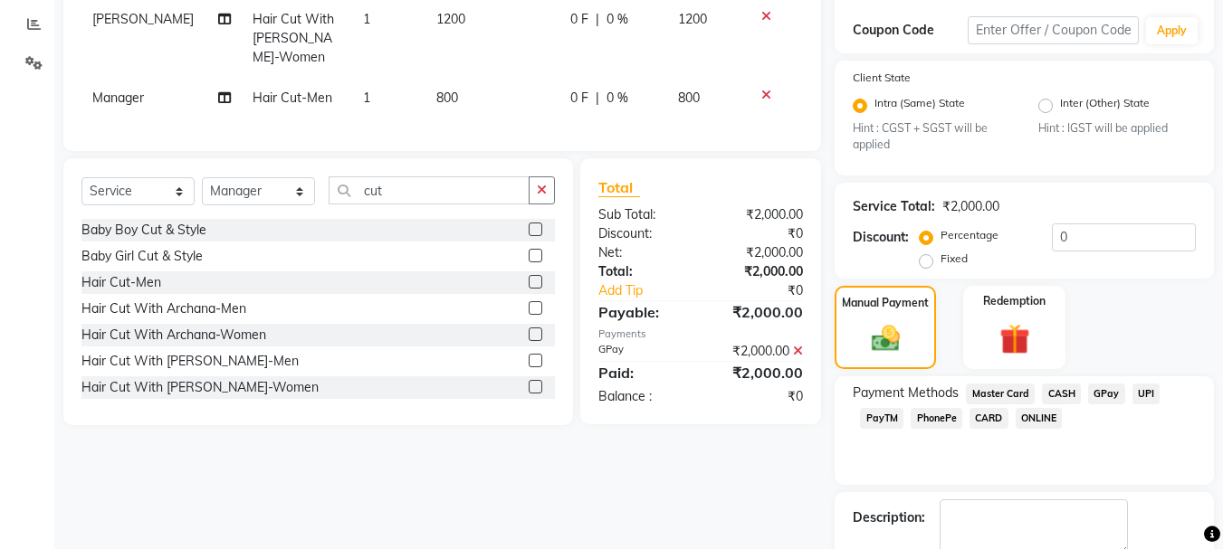
scroll to position [402, 0]
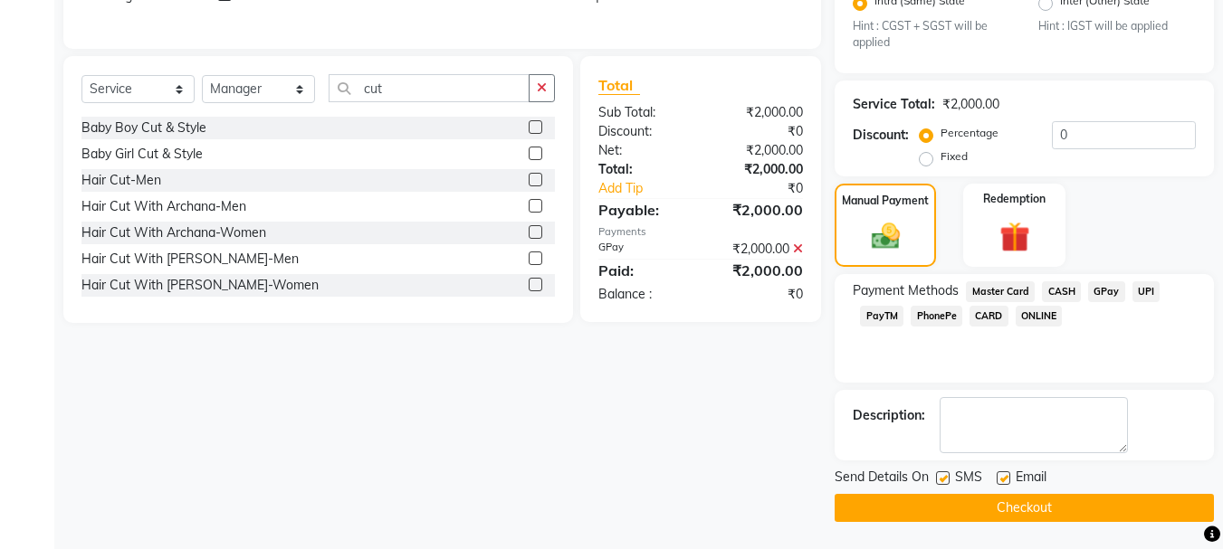
click at [1065, 500] on button "Checkout" at bounding box center [1023, 508] width 379 height 28
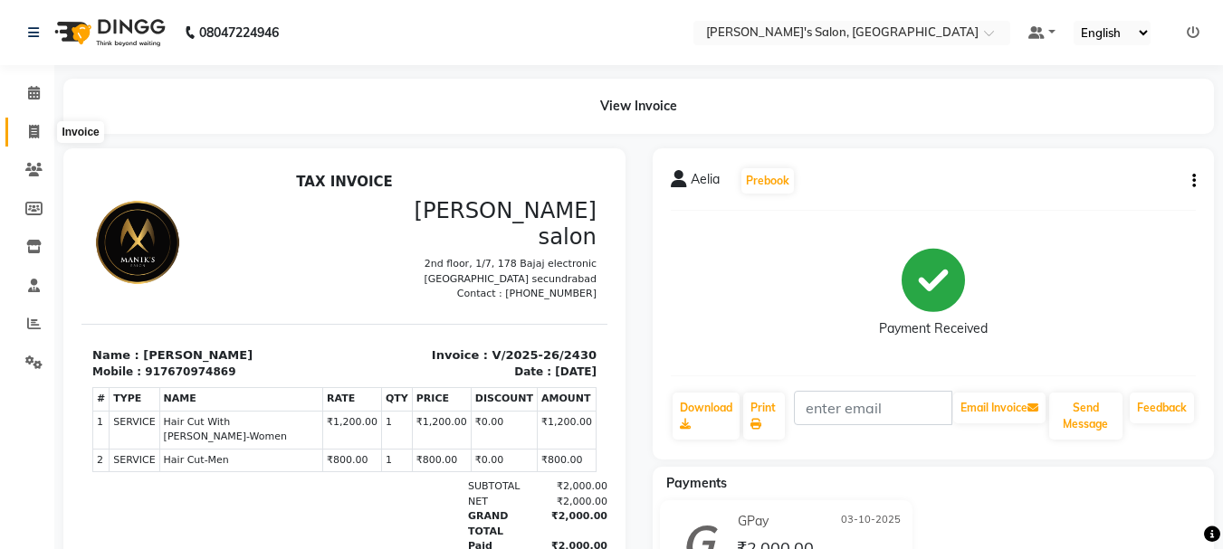
click at [33, 132] on icon at bounding box center [34, 132] width 10 height 14
select select "service"
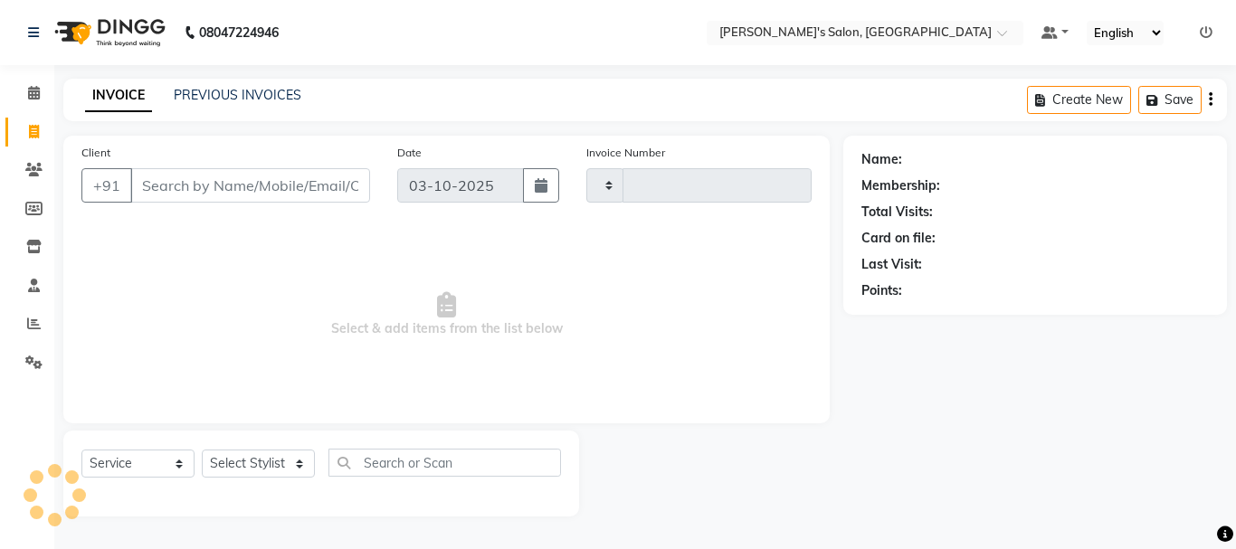
type input "2431"
select select "3810"
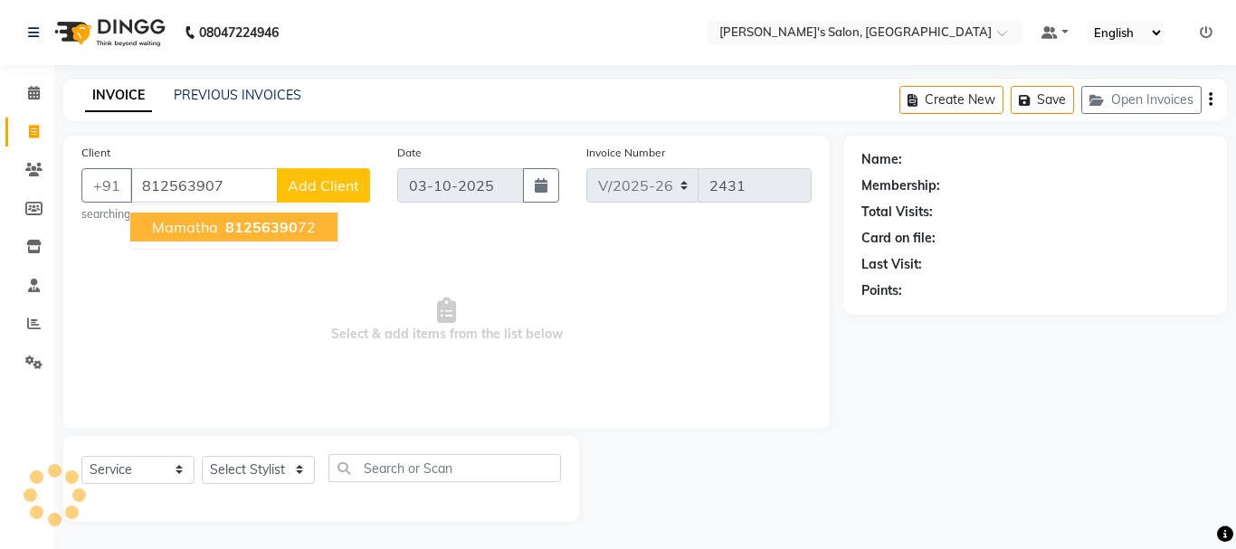
click at [270, 224] on span "81256390" at bounding box center [261, 227] width 72 height 18
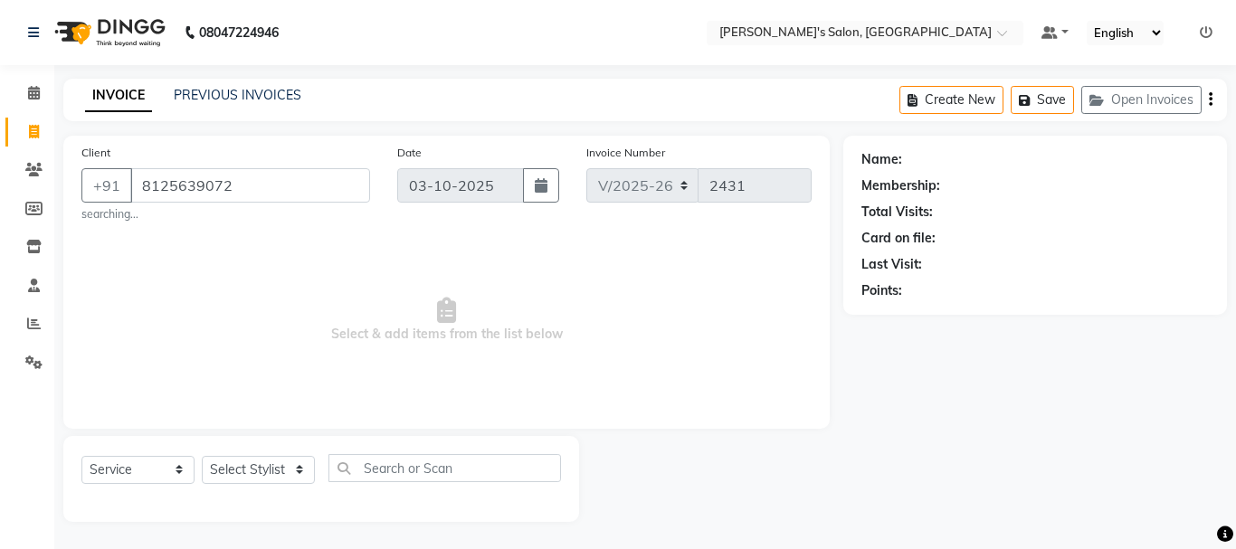
type input "8125639072"
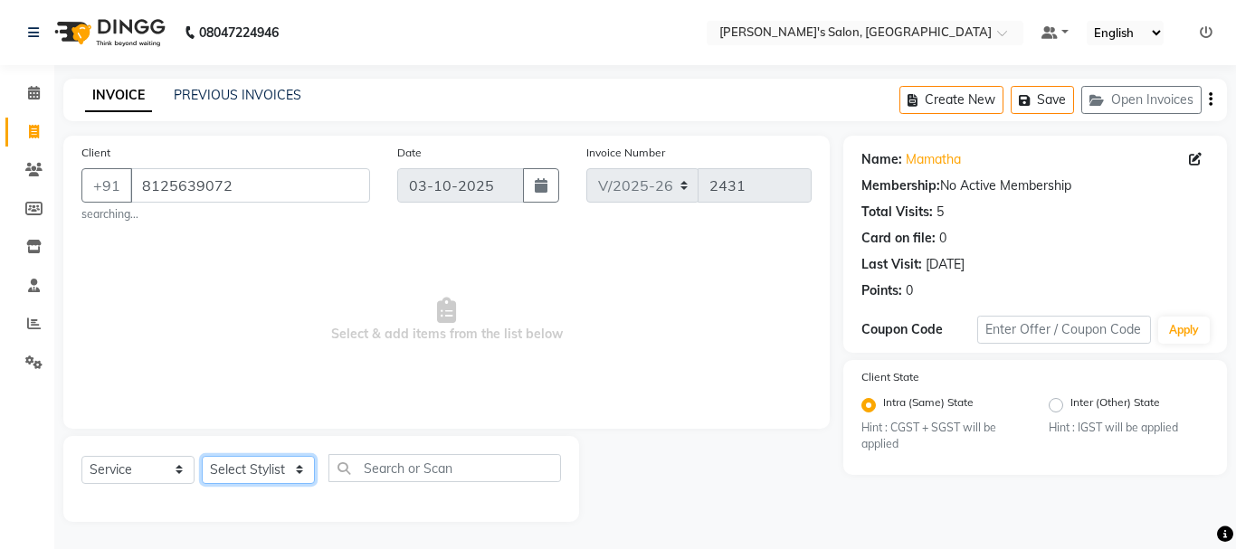
click at [260, 466] on select "Select Stylist [PERSON_NAME] [PERSON_NAME] Manager [PERSON_NAME] [PERSON_NAME] …" at bounding box center [258, 470] width 113 height 28
select select "18476"
click at [202, 456] on select "Select Stylist [PERSON_NAME] [PERSON_NAME] Manager [PERSON_NAME] [PERSON_NAME] …" at bounding box center [258, 470] width 113 height 28
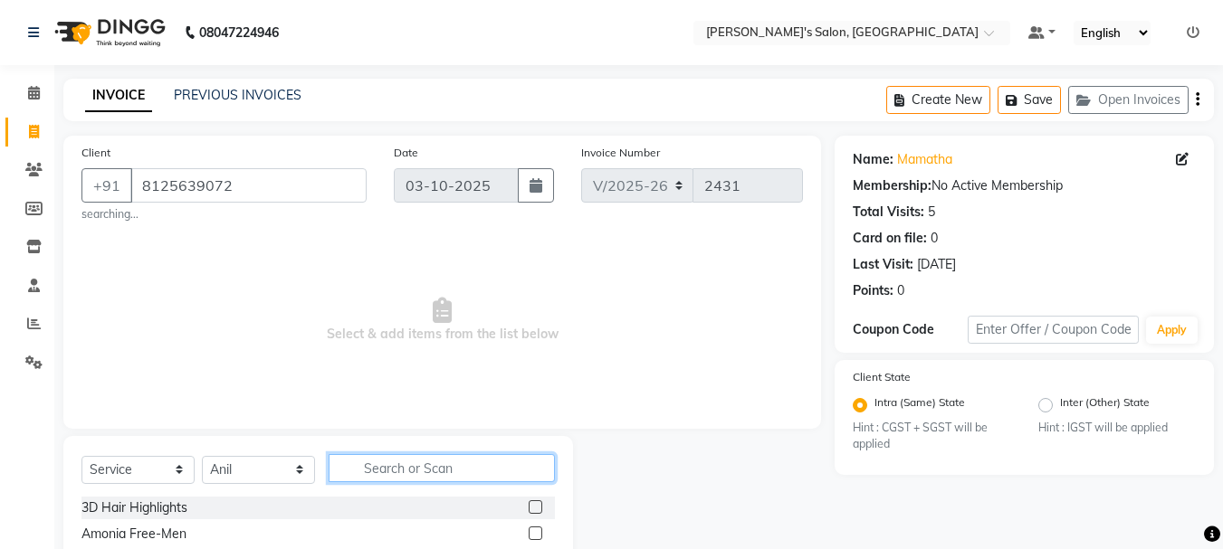
click at [385, 471] on input "text" at bounding box center [442, 468] width 226 height 28
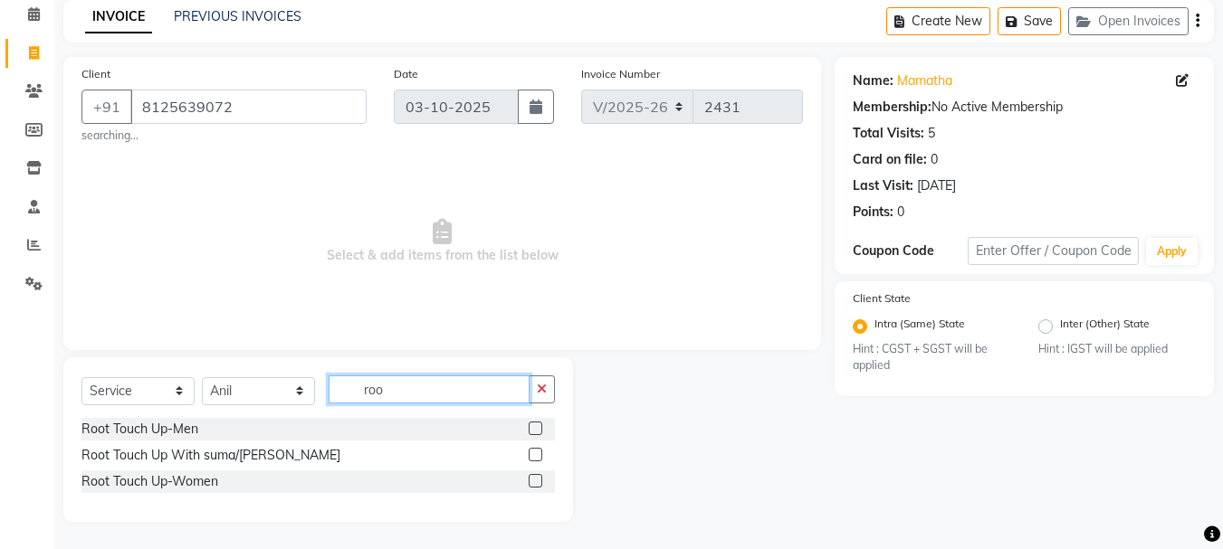
type input "roo"
click at [531, 481] on label at bounding box center [536, 481] width 14 height 14
click at [531, 481] on input "checkbox" at bounding box center [535, 482] width 12 height 12
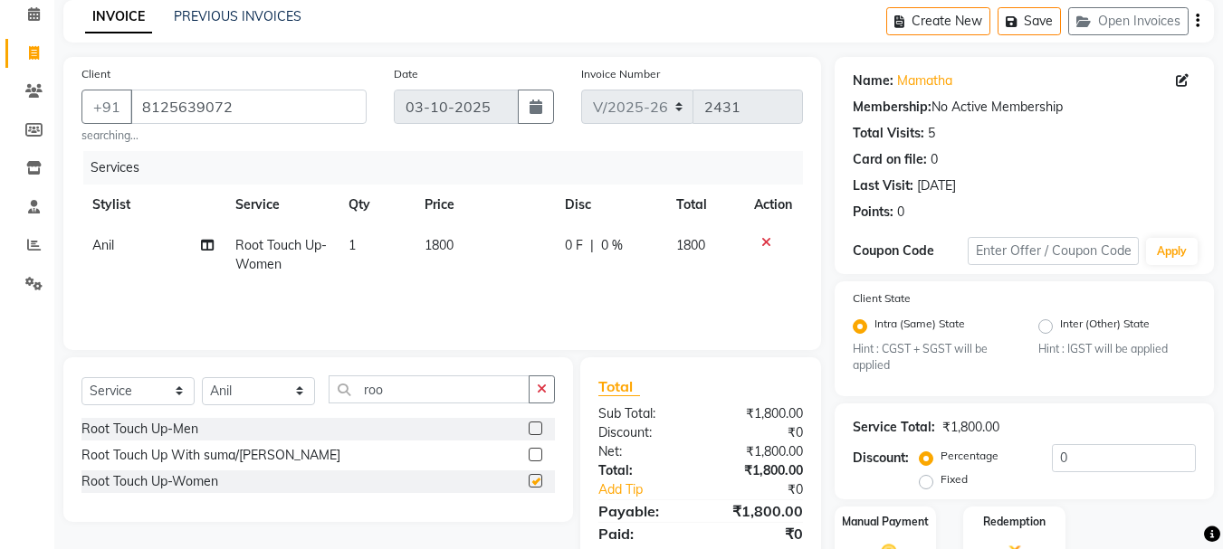
checkbox input "false"
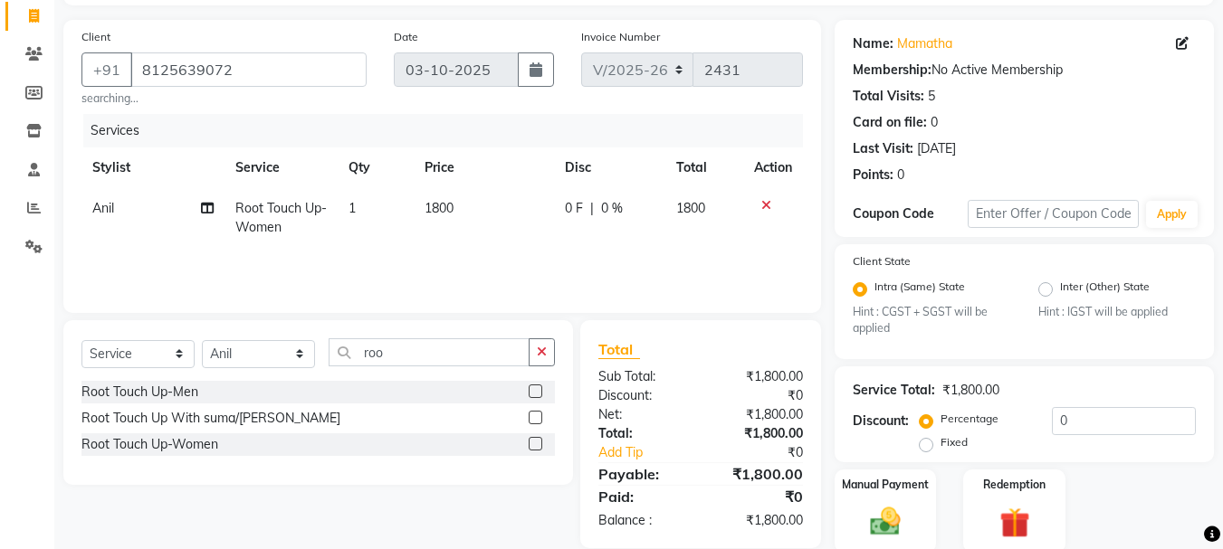
scroll to position [184, 0]
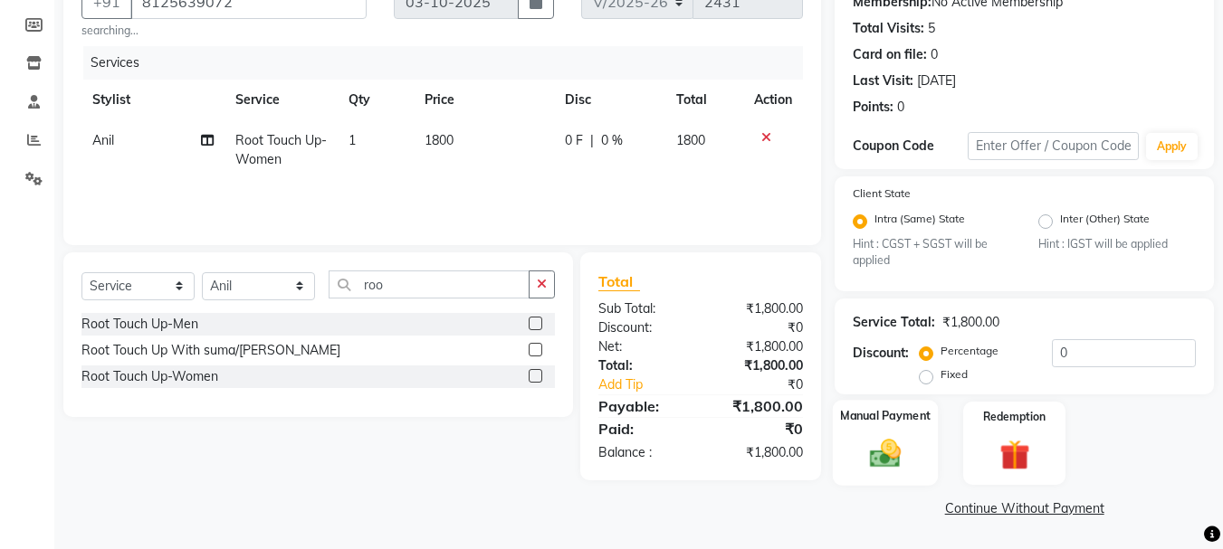
click at [890, 462] on img at bounding box center [885, 454] width 51 height 36
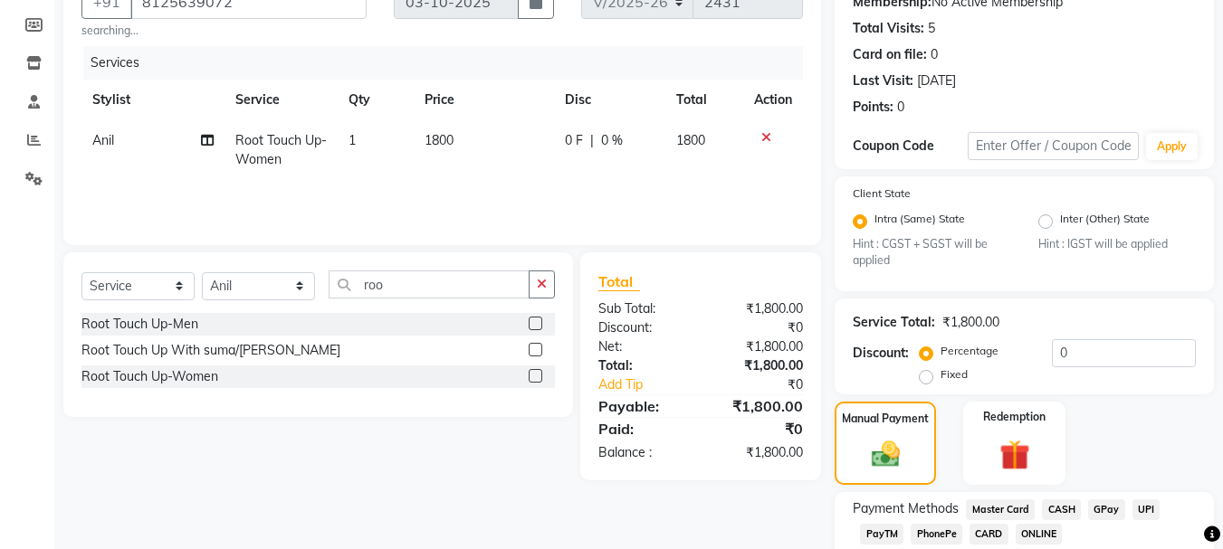
click at [1100, 508] on span "GPay" at bounding box center [1106, 510] width 37 height 21
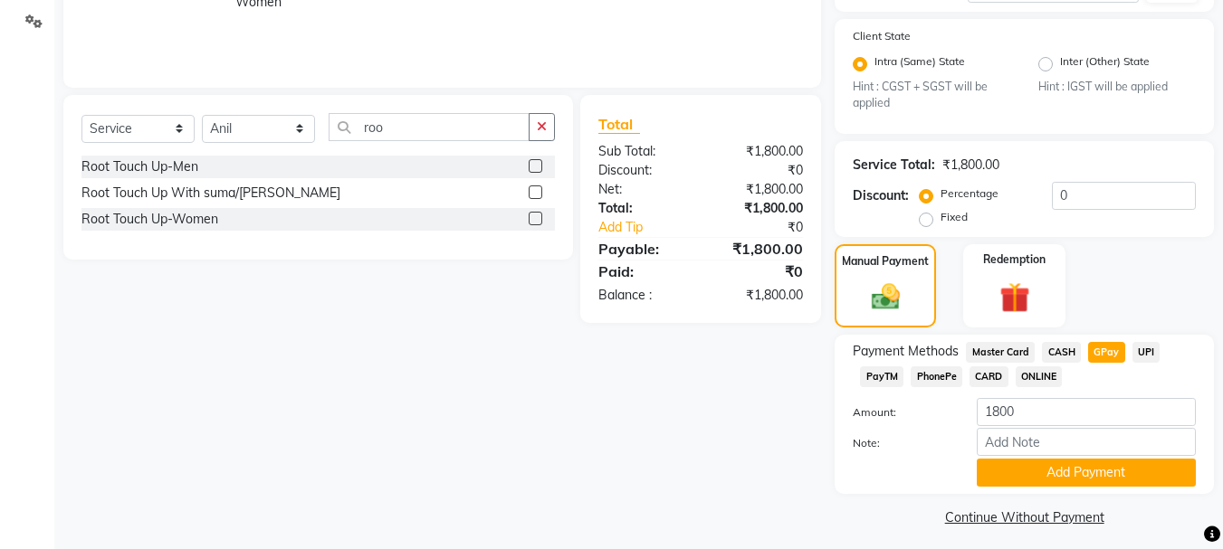
scroll to position [350, 0]
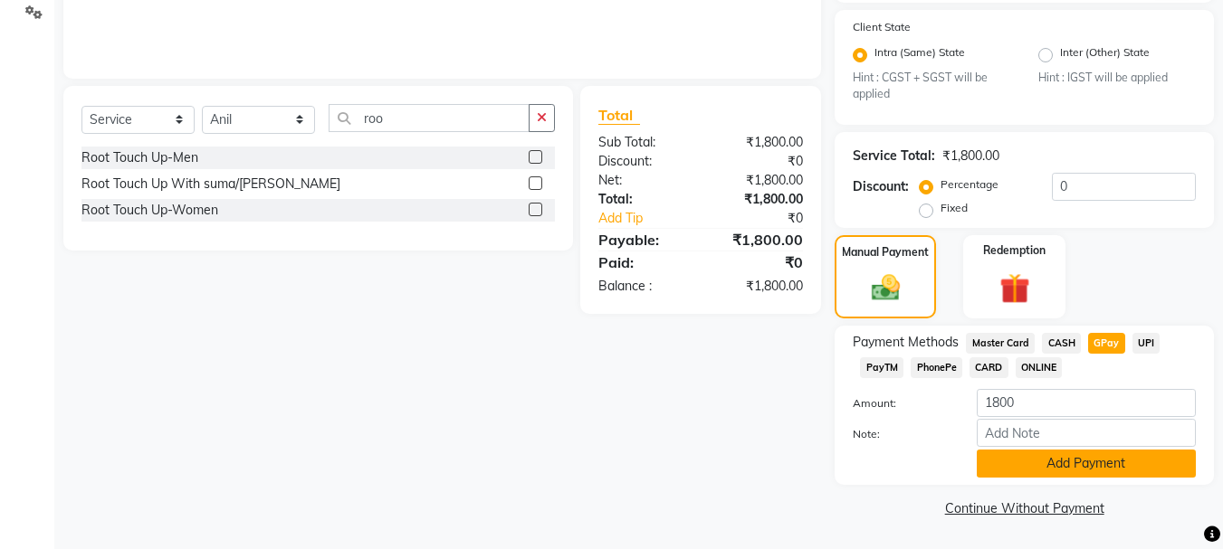
click at [1056, 468] on button "Add Payment" at bounding box center [1085, 464] width 219 height 28
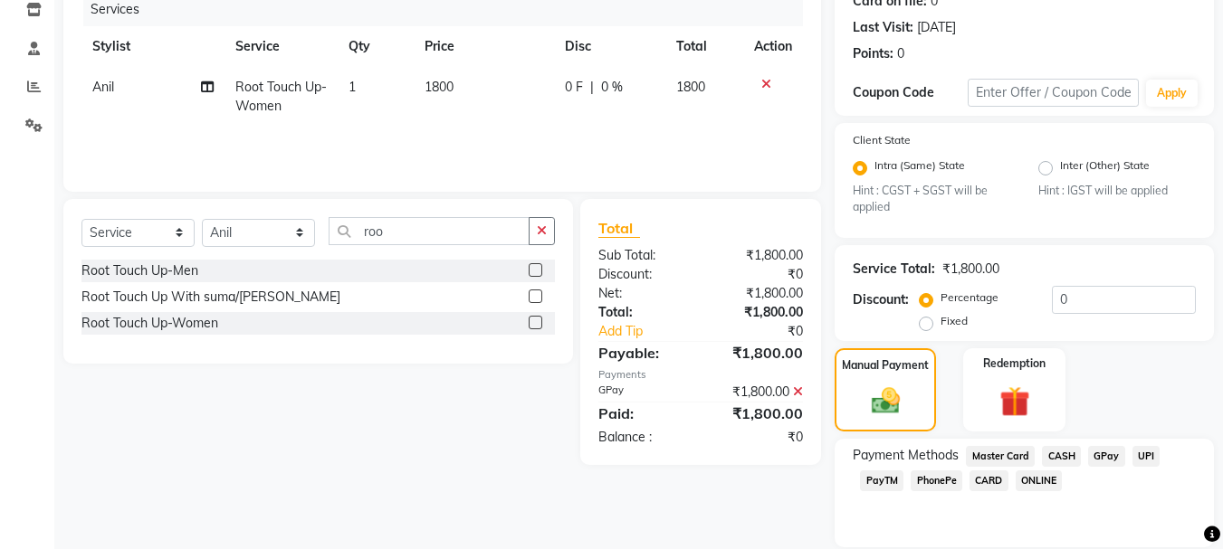
scroll to position [402, 0]
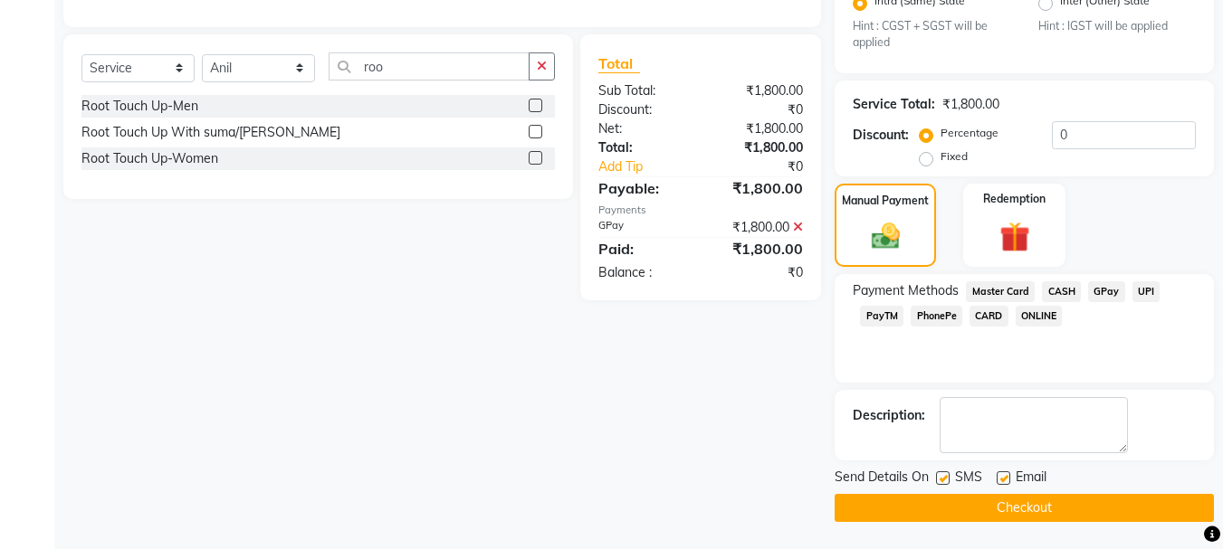
click at [1043, 518] on button "Checkout" at bounding box center [1023, 508] width 379 height 28
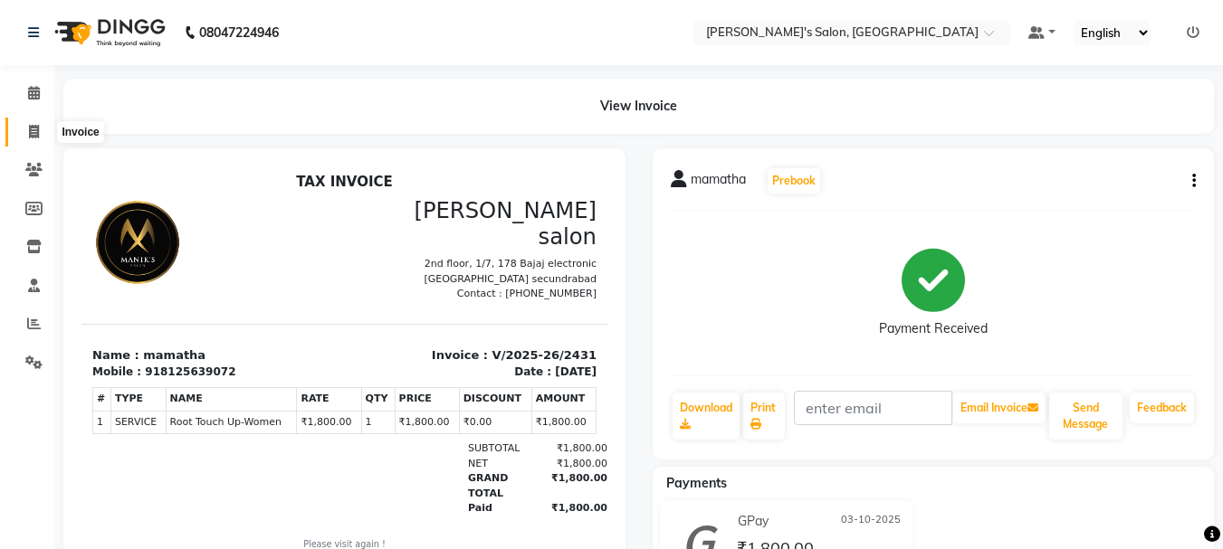
click at [35, 133] on icon at bounding box center [34, 132] width 10 height 14
select select "service"
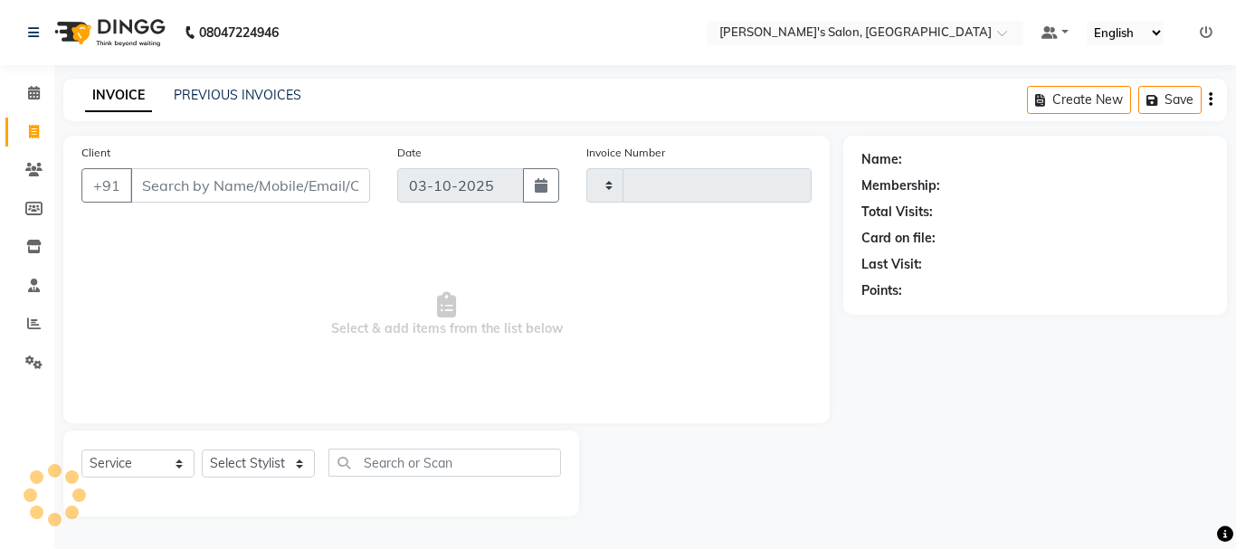
type input "2432"
select select "3810"
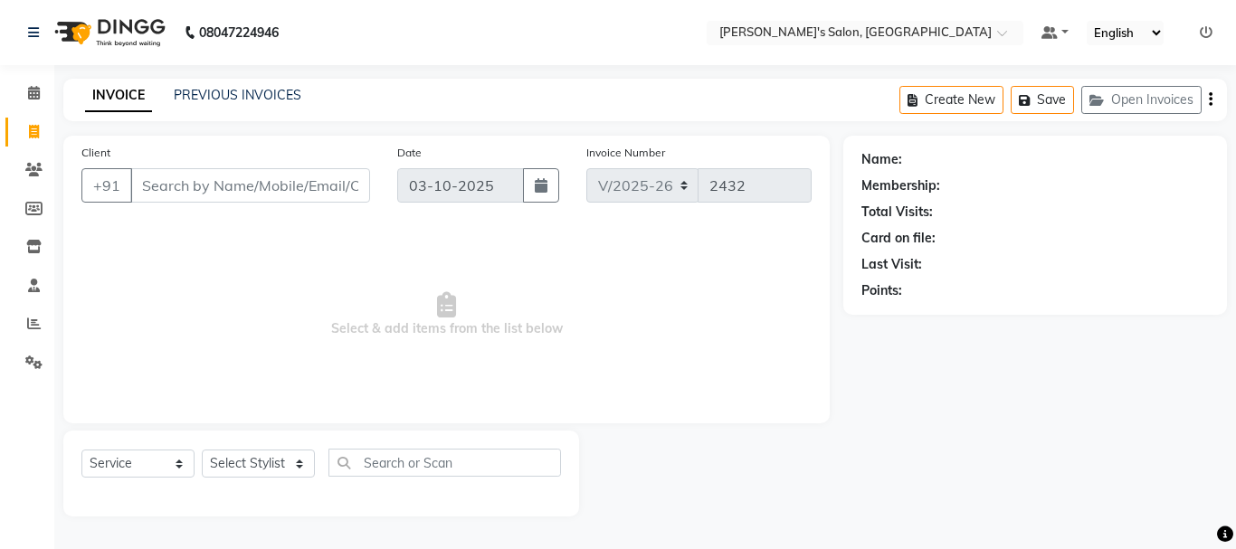
click at [166, 191] on input "Client" at bounding box center [250, 185] width 240 height 34
type input "a"
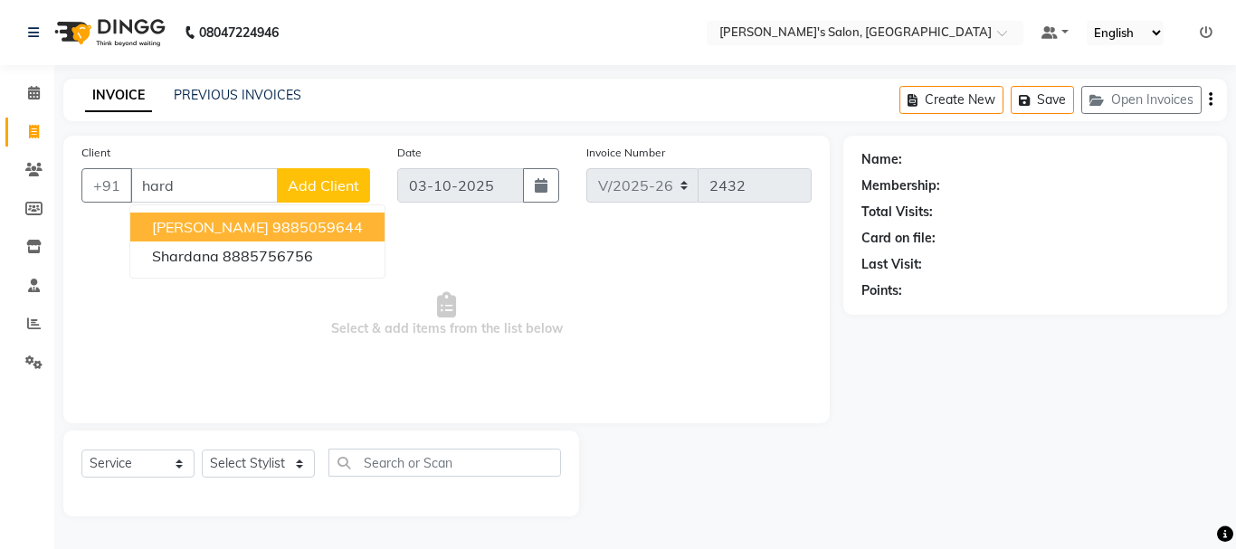
click at [272, 231] on ngb-highlight "9885059644" at bounding box center [317, 227] width 90 height 18
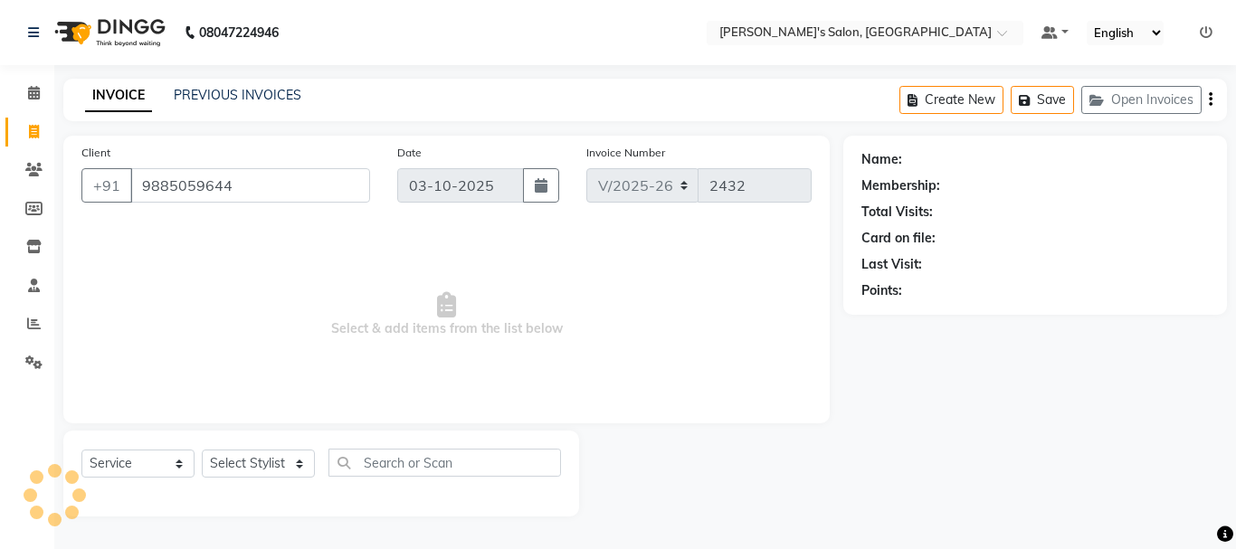
type input "9885059644"
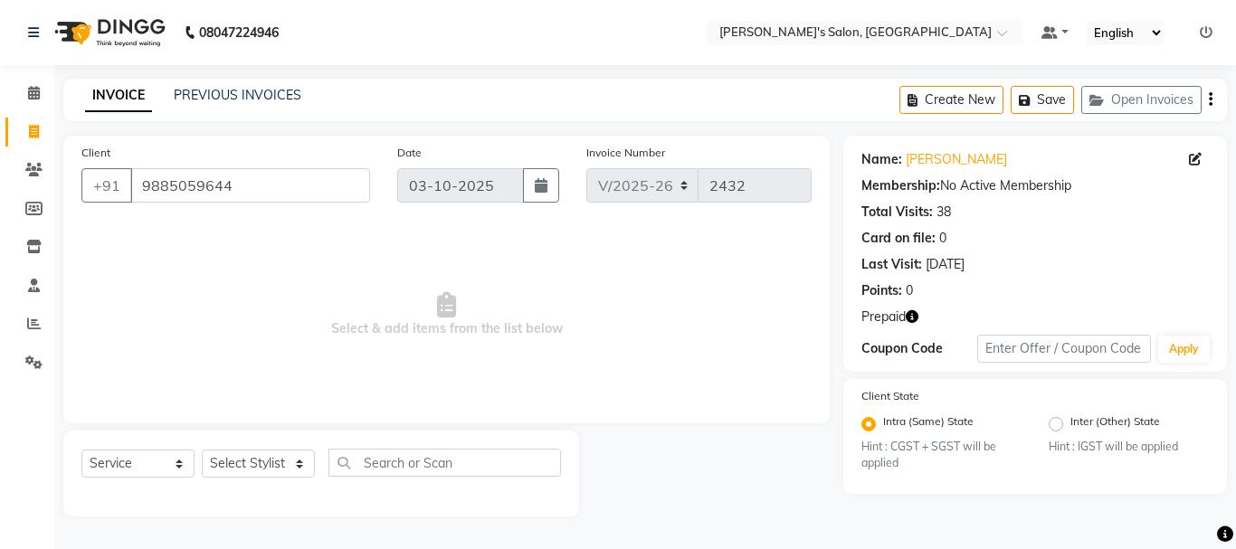
click at [913, 317] on icon "button" at bounding box center [912, 316] width 13 height 13
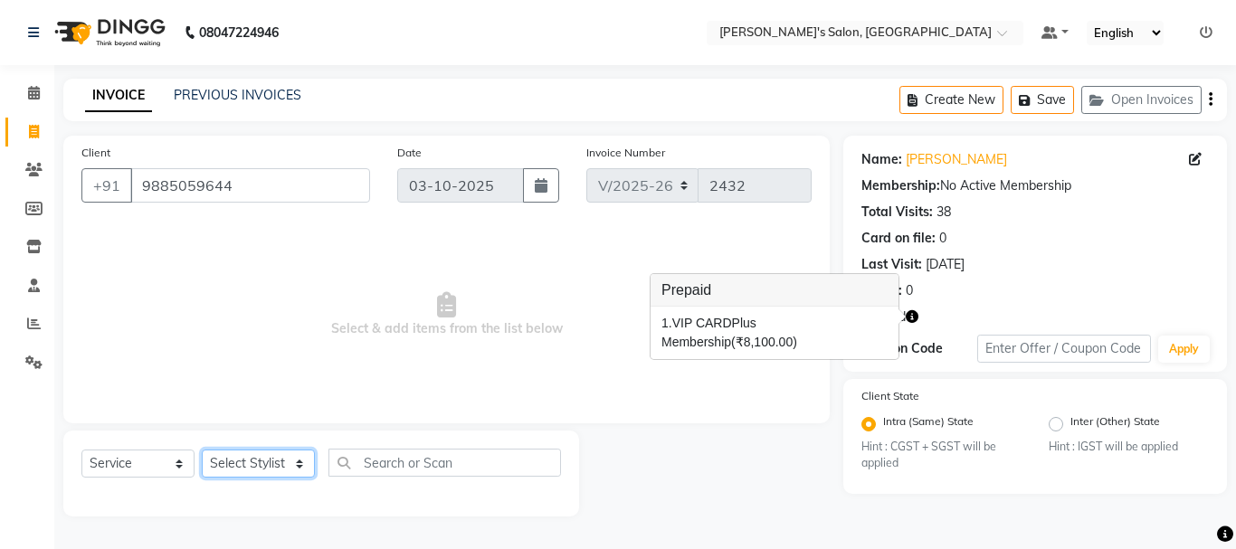
click at [232, 456] on select "Select Stylist [PERSON_NAME] [PERSON_NAME] Manager [PERSON_NAME] [PERSON_NAME] …" at bounding box center [258, 464] width 113 height 28
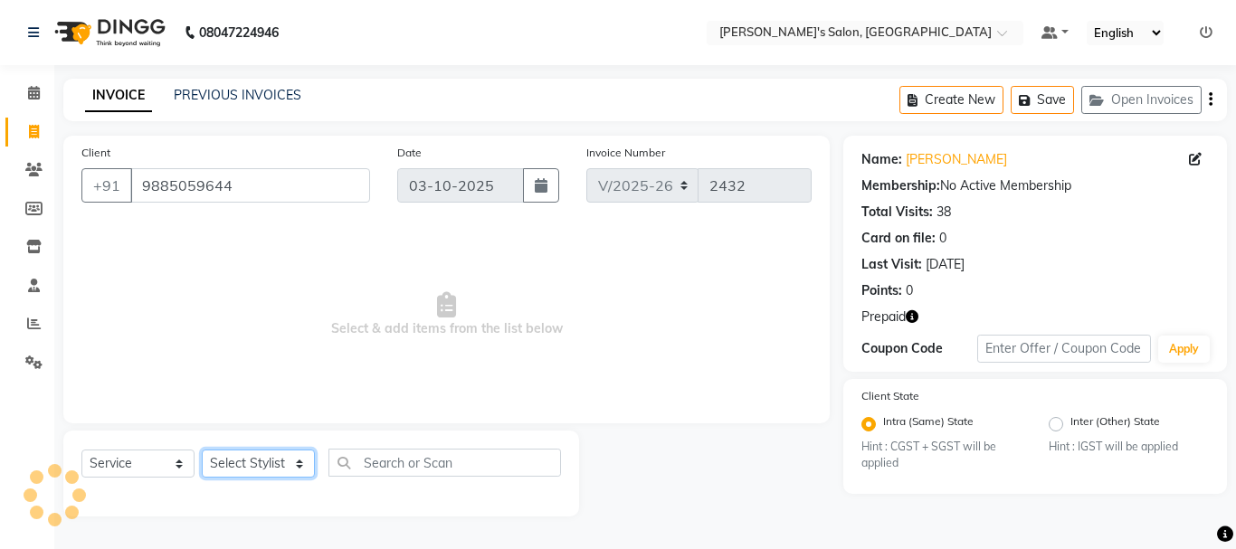
select select "18476"
click at [202, 450] on select "Select Stylist [PERSON_NAME] [PERSON_NAME] Manager [PERSON_NAME] [PERSON_NAME] …" at bounding box center [258, 464] width 113 height 28
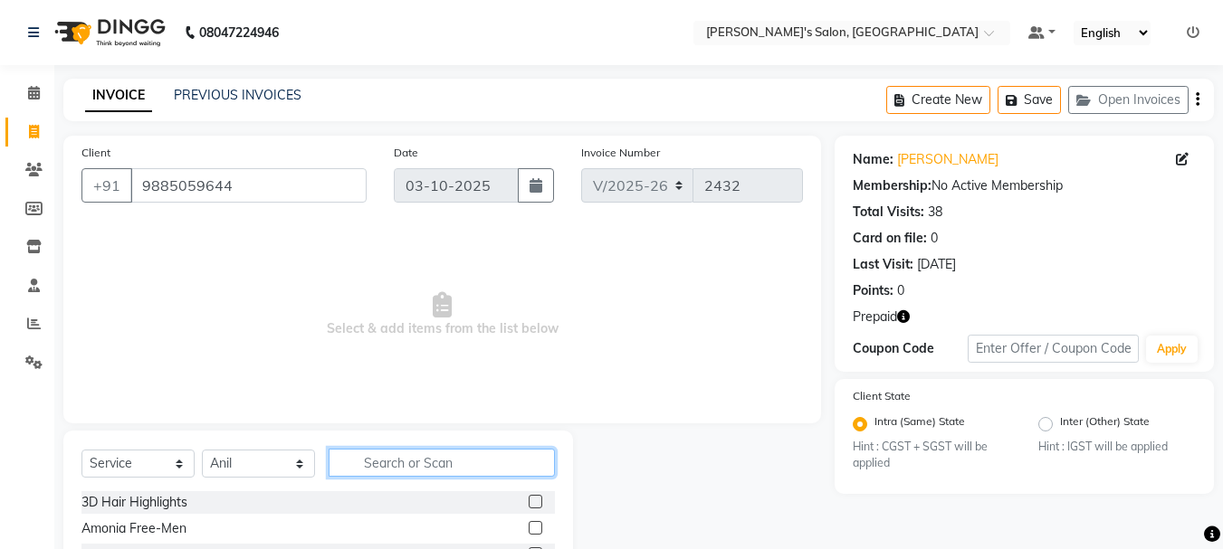
click at [442, 468] on input "text" at bounding box center [442, 463] width 226 height 28
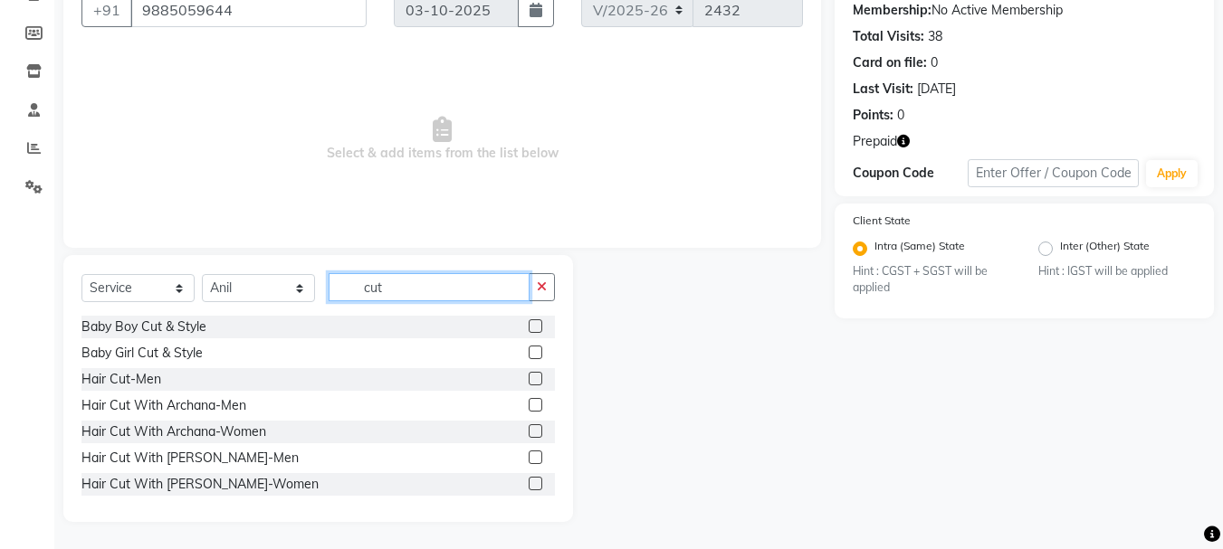
type input "cut"
click at [529, 377] on label at bounding box center [536, 379] width 14 height 14
click at [529, 377] on input "checkbox" at bounding box center [535, 380] width 12 height 12
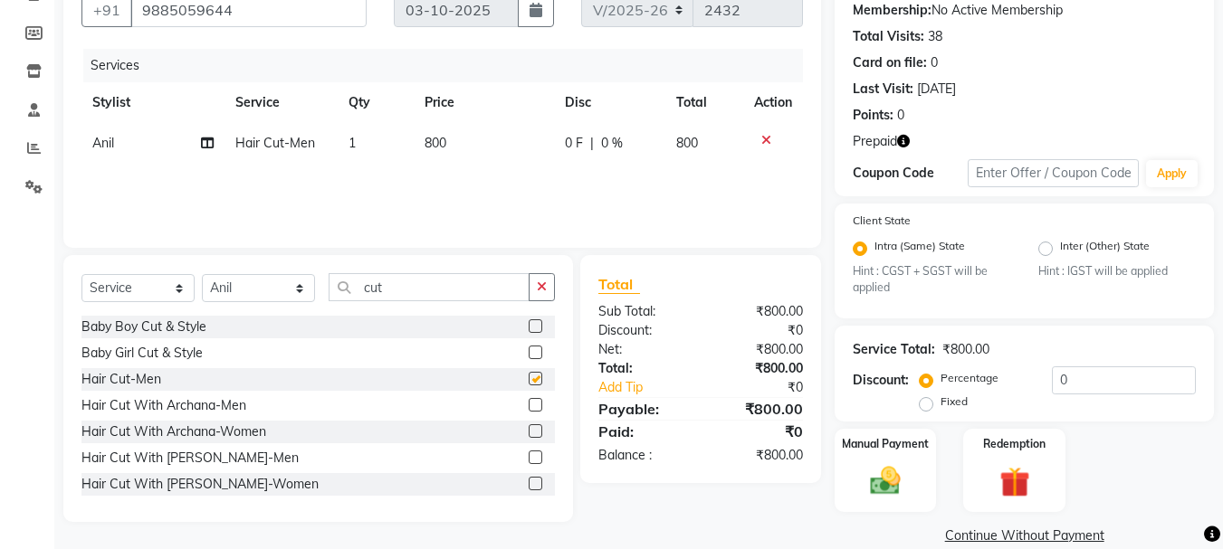
checkbox input "false"
click at [406, 283] on input "cut" at bounding box center [429, 287] width 201 height 28
type input "c"
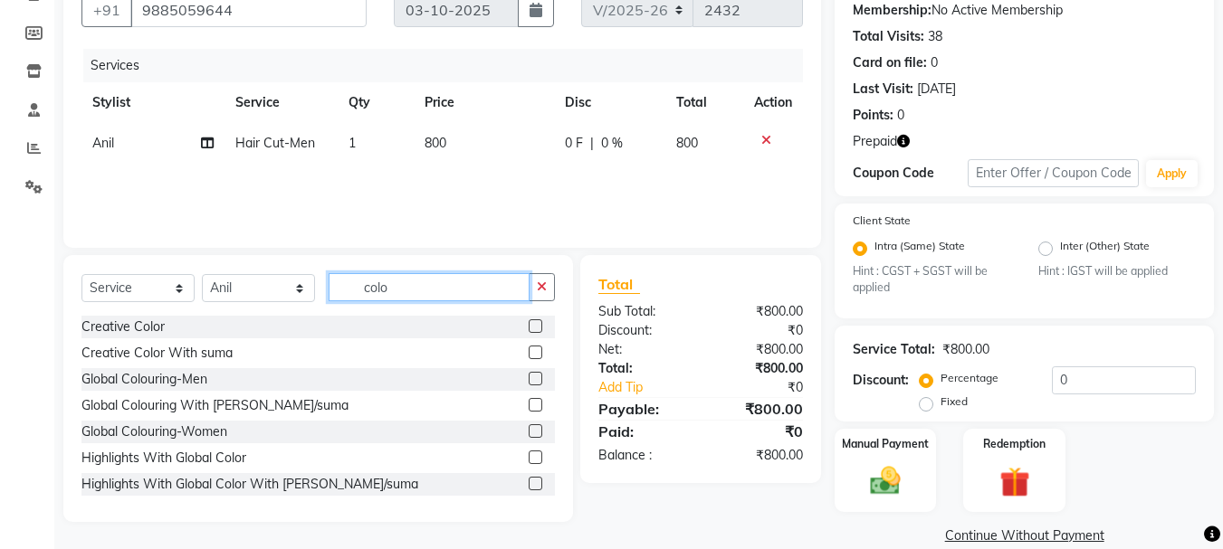
type input "colo"
click at [529, 378] on label at bounding box center [536, 379] width 14 height 14
click at [529, 378] on input "checkbox" at bounding box center [535, 380] width 12 height 12
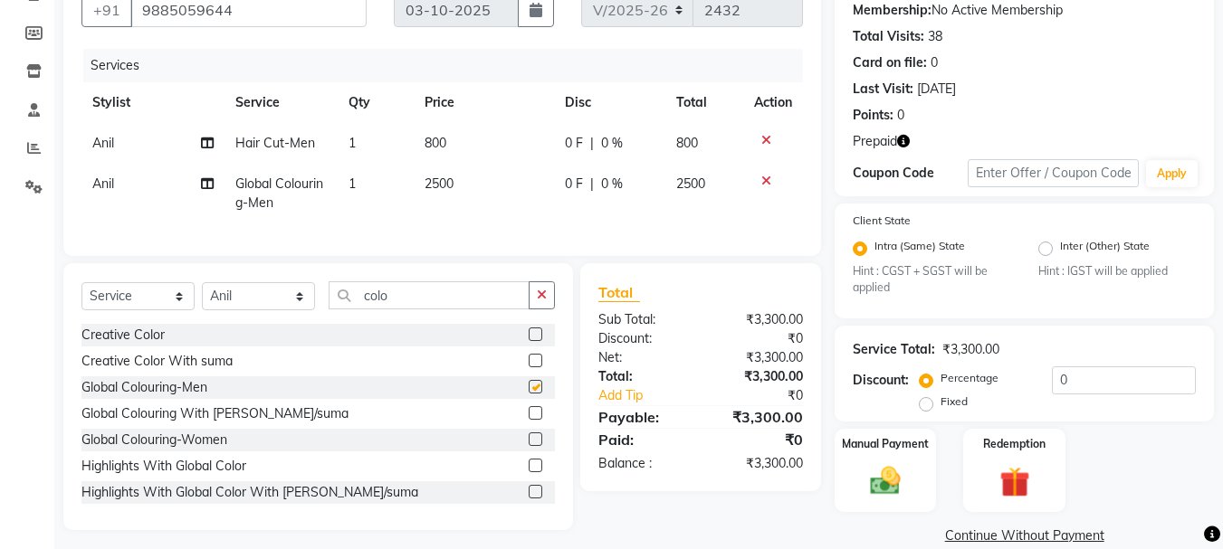
checkbox input "false"
click at [430, 178] on span "2500" at bounding box center [438, 184] width 29 height 16
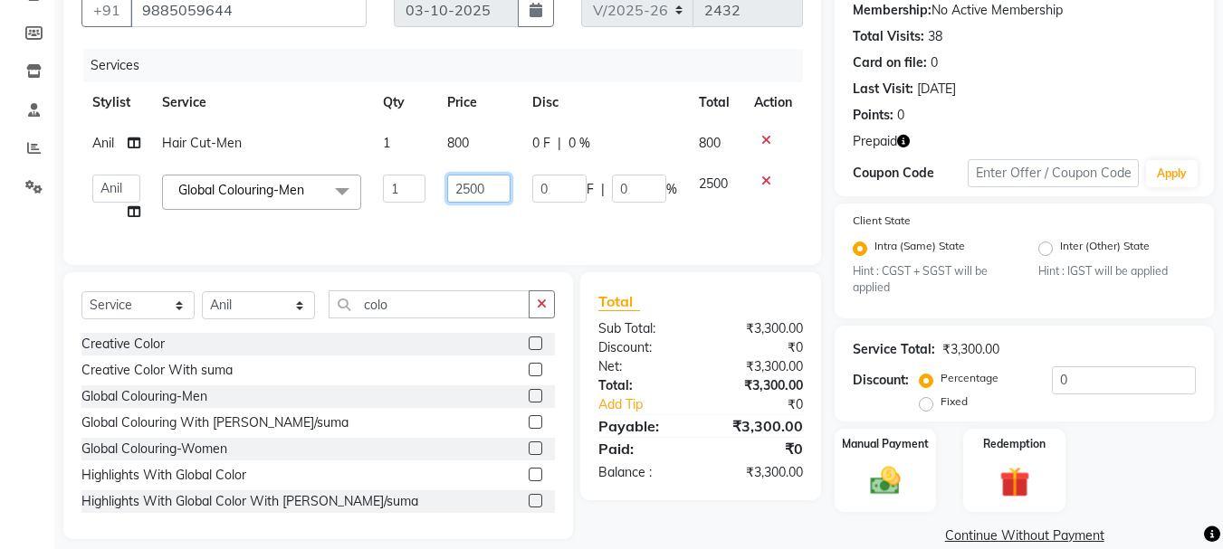
click at [464, 187] on input "2500" at bounding box center [478, 189] width 62 height 28
type input "1500"
click at [565, 232] on div "Services Stylist Service Qty Price Disc Total Action Anil Hair Cut-Men 1 800 0 …" at bounding box center [441, 148] width 721 height 198
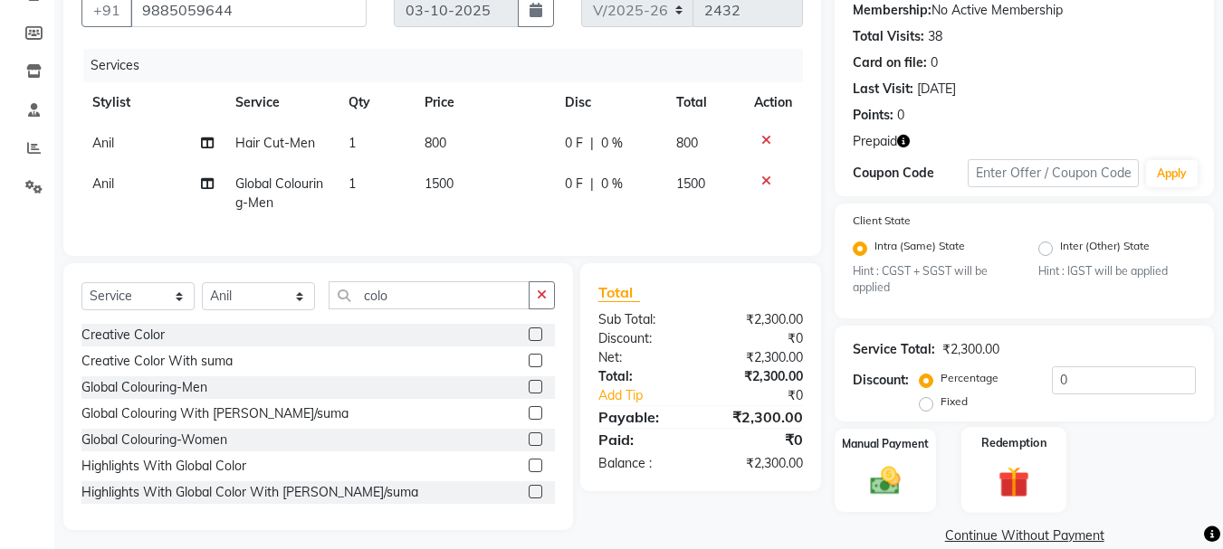
click at [1011, 487] on img at bounding box center [1013, 482] width 51 height 39
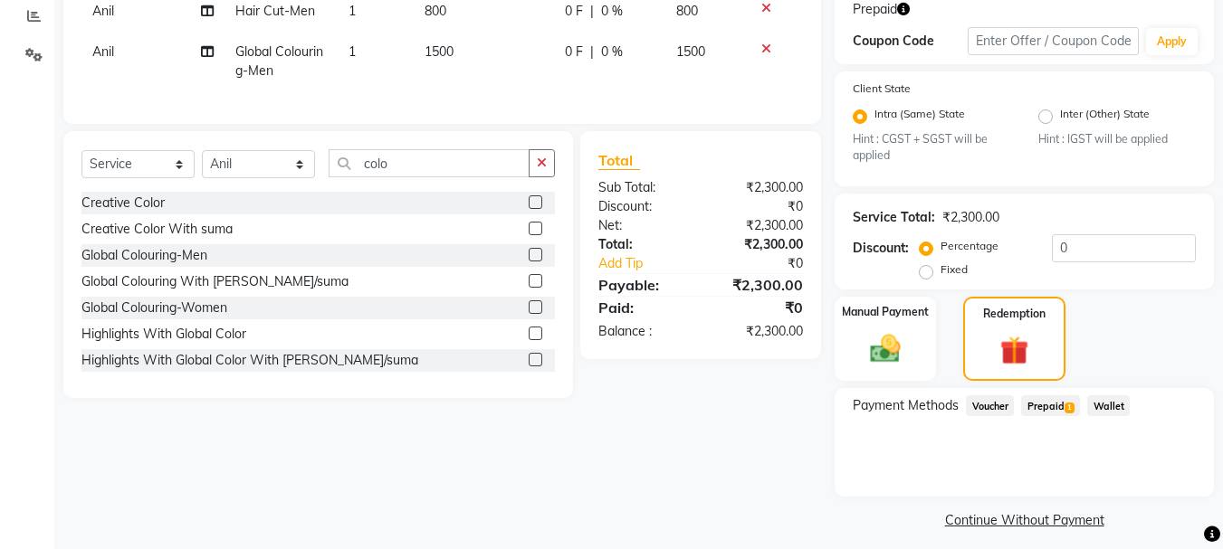
scroll to position [319, 0]
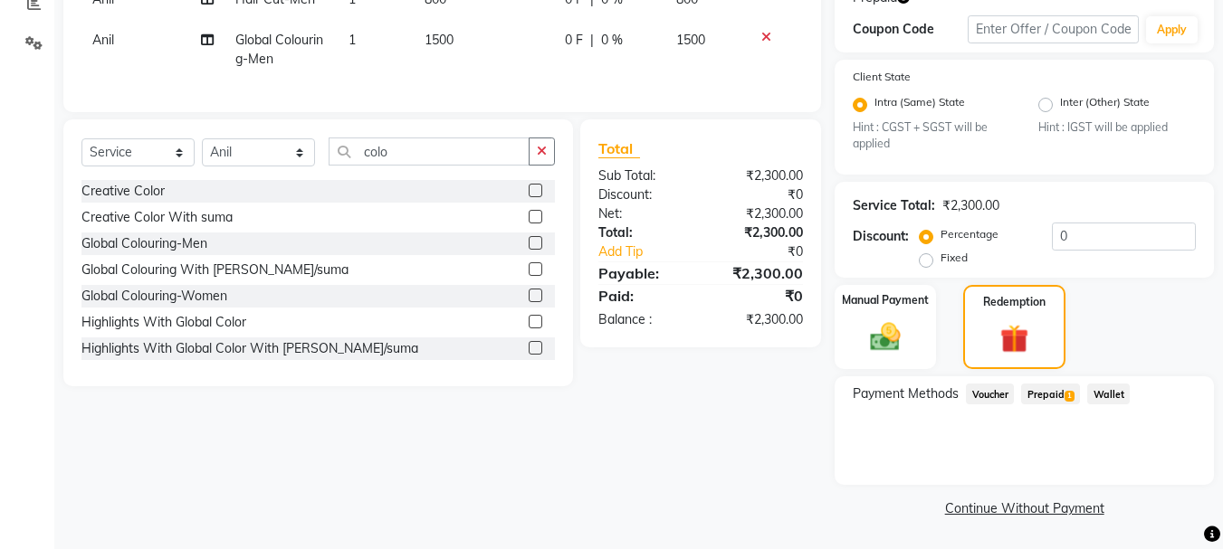
click at [1041, 398] on span "Prepaid 1" at bounding box center [1050, 394] width 59 height 21
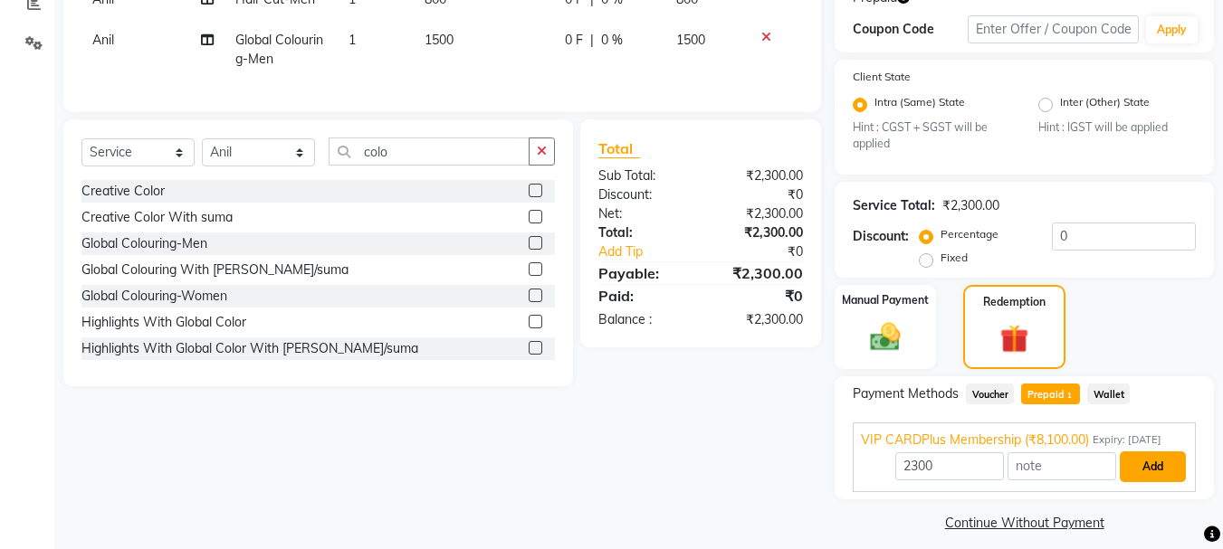
click at [1138, 466] on button "Add" at bounding box center [1152, 467] width 66 height 31
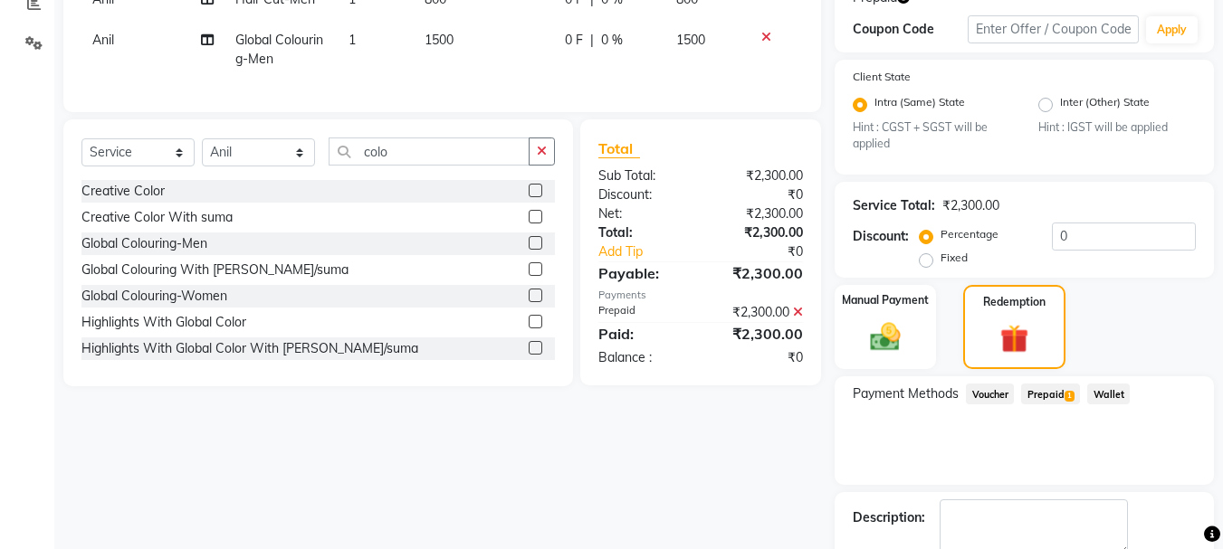
scroll to position [422, 0]
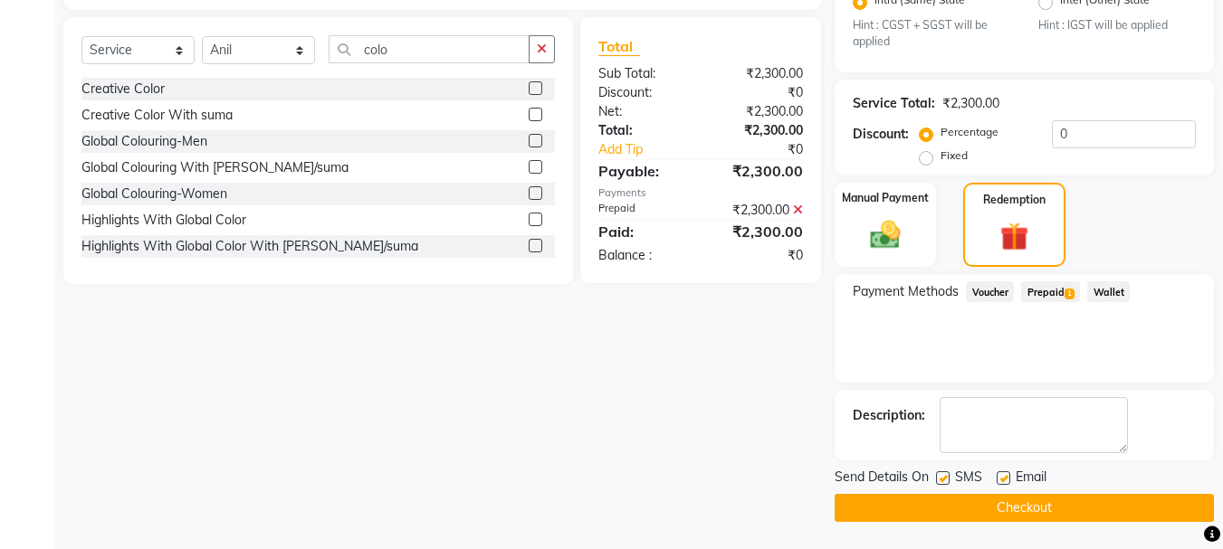
click at [994, 514] on button "Checkout" at bounding box center [1023, 508] width 379 height 28
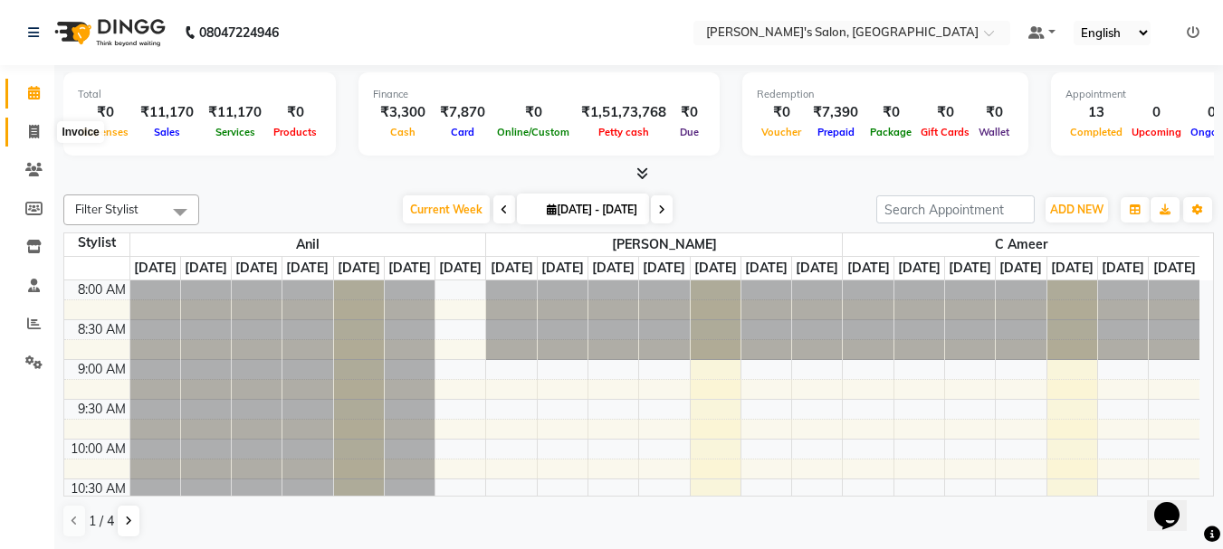
click at [30, 131] on icon at bounding box center [34, 132] width 10 height 14
select select "service"
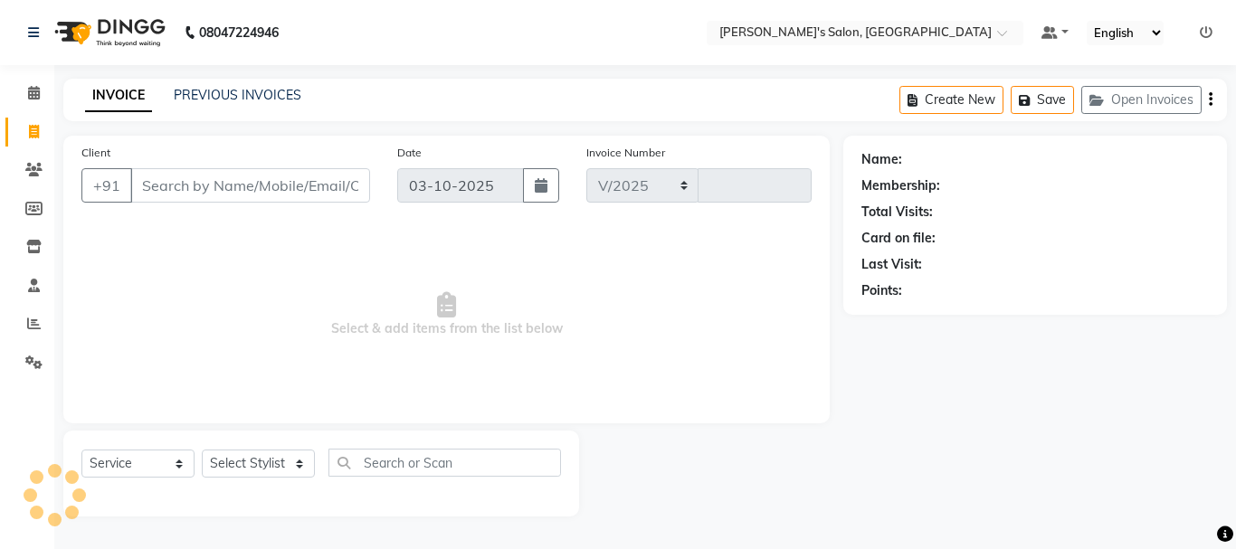
select select "3810"
type input "2428"
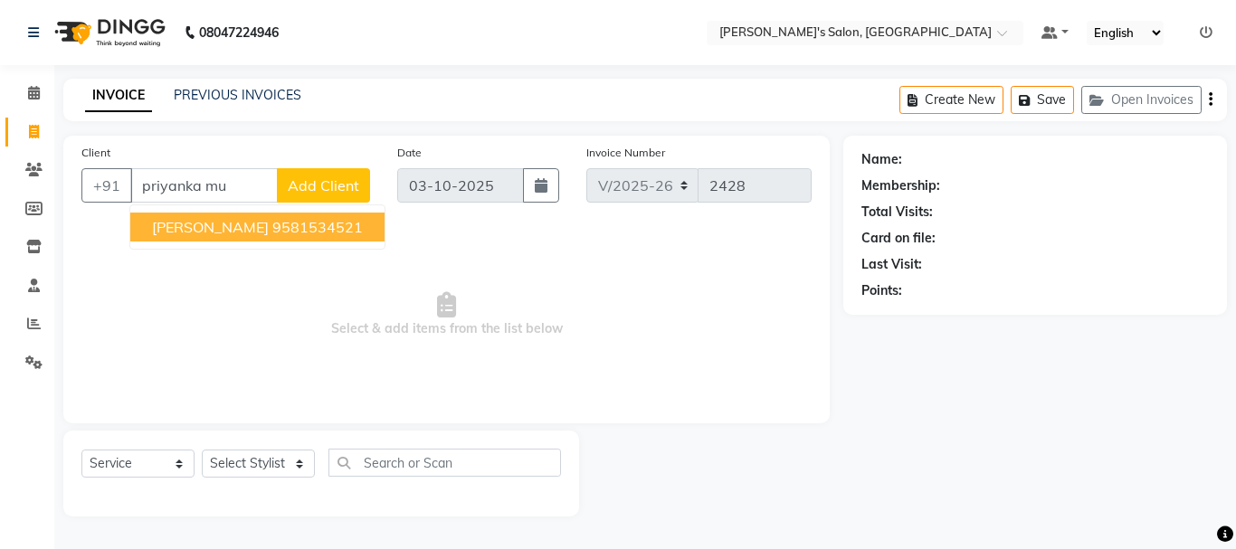
click at [263, 230] on span "[PERSON_NAME]" at bounding box center [210, 227] width 117 height 18
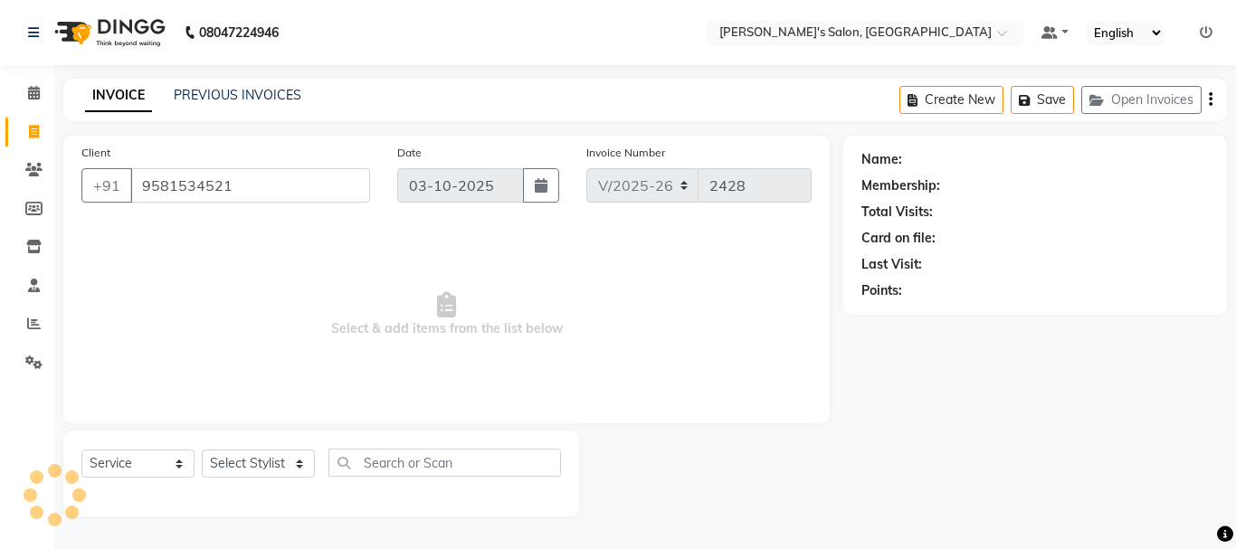
type input "9581534521"
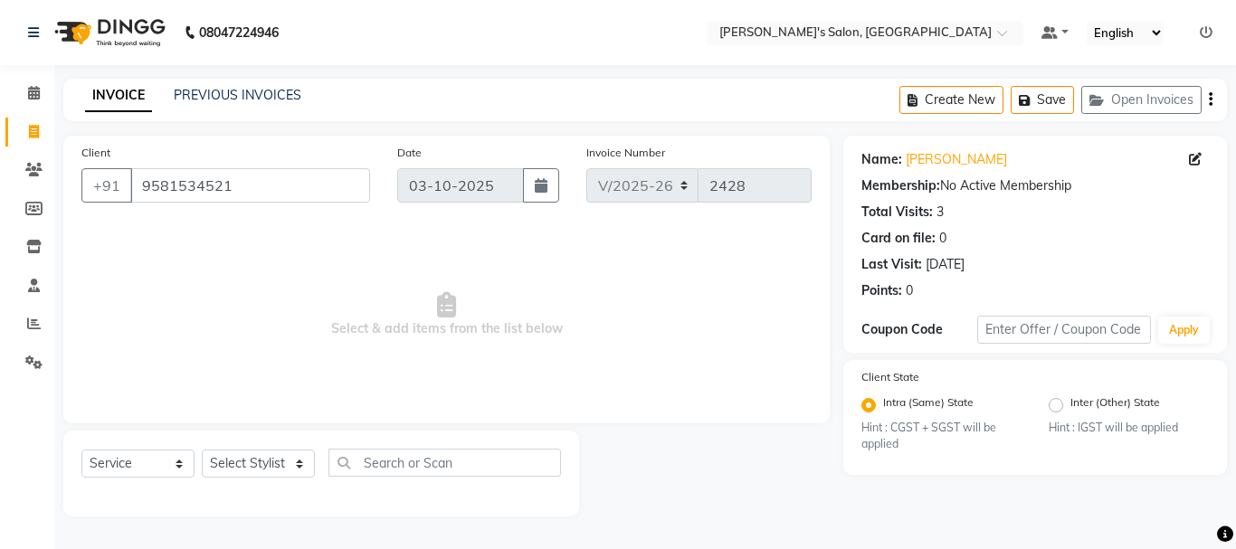
click at [256, 487] on div "Select Service Product Membership Package Voucher Prepaid Gift Card Select Styl…" at bounding box center [321, 470] width 480 height 43
click at [257, 465] on select "Select Stylist [PERSON_NAME] [PERSON_NAME] Manager [PERSON_NAME] [PERSON_NAME] …" at bounding box center [258, 464] width 113 height 28
select select "18476"
click at [202, 450] on select "Select Stylist [PERSON_NAME] [PERSON_NAME] Manager [PERSON_NAME] [PERSON_NAME] …" at bounding box center [258, 464] width 113 height 28
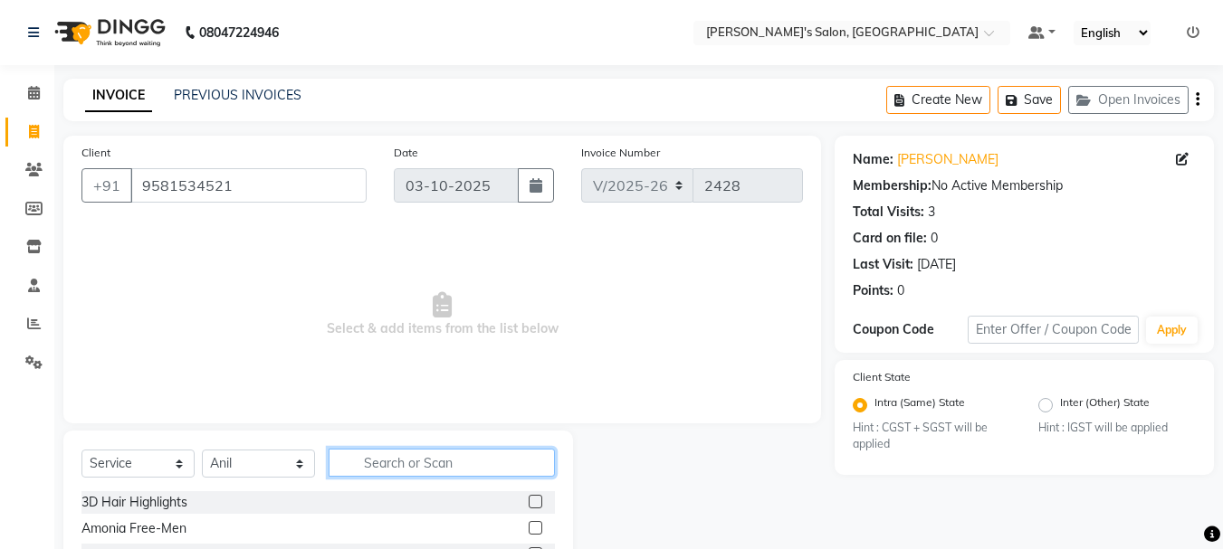
click at [415, 460] on input "text" at bounding box center [442, 463] width 226 height 28
type input "sha"
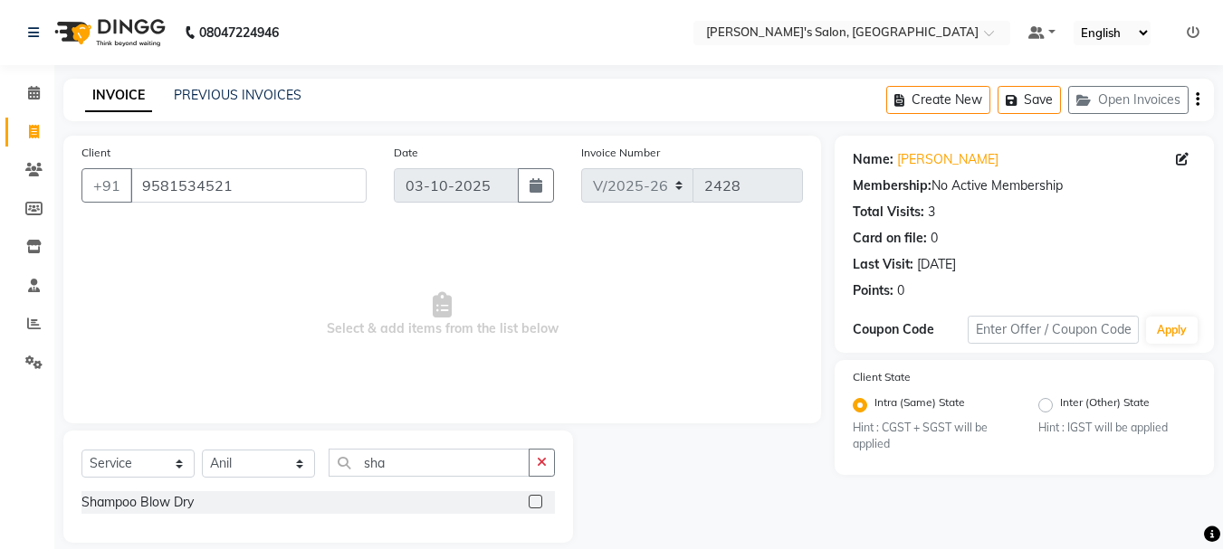
click at [535, 499] on label at bounding box center [536, 502] width 14 height 14
click at [535, 499] on input "checkbox" at bounding box center [535, 503] width 12 height 12
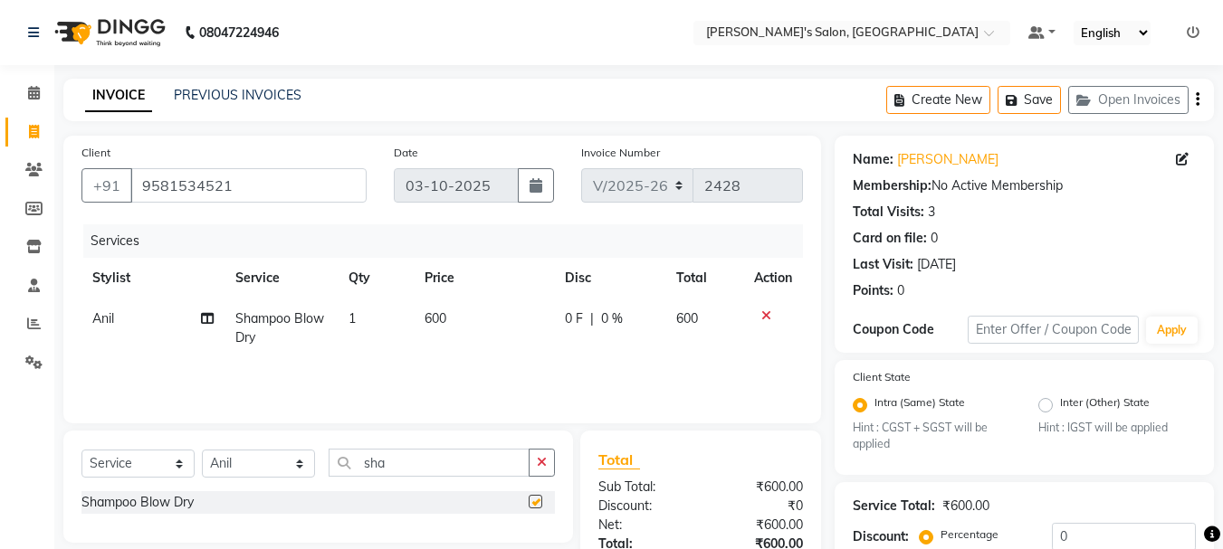
checkbox input "false"
click at [302, 467] on select "Select Stylist [PERSON_NAME] [PERSON_NAME] Manager [PERSON_NAME] [PERSON_NAME] …" at bounding box center [258, 464] width 113 height 28
select select "22948"
click at [202, 450] on select "Select Stylist [PERSON_NAME] [PERSON_NAME] Manager [PERSON_NAME] [PERSON_NAME] …" at bounding box center [258, 464] width 113 height 28
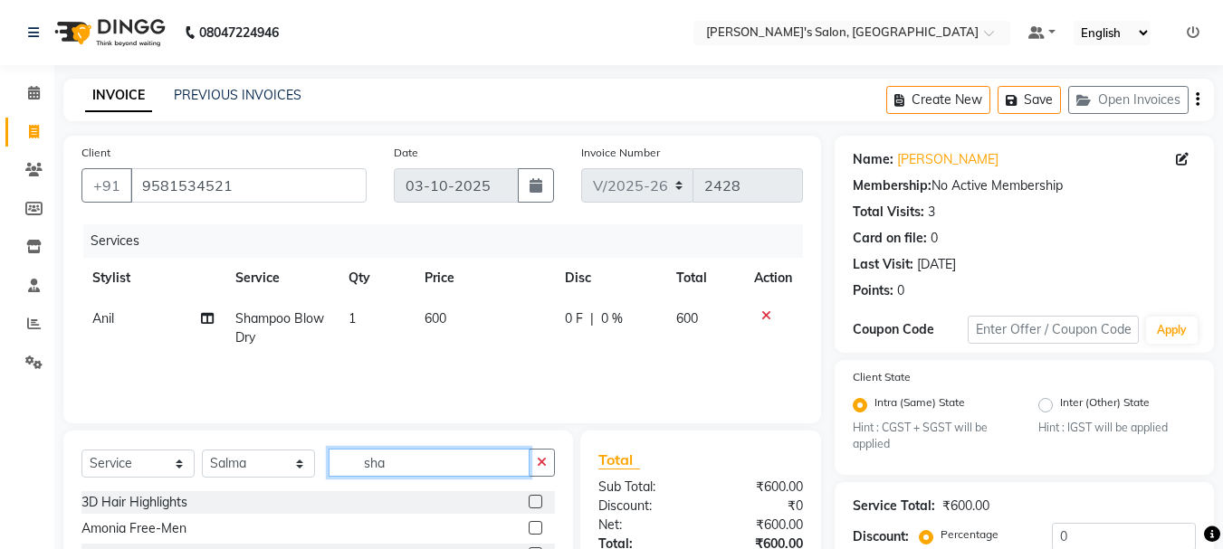
click at [397, 463] on input "sha" at bounding box center [429, 463] width 201 height 28
type input "s"
type input "cl"
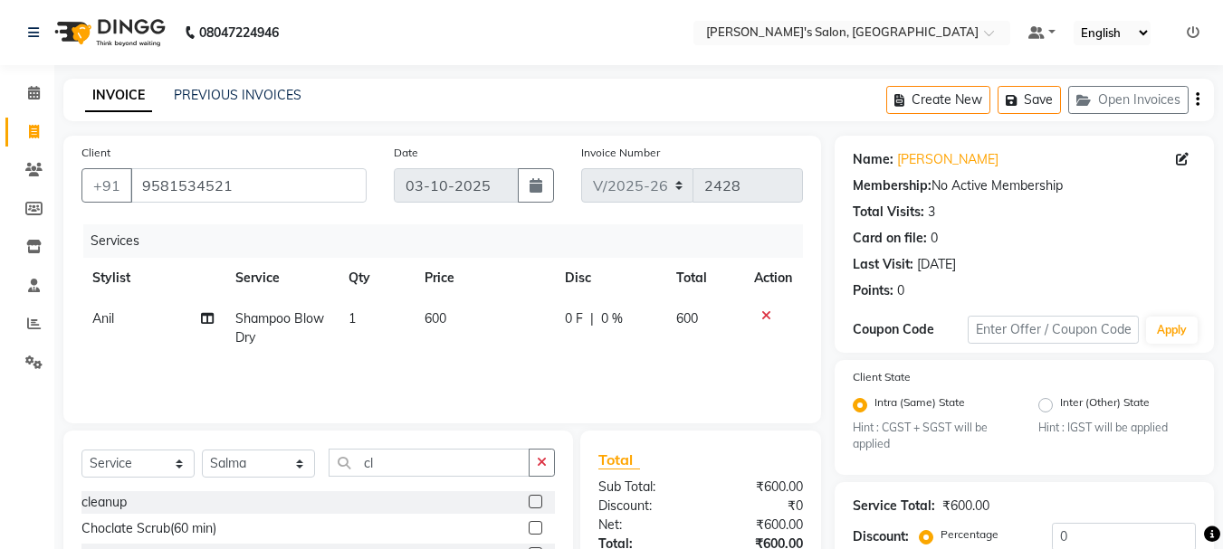
click at [529, 499] on label at bounding box center [536, 502] width 14 height 14
click at [529, 499] on input "checkbox" at bounding box center [535, 503] width 12 height 12
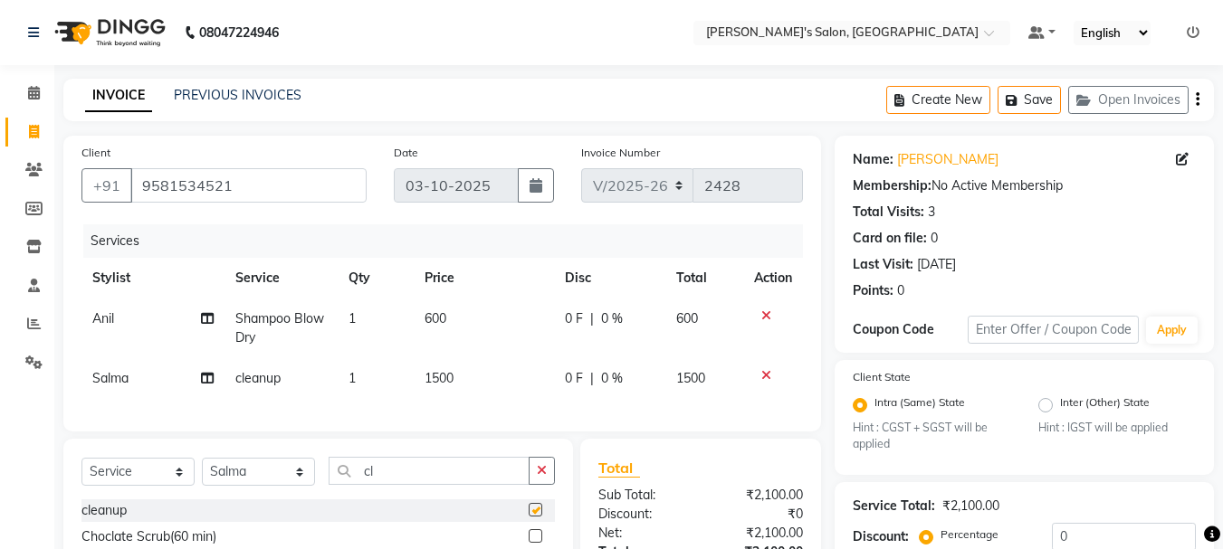
checkbox input "false"
click at [439, 380] on span "1500" at bounding box center [438, 378] width 29 height 16
select select "22948"
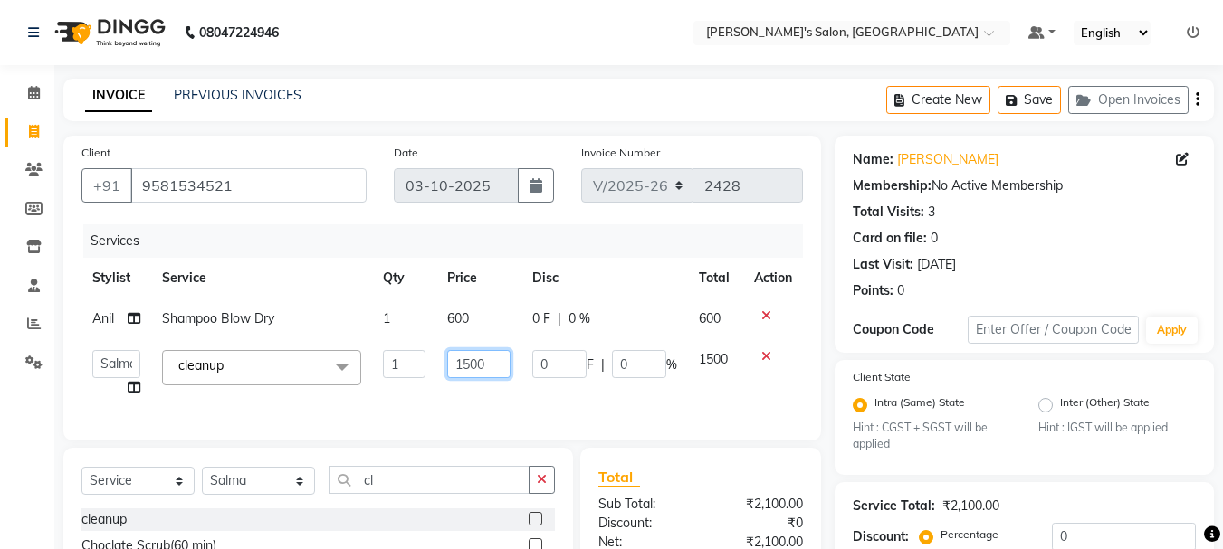
click at [468, 360] on input "1500" at bounding box center [478, 364] width 62 height 28
type input "1800"
click at [582, 409] on div "Services Stylist Service Qty Price Disc Total Action Anil Shampoo Blow Dry 1 60…" at bounding box center [441, 323] width 721 height 198
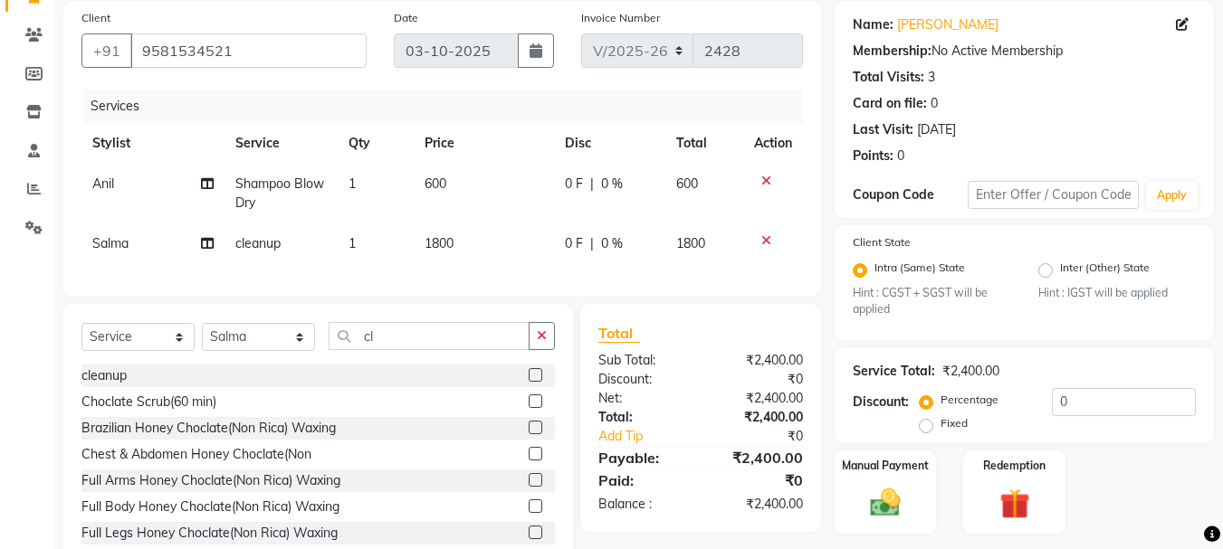
scroll to position [197, 0]
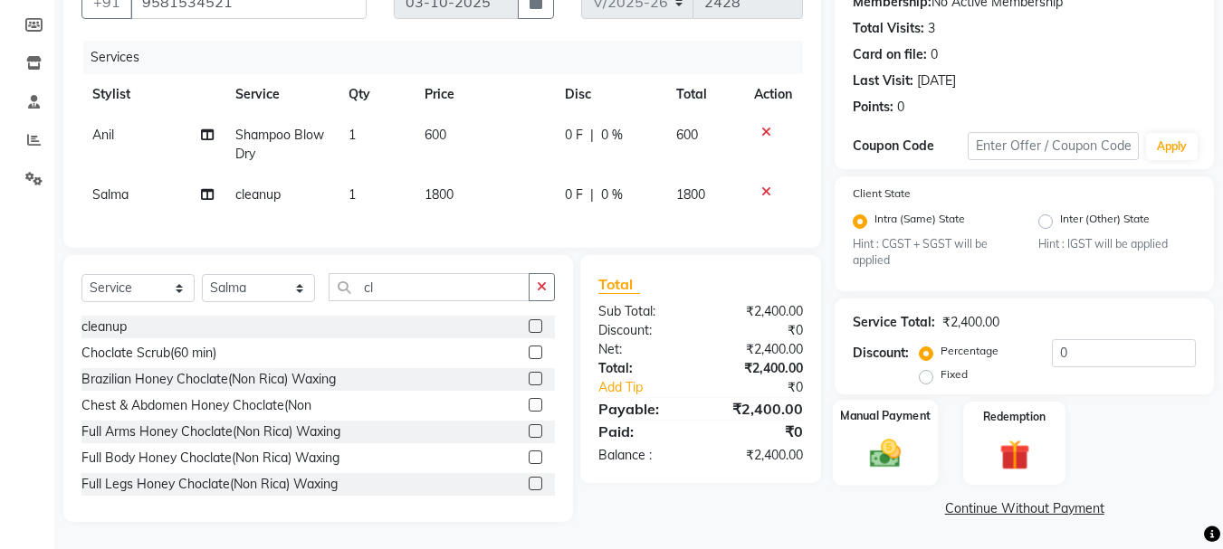
click at [874, 437] on img at bounding box center [885, 454] width 51 height 36
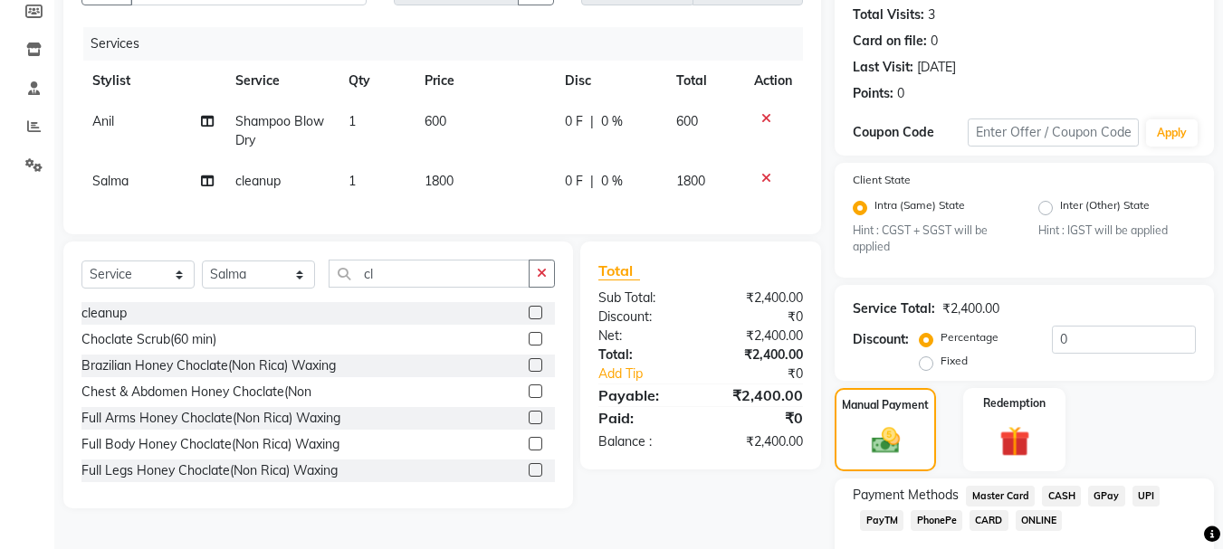
click at [980, 520] on span "CARD" at bounding box center [988, 520] width 39 height 21
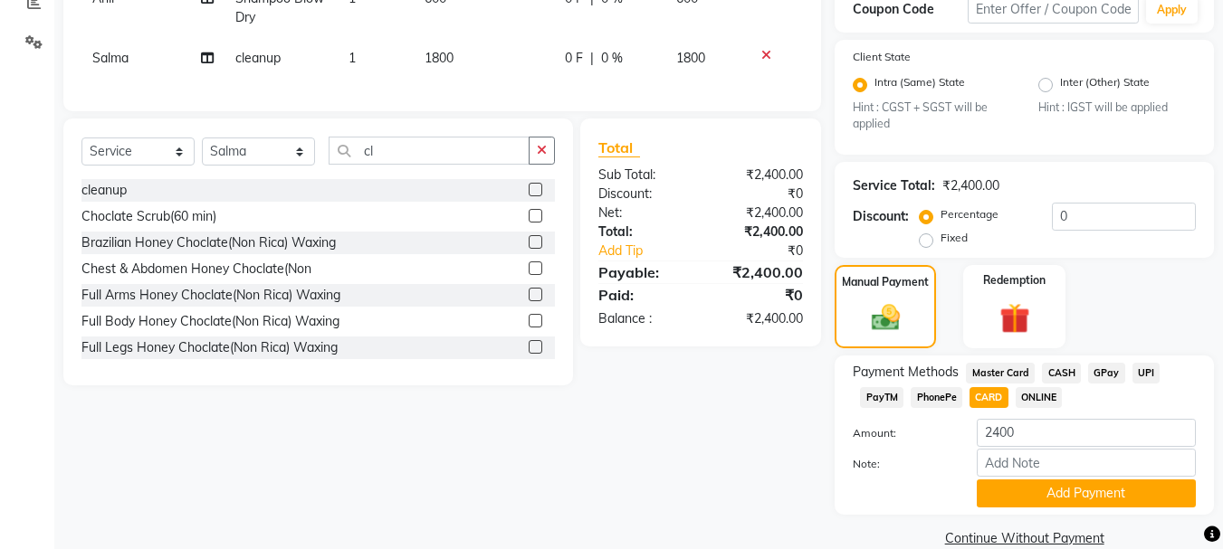
scroll to position [350, 0]
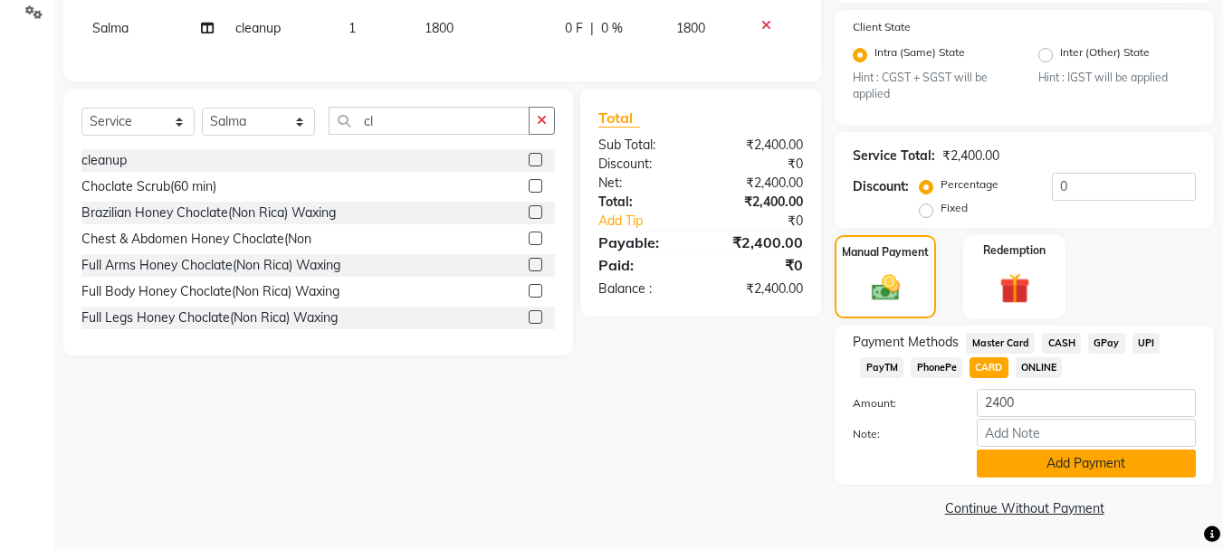
click at [1103, 470] on button "Add Payment" at bounding box center [1085, 464] width 219 height 28
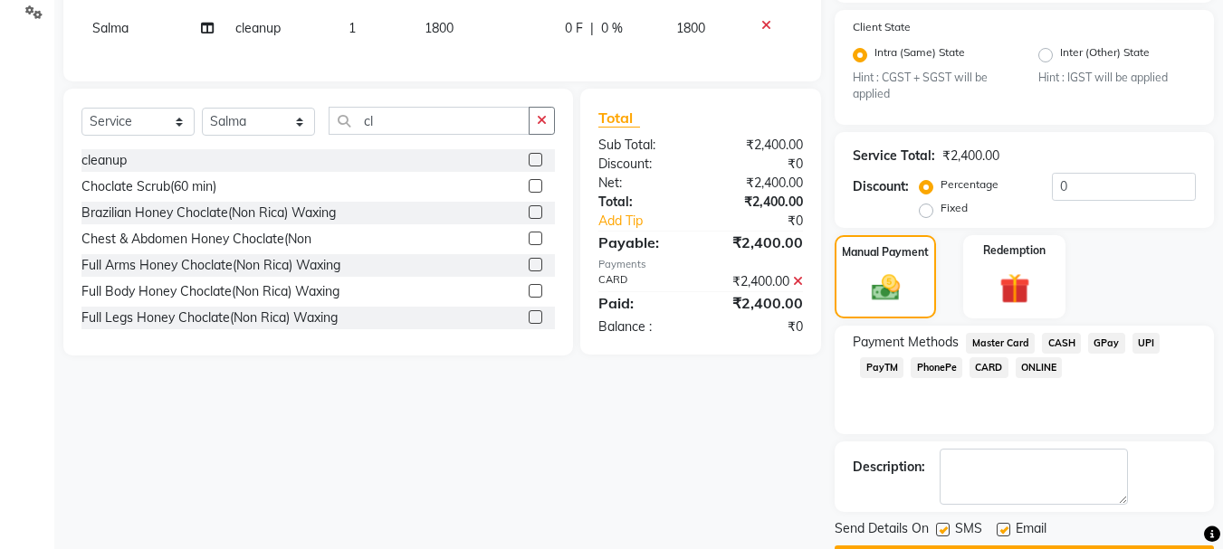
scroll to position [402, 0]
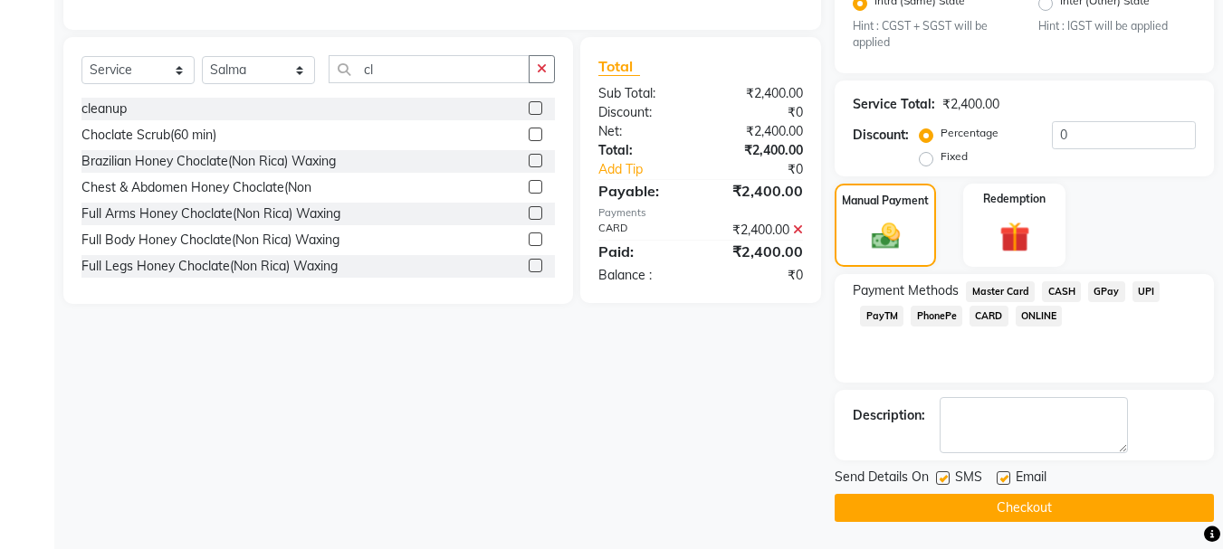
click at [1032, 509] on button "Checkout" at bounding box center [1023, 508] width 379 height 28
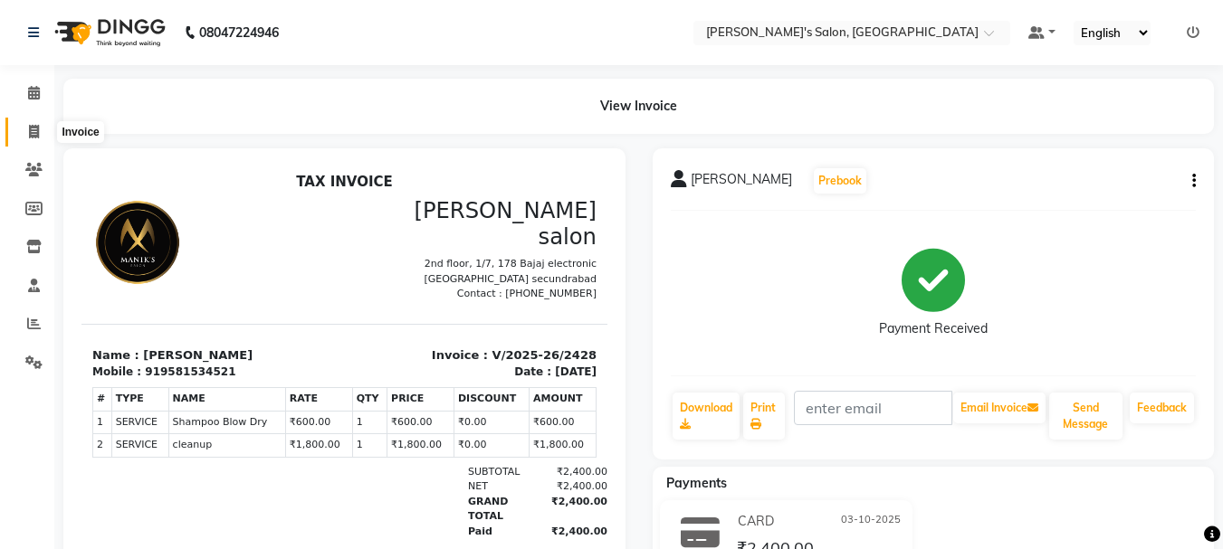
click at [33, 129] on icon at bounding box center [34, 132] width 10 height 14
select select "service"
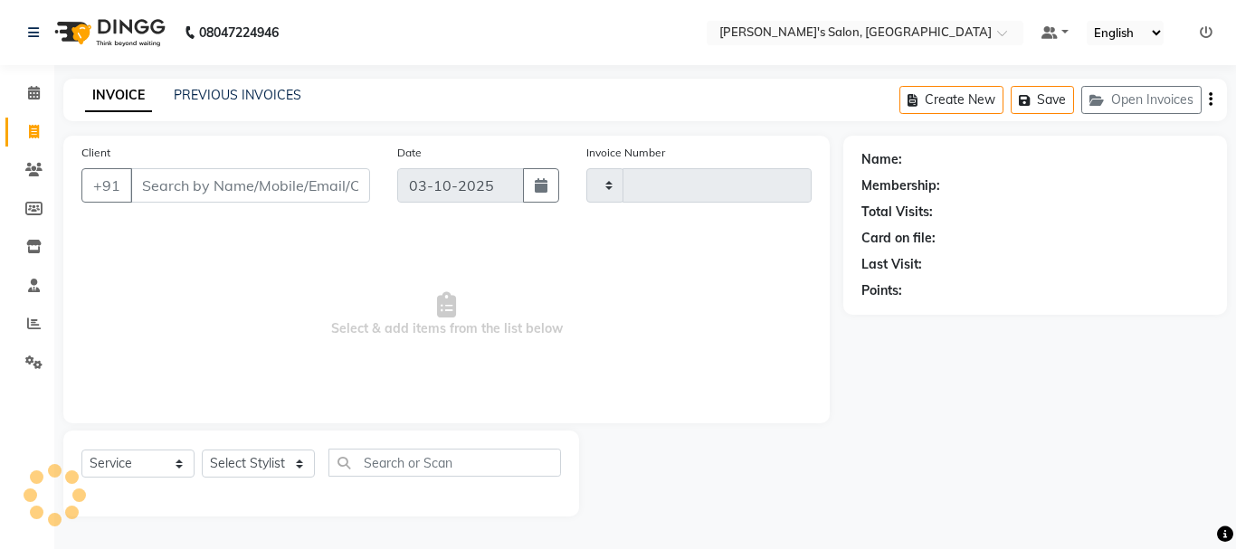
type input "2431"
select select "3810"
